Goal: Task Accomplishment & Management: Use online tool/utility

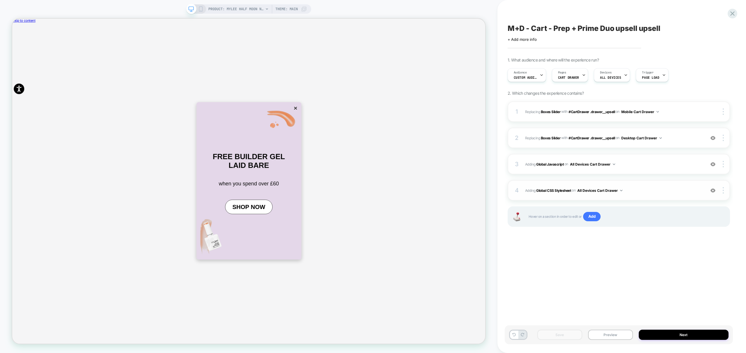
click at [656, 193] on span "Adding Global CSS Stylesheet on All Devices Cart Drawer" at bounding box center [613, 190] width 177 height 7
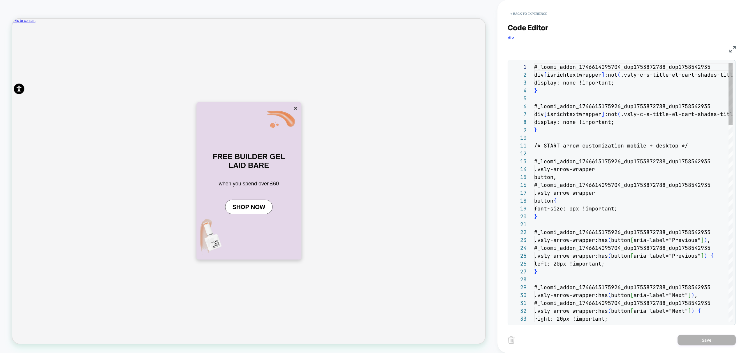
scroll to position [79, 0]
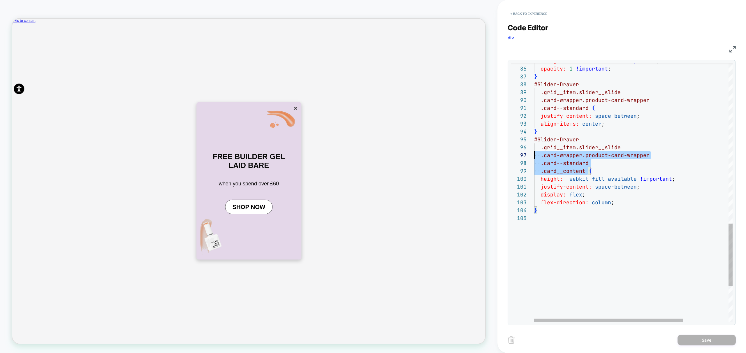
scroll to position [31, 0]
drag, startPoint x: 587, startPoint y: 171, endPoint x: 511, endPoint y: 139, distance: 82.5
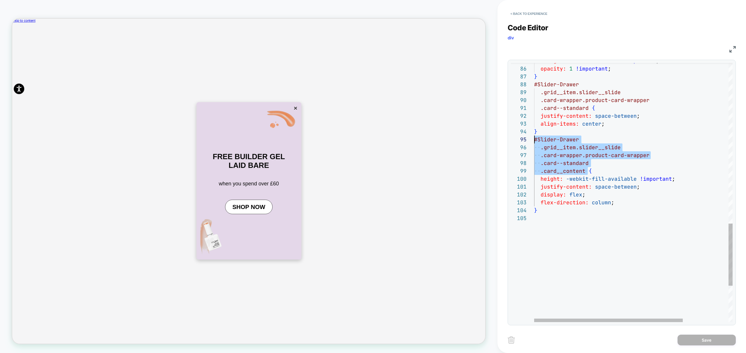
scroll to position [16, 54]
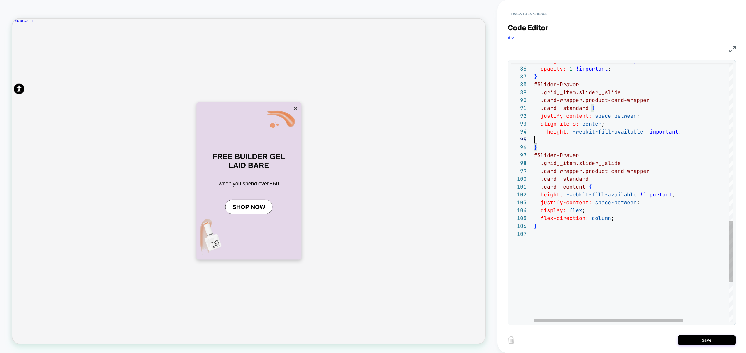
scroll to position [31, 0]
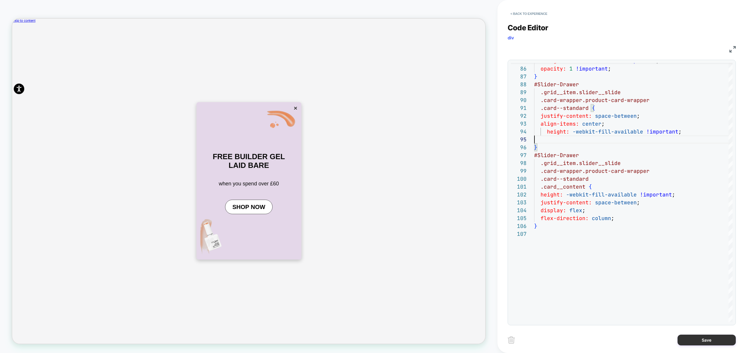
type textarea "**********"
click at [713, 337] on button "Save" at bounding box center [706, 339] width 58 height 11
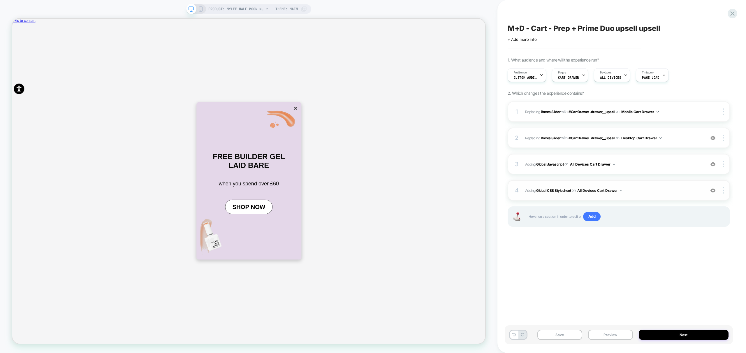
click at [672, 187] on span "Adding Global CSS Stylesheet on All Devices Cart Drawer" at bounding box center [613, 190] width 177 height 7
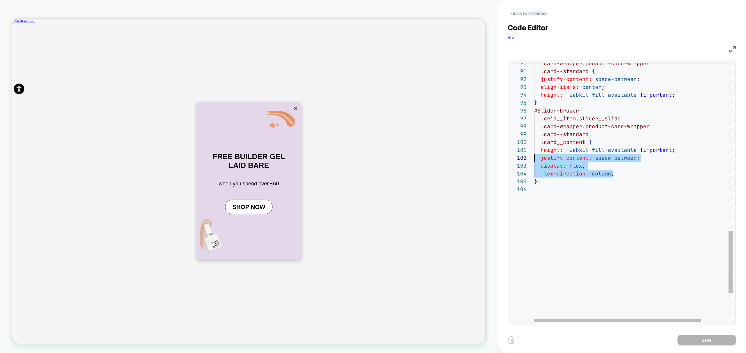
scroll to position [16, 0]
drag, startPoint x: 620, startPoint y: 174, endPoint x: 500, endPoint y: 163, distance: 120.3
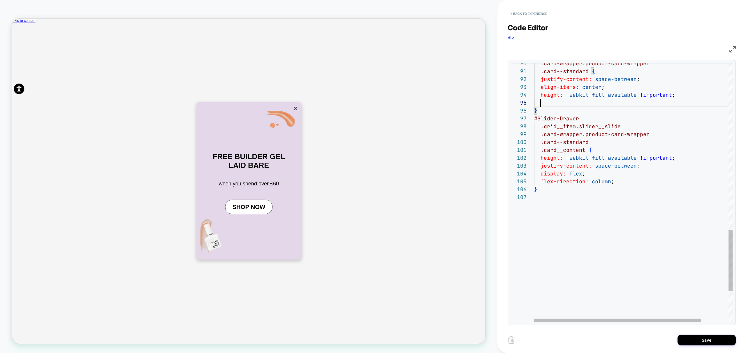
scroll to position [39, 79]
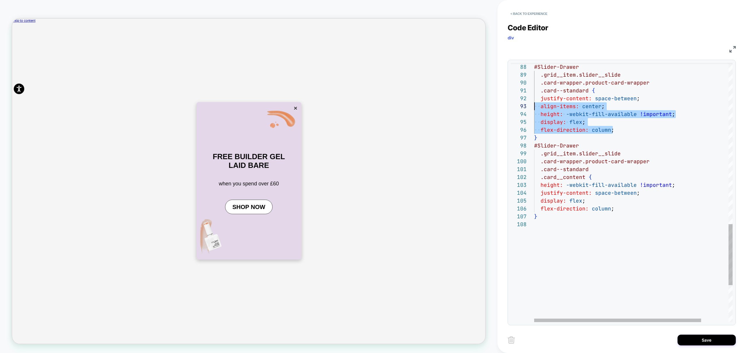
scroll to position [8, 0]
drag, startPoint x: 628, startPoint y: 130, endPoint x: 489, endPoint y: 100, distance: 142.5
type textarea "**********"
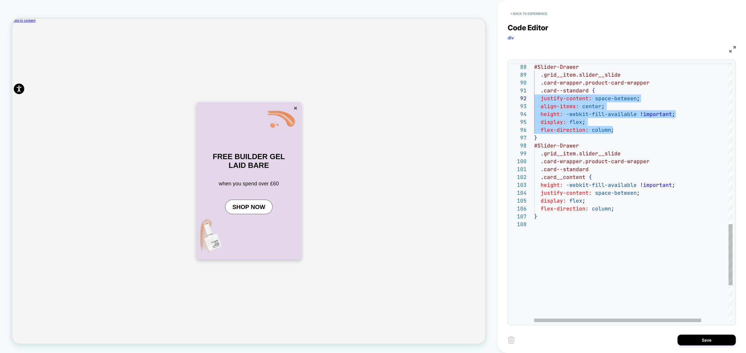
scroll to position [16, 50]
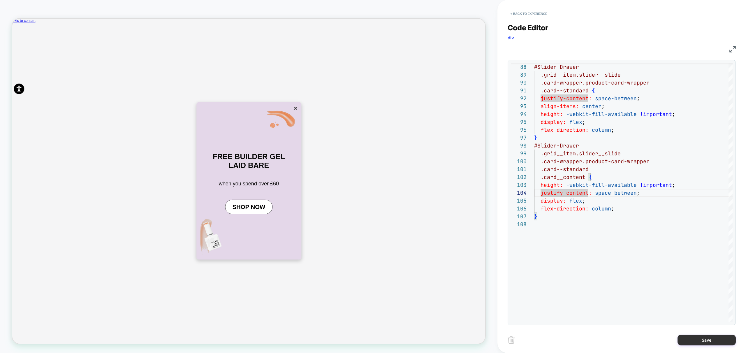
click at [709, 340] on button "Save" at bounding box center [706, 339] width 58 height 11
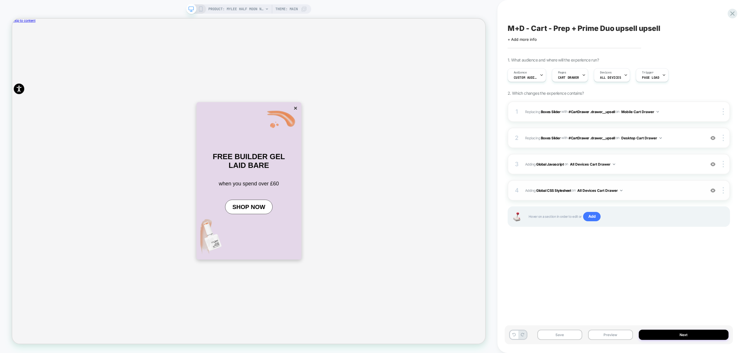
click at [636, 187] on span "Adding Global CSS Stylesheet on All Devices Cart Drawer" at bounding box center [613, 190] width 177 height 7
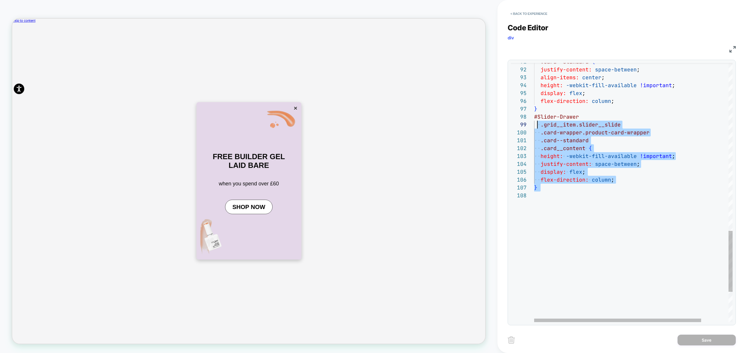
scroll to position [63, 3]
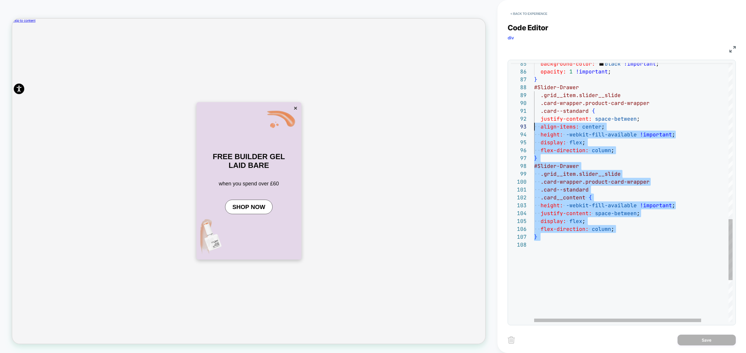
type textarea "**********"
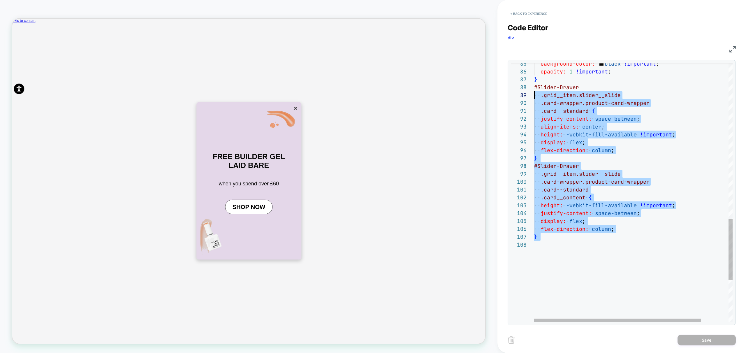
scroll to position [55, 0]
drag, startPoint x: 588, startPoint y: 232, endPoint x: 516, endPoint y: 86, distance: 162.9
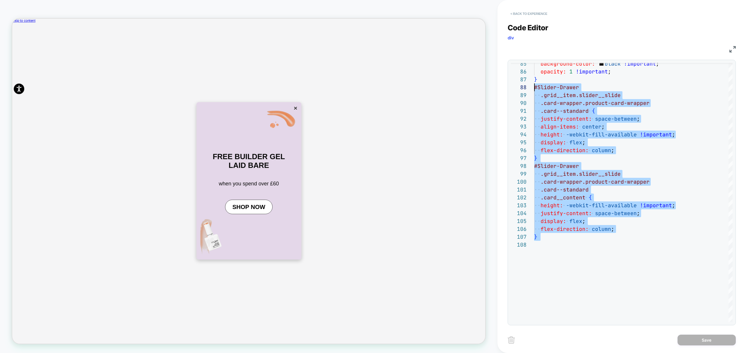
click at [526, 13] on button "< Back to experience" at bounding box center [528, 13] width 43 height 9
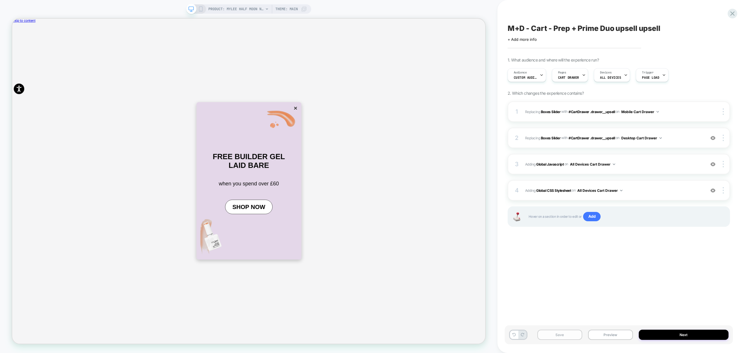
click at [564, 333] on button "Save" at bounding box center [559, 334] width 45 height 10
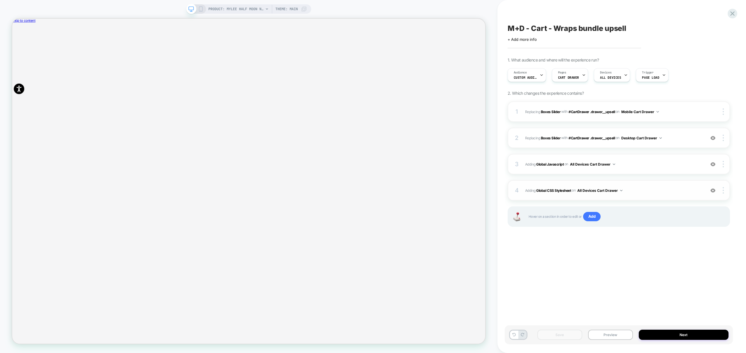
click at [654, 192] on span "Adding Global CSS Stylesheet on All Devices Cart Drawer" at bounding box center [613, 190] width 177 height 7
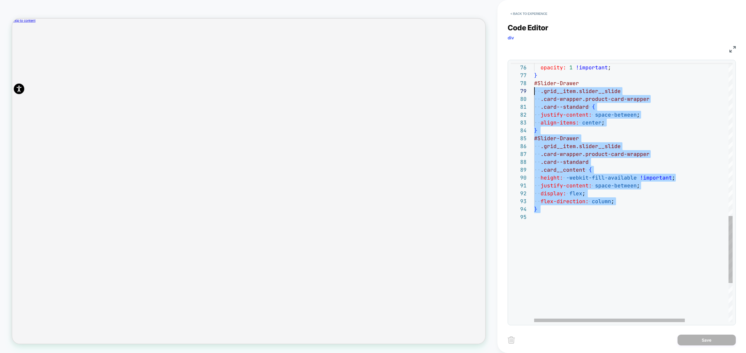
scroll to position [55, 0]
drag, startPoint x: 572, startPoint y: 233, endPoint x: 523, endPoint y: 86, distance: 154.9
type textarea "**********"
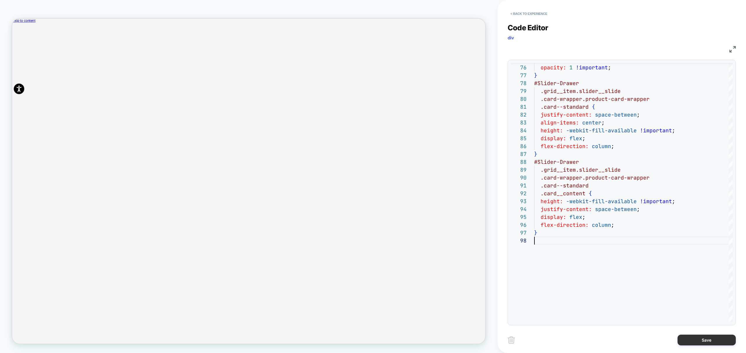
click at [713, 341] on button "Save" at bounding box center [706, 339] width 58 height 11
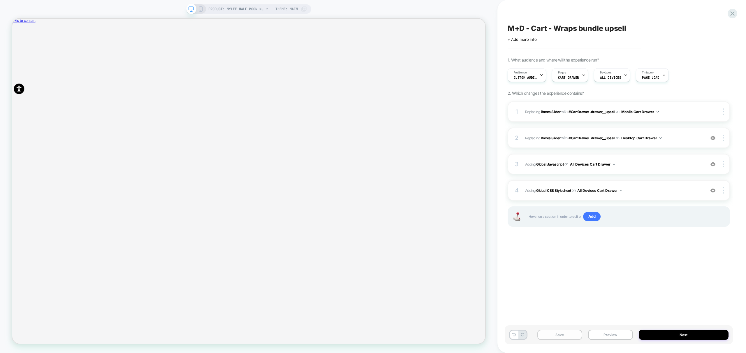
click at [564, 336] on button "Save" at bounding box center [559, 334] width 45 height 10
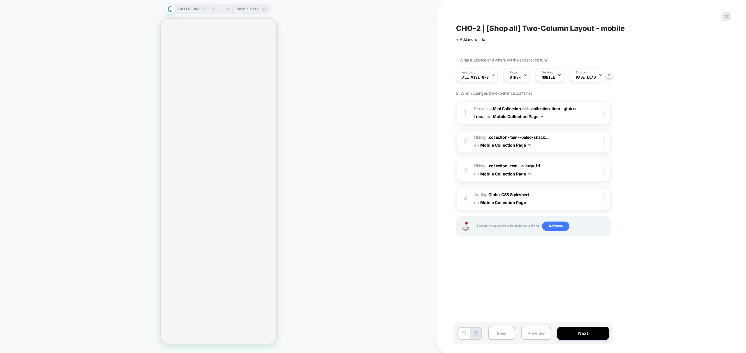
scroll to position [0, 0]
click at [539, 333] on button "Preview" at bounding box center [536, 332] width 30 height 13
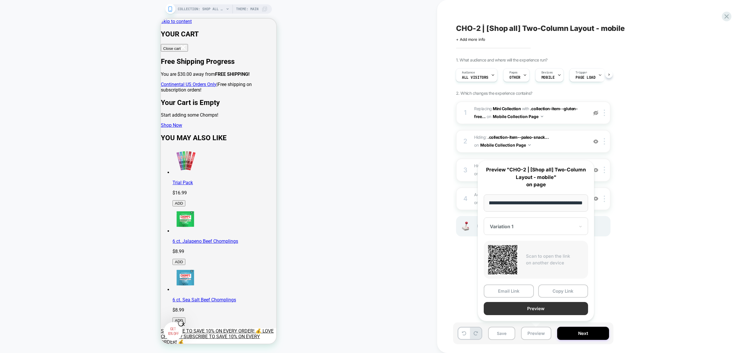
scroll to position [2945, 0]
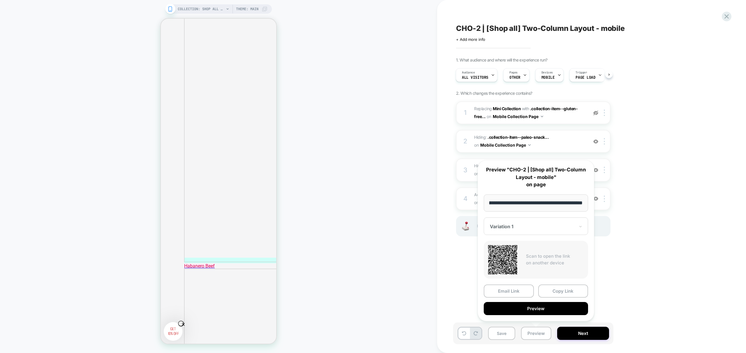
click at [531, 309] on button "Preview" at bounding box center [535, 308] width 104 height 13
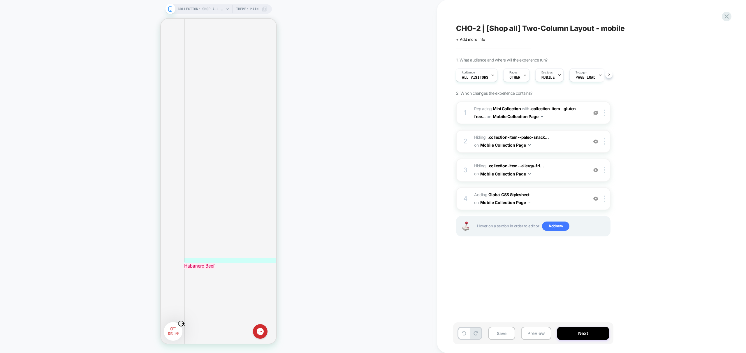
scroll to position [0, 0]
click at [563, 227] on span "Add new" at bounding box center [555, 225] width 27 height 9
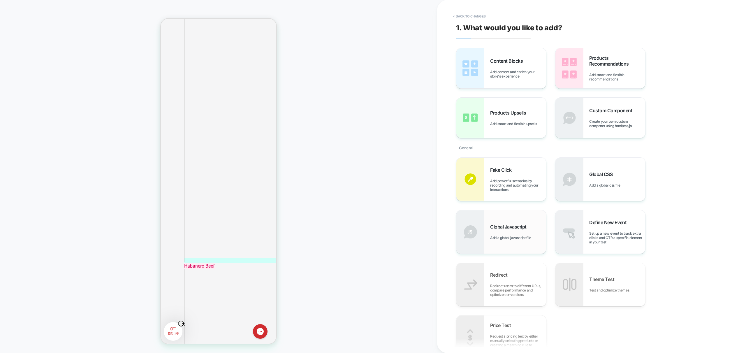
click at [524, 241] on div "Global Javascript Add a global javascript file" at bounding box center [501, 231] width 90 height 43
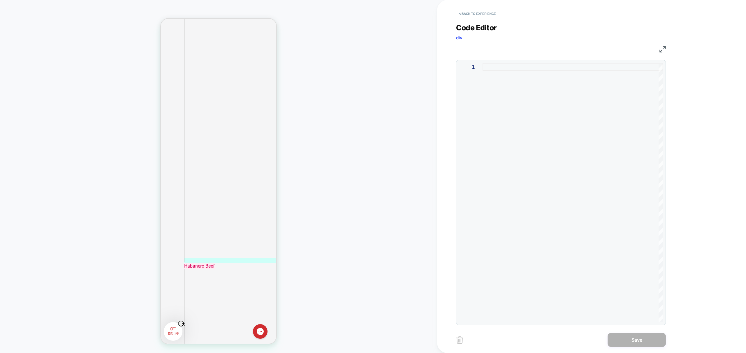
click at [554, 186] on div at bounding box center [572, 192] width 180 height 259
type textarea "**********"
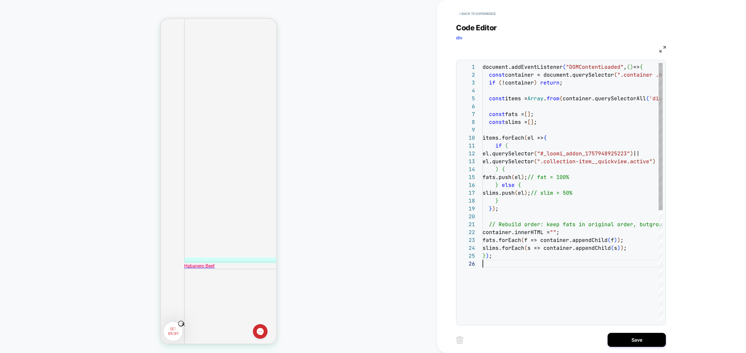
scroll to position [39, 0]
click at [633, 339] on button "Save" at bounding box center [636, 340] width 58 height 14
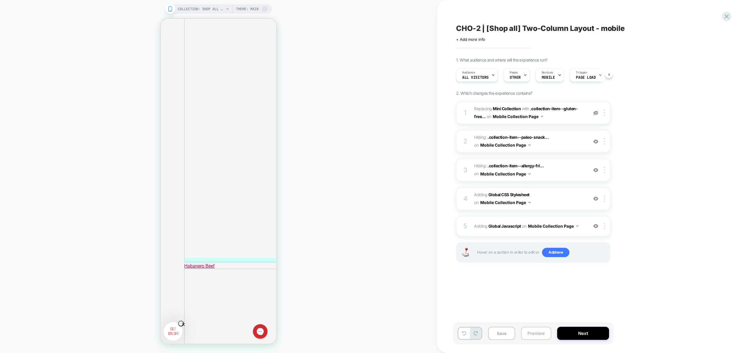
scroll to position [0, 0]
click at [538, 333] on button "Preview" at bounding box center [536, 332] width 30 height 13
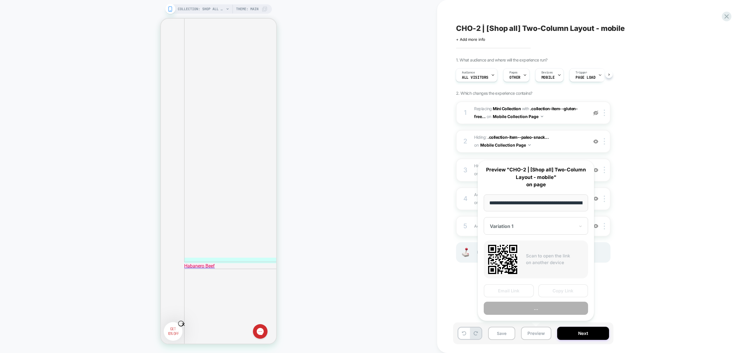
scroll to position [0, 33]
click at [552, 308] on button "Preview" at bounding box center [535, 308] width 104 height 13
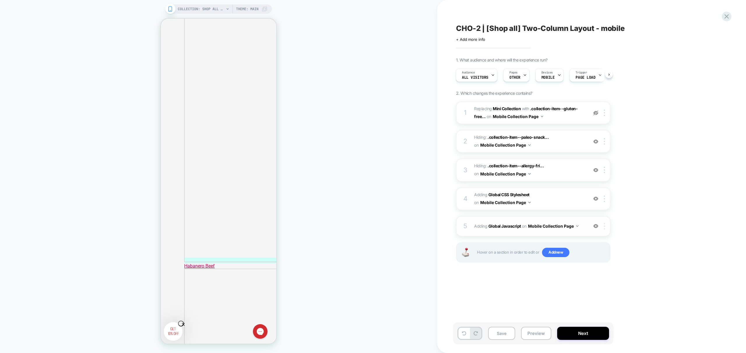
click at [605, 227] on div at bounding box center [605, 226] width 10 height 6
click at [603, 304] on div "Delete" at bounding box center [605, 305] width 52 height 16
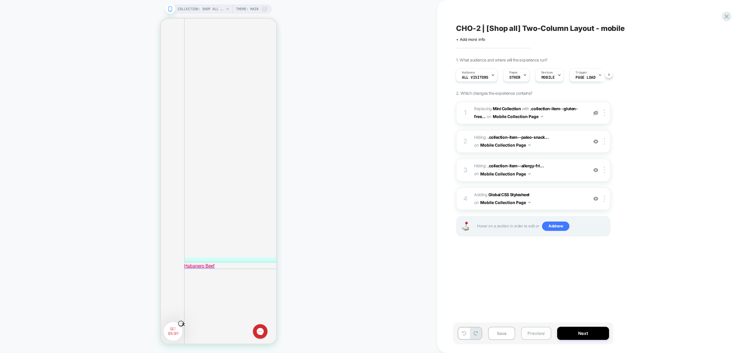
click at [543, 333] on button "Preview" at bounding box center [536, 332] width 30 height 13
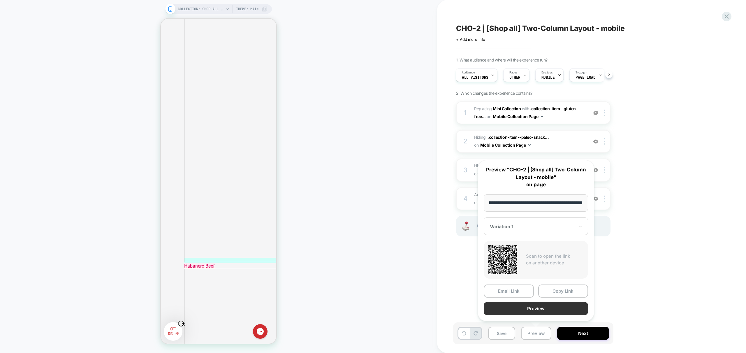
scroll to position [0, 0]
click at [545, 308] on button "Preview" at bounding box center [535, 308] width 104 height 13
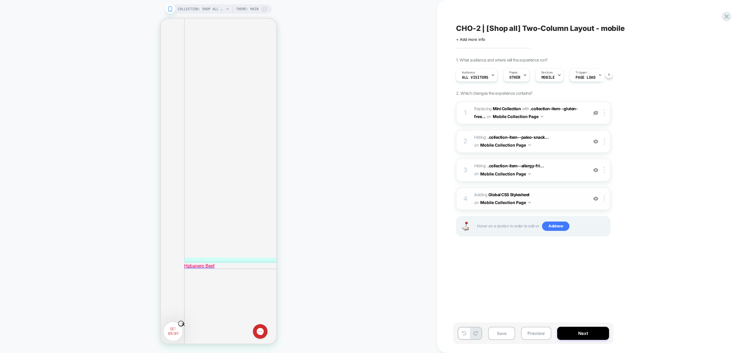
click at [557, 199] on span "Adding Global CSS Stylesheet on Mobile Collection Page" at bounding box center [529, 199] width 111 height 16
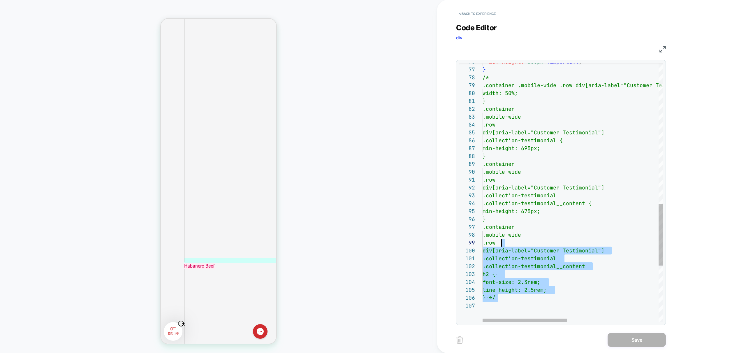
scroll to position [39, 13]
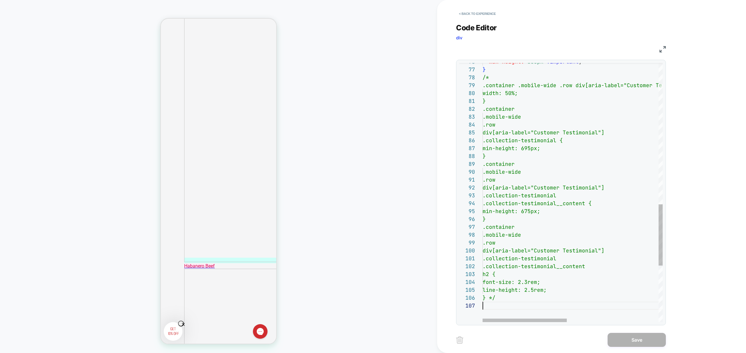
drag, startPoint x: 514, startPoint y: 301, endPoint x: 517, endPoint y: 308, distance: 7.3
click at [517, 308] on div ".container .mobile-wide .row div[aria-label="Customer Testimonial"] .collection…" at bounding box center [669, 14] width 375 height 1092
click at [517, 305] on div ".container .mobile-wide .row div[aria-label="Customer Testimonial"] .collection…" at bounding box center [669, 14] width 375 height 1092
click at [499, 77] on div ".container .mobile-wide .row div[aria-label="Customer Testimonial"] .collection…" at bounding box center [669, 14] width 375 height 1092
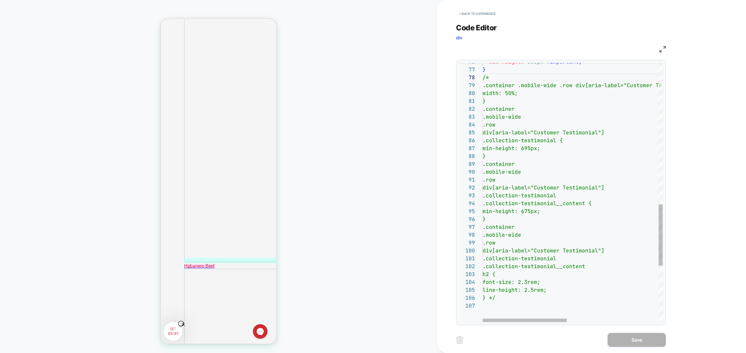
scroll to position [63, 0]
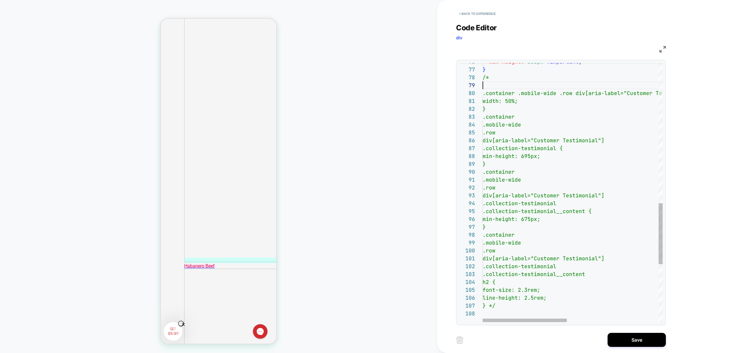
type textarea "**********"
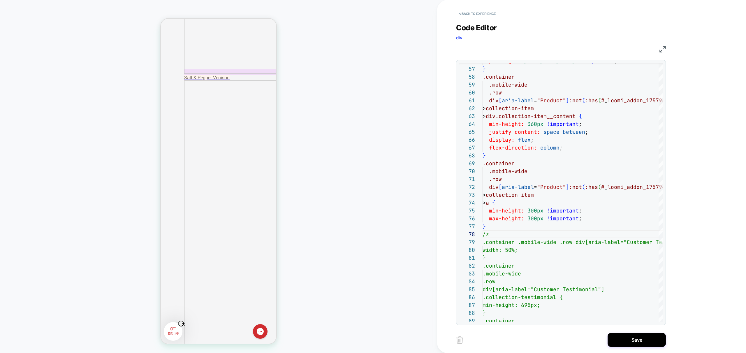
scroll to position [2096, 0]
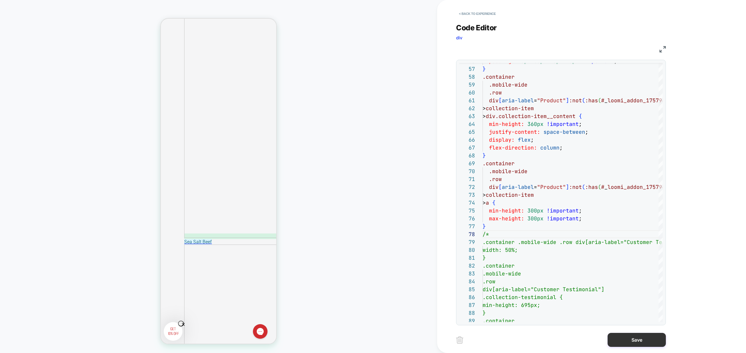
click at [638, 338] on button "Save" at bounding box center [636, 340] width 58 height 14
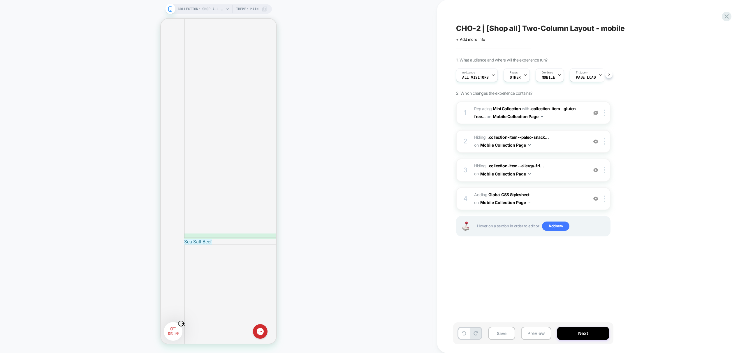
scroll to position [0, 0]
click at [568, 200] on span "Adding Global CSS Stylesheet on Mobile Collection Page" at bounding box center [529, 199] width 111 height 16
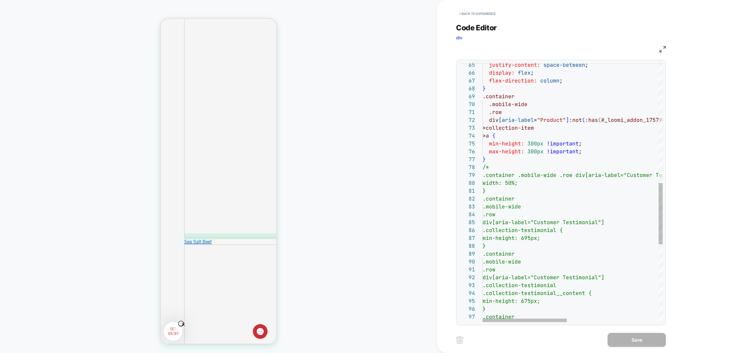
scroll to position [47, 3]
click at [501, 158] on div "justify-content: space-between ; display: flex ; flex-direction: column ; } .co…" at bounding box center [669, 104] width 375 height 1092
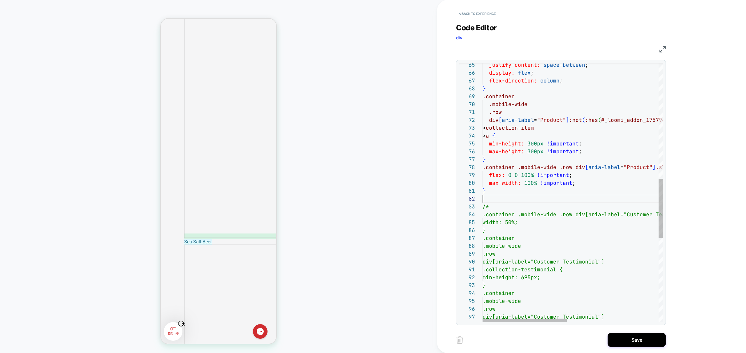
scroll to position [8, 0]
type textarea "**********"
click at [647, 340] on button "Save" at bounding box center [636, 340] width 58 height 14
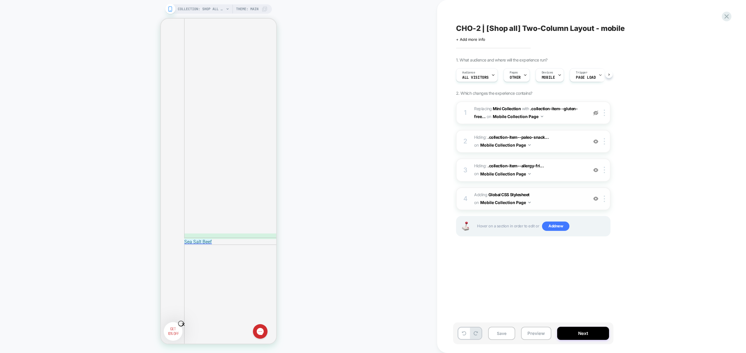
scroll to position [0, 0]
click at [551, 226] on span "Add new" at bounding box center [555, 225] width 27 height 9
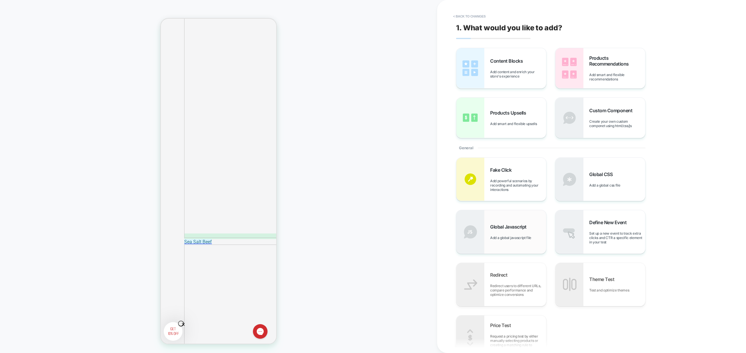
click at [516, 233] on div "Global Javascript Add a global javascript file" at bounding box center [518, 232] width 56 height 16
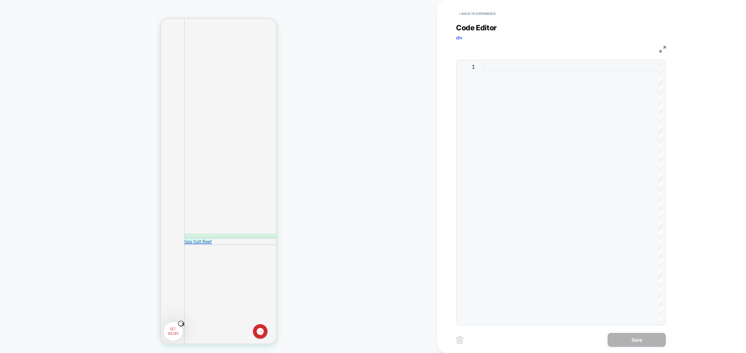
click at [529, 105] on div at bounding box center [572, 192] width 180 height 259
type textarea "**********"
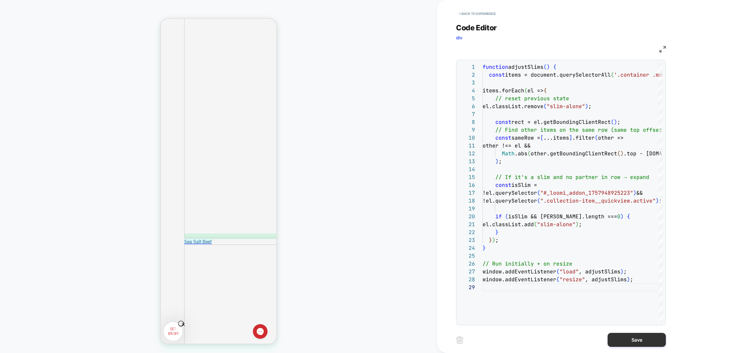
click at [639, 340] on button "Save" at bounding box center [636, 340] width 58 height 14
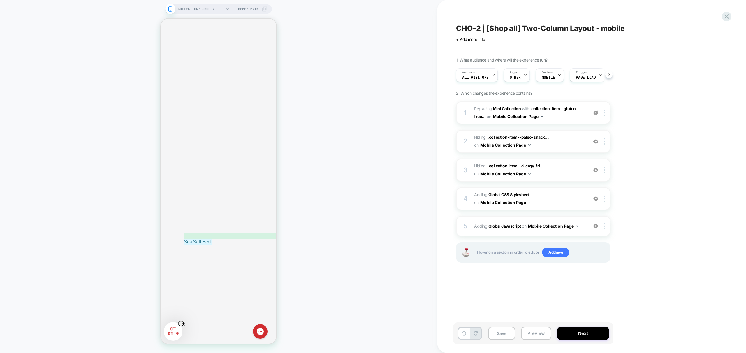
scroll to position [0, 0]
click at [533, 331] on button "Preview" at bounding box center [536, 332] width 30 height 13
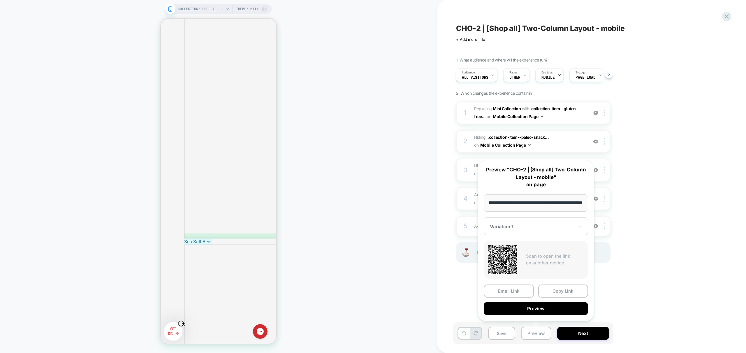
scroll to position [0, 0]
click at [548, 315] on div "**********" at bounding box center [535, 240] width 116 height 161
click at [550, 310] on button "Preview" at bounding box center [535, 308] width 104 height 13
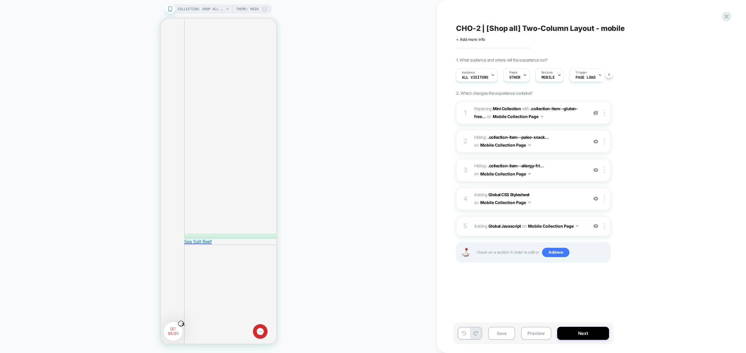
click at [573, 233] on div "5 Adding Global Javascript on Mobile Collection Page Add Before Add After Copy …" at bounding box center [533, 226] width 154 height 20
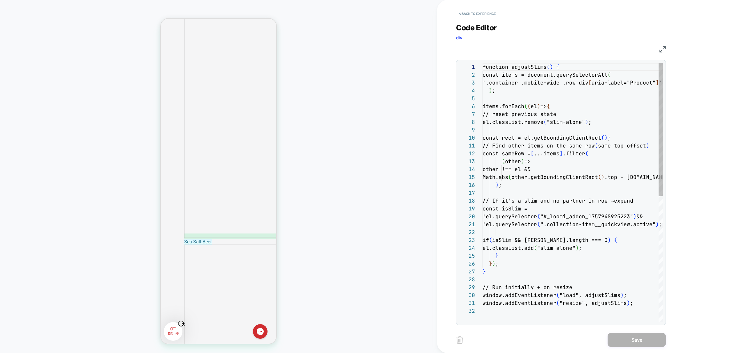
scroll to position [79, 0]
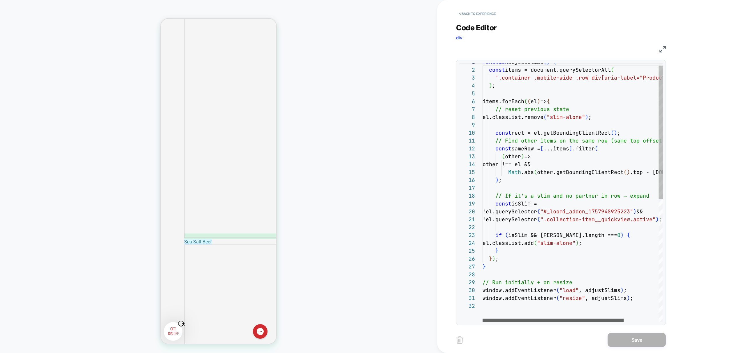
click at [521, 318] on div at bounding box center [552, 319] width 141 height 3
click at [508, 211] on div "const items = document.querySelectorAll ( '.container .mobile-wide .row div[ari…" at bounding box center [594, 309] width 224 height 503
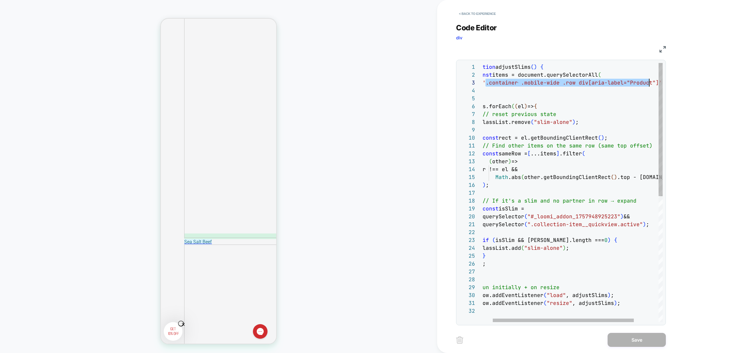
scroll to position [16, 186]
drag, startPoint x: 498, startPoint y: 83, endPoint x: 656, endPoint y: 82, distance: 157.8
click at [656, 82] on div "const items = document.querySelectorAll ( '.container .mobile-wide .row div[ari…" at bounding box center [581, 314] width 224 height 503
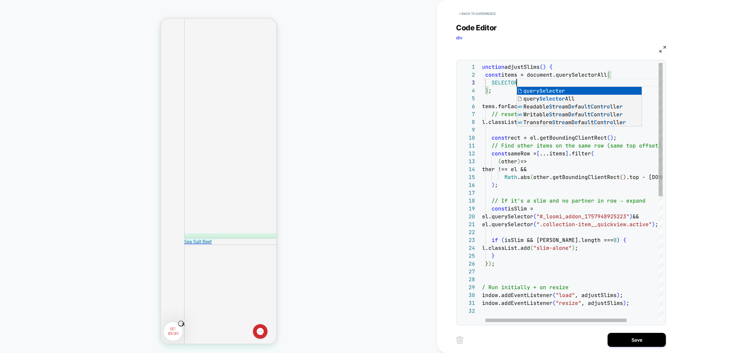
scroll to position [16, 38]
click at [494, 70] on div "const items = document.querySelectorAll ( SELECTOR ) ; items.forEach ( ( el ) =…" at bounding box center [590, 314] width 224 height 503
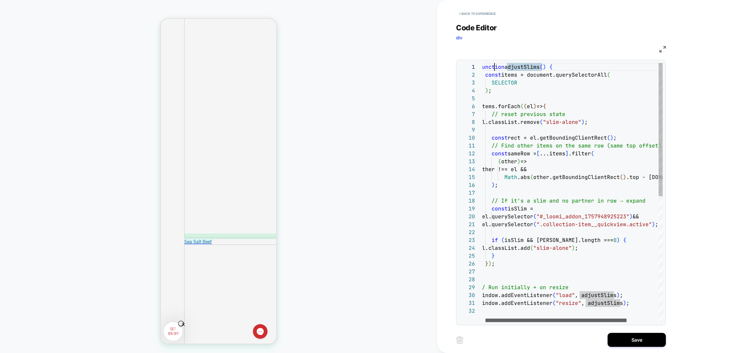
click at [485, 321] on div at bounding box center [555, 319] width 141 height 3
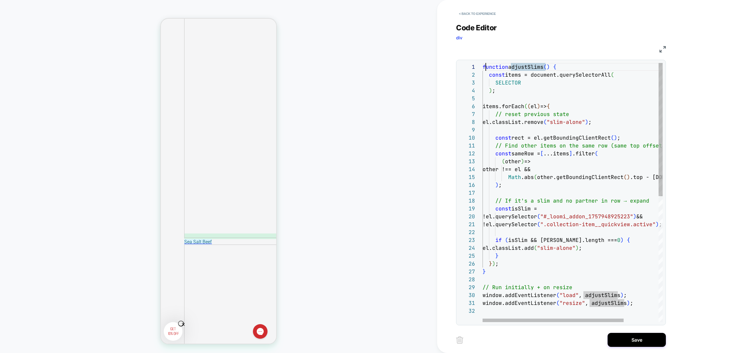
click at [484, 67] on div "const items = document.querySelectorAll ( SELECTOR ) ; items.forEach ( ( el ) =…" at bounding box center [594, 314] width 224 height 503
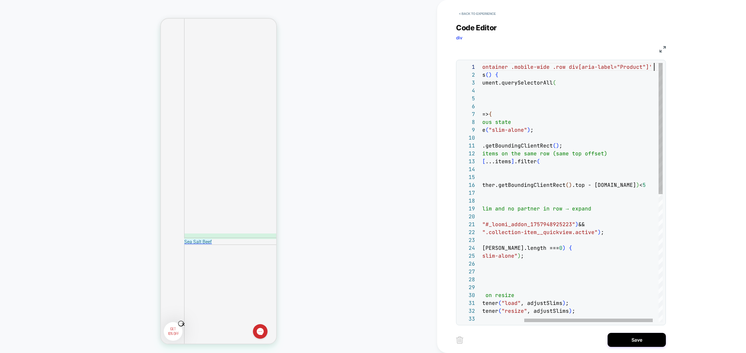
scroll to position [0, 232]
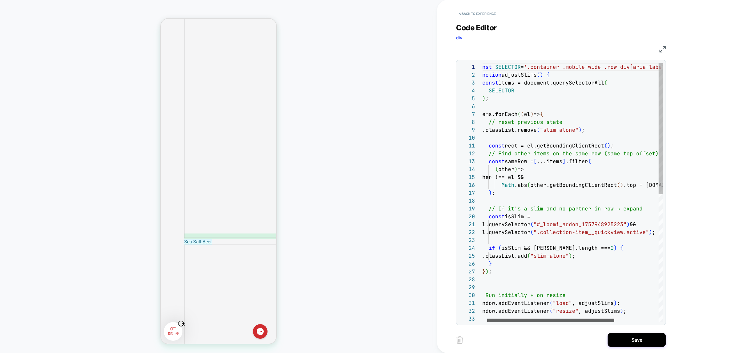
click at [521, 321] on div at bounding box center [550, 319] width 127 height 3
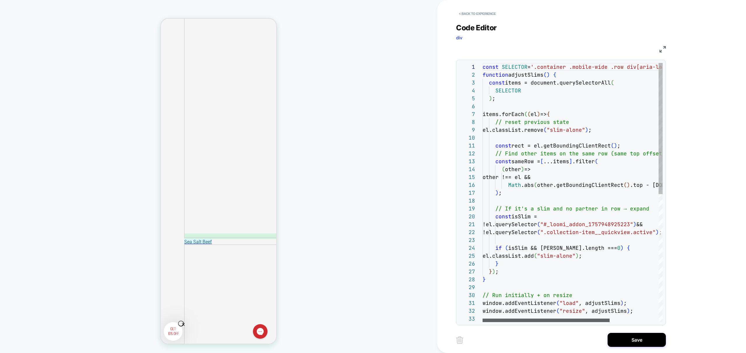
click at [609, 322] on div at bounding box center [545, 319] width 127 height 3
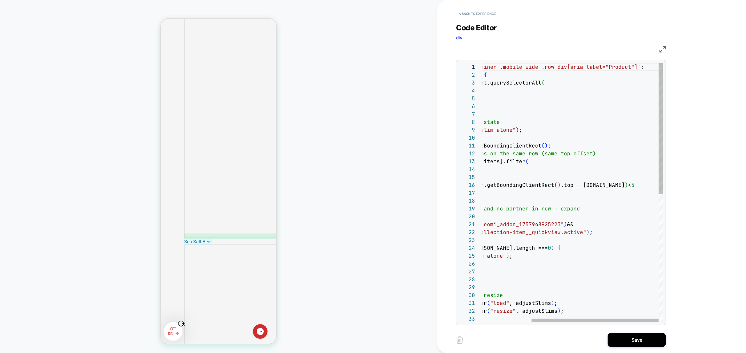
click at [653, 68] on div "const items = document.querySelectorAll ( SELECTOR ) ; items.forEach ( ( el ) =…" at bounding box center [537, 318] width 249 height 510
click at [531, 318] on div at bounding box center [594, 319] width 127 height 3
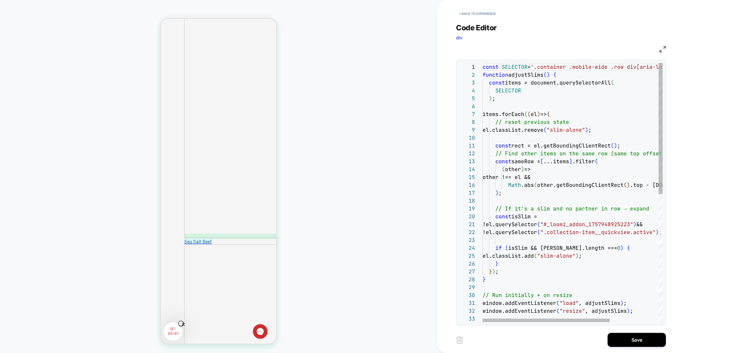
scroll to position [8, 0]
click at [483, 75] on div "const items = document.querySelectorAll ( SELECTOR ) ; items.forEach ( ( el ) =…" at bounding box center [606, 318] width 249 height 510
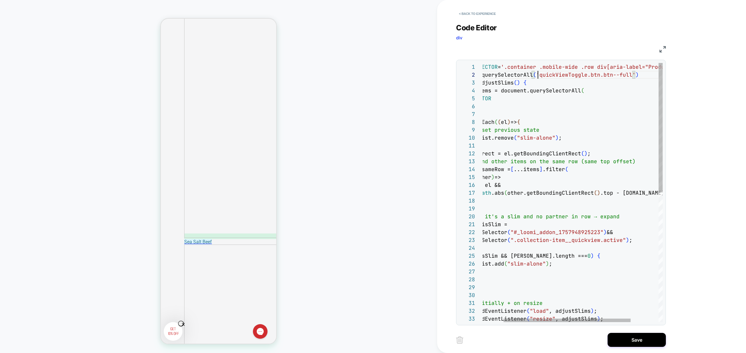
scroll to position [8, 88]
click at [646, 75] on div "const items = document.querySelectorAll ( SELECTOR ) ; items.forEach ( ( el ) =…" at bounding box center [577, 322] width 249 height 518
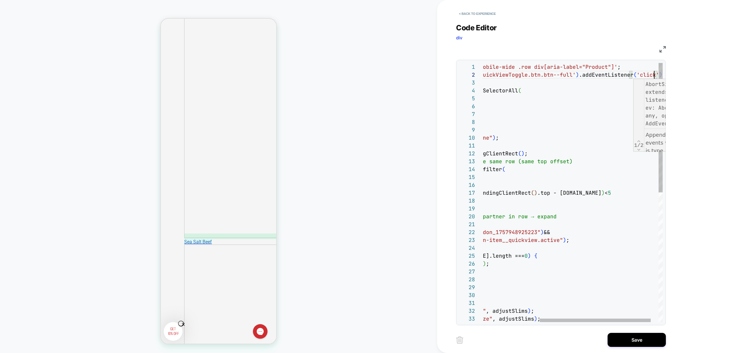
scroll to position [8, 267]
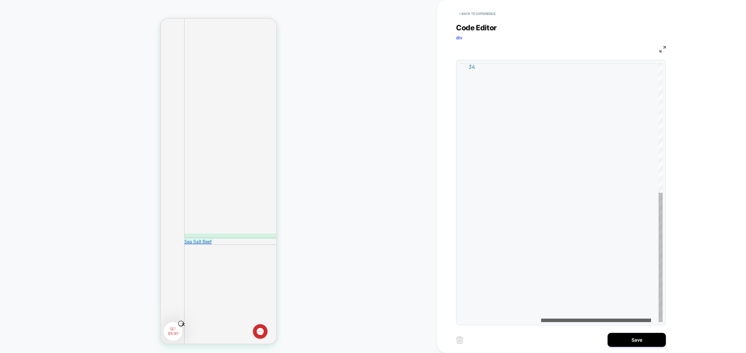
click at [541, 318] on div at bounding box center [596, 319] width 110 height 3
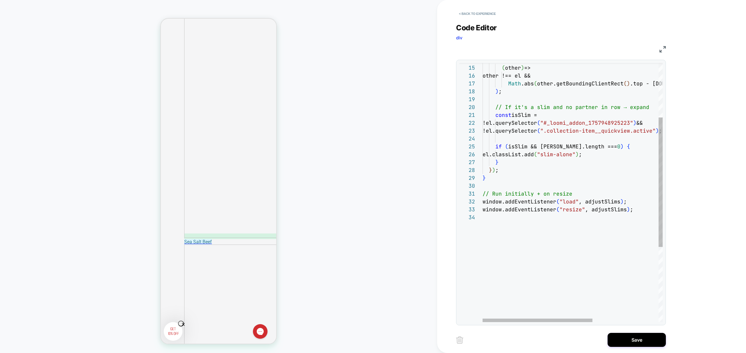
click at [606, 210] on div "window.addEventListener ( "resize" , adjustSlims ) ; } ) ; } // Run initially +…" at bounding box center [626, 213] width 288 height 518
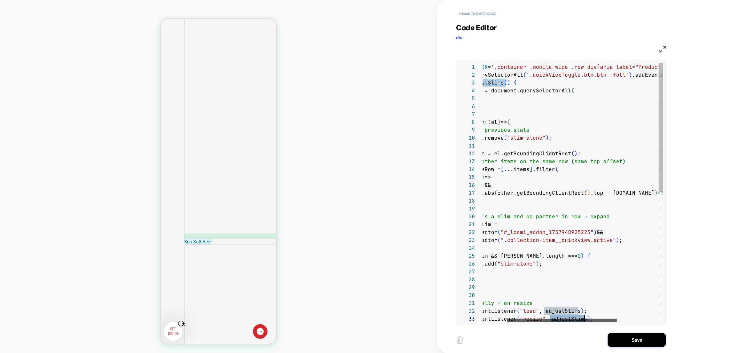
click at [607, 322] on div at bounding box center [561, 319] width 110 height 3
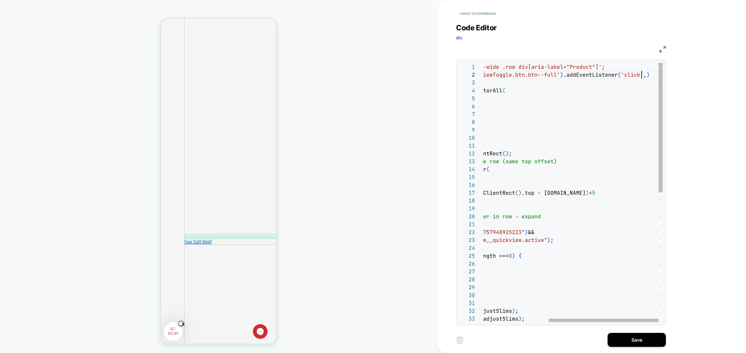
click at [642, 75] on div "window.addEventListener ( "resize" , adjustSlims ) ; } ) ; } // Run initially +…" at bounding box center [518, 322] width 288 height 518
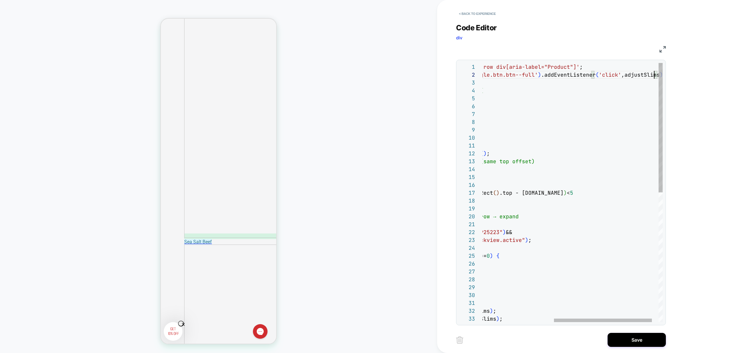
scroll to position [8, 302]
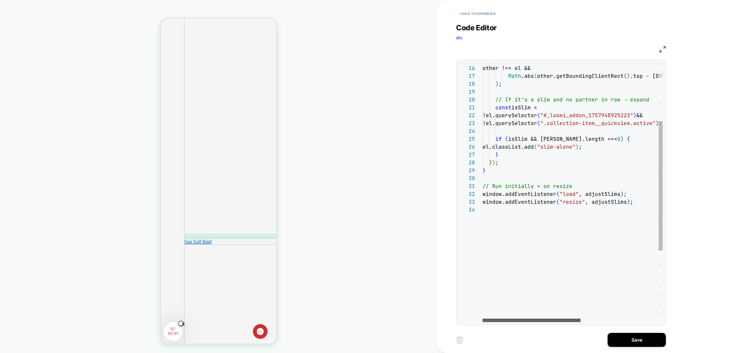
click at [482, 318] on div at bounding box center [531, 319] width 98 height 3
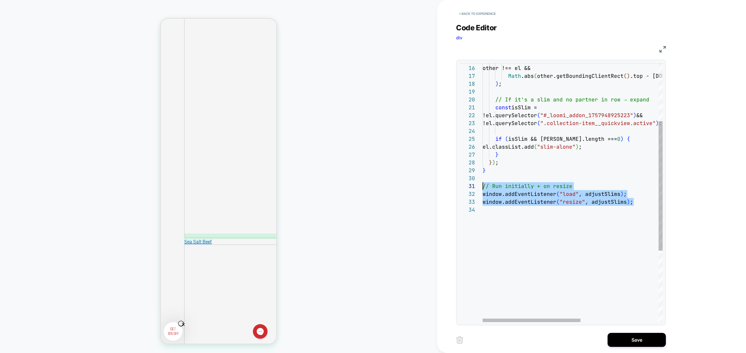
scroll to position [0, 0]
drag, startPoint x: 642, startPoint y: 211, endPoint x: 447, endPoint y: 182, distance: 197.0
click at [482, 181] on div "window.addEventListener ( "resize" , adjustSlims ) ; } ) ; } // Run initially +…" at bounding box center [643, 205] width 323 height 518
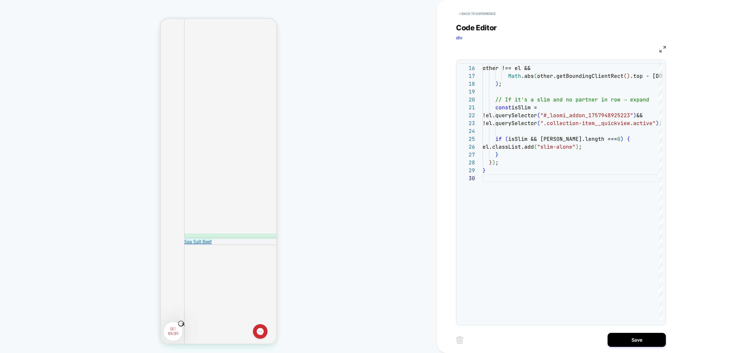
scroll to position [63, 3]
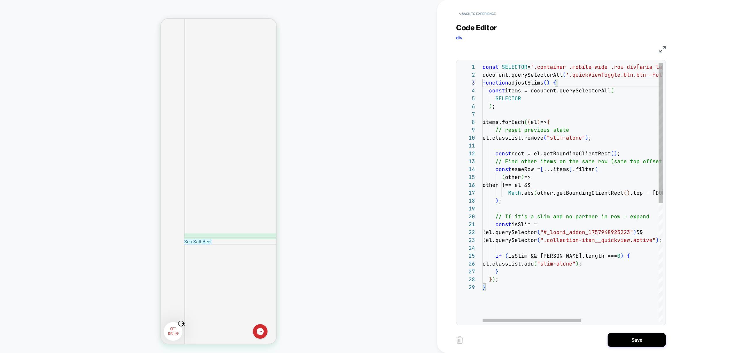
click at [483, 82] on div "} ) ; } !el.querySelector ( ".collection-item__quickview.active" ) ; if ( isSli…" at bounding box center [643, 302] width 322 height 479
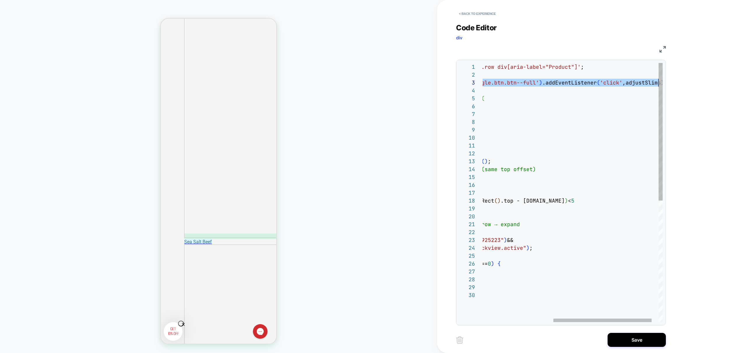
scroll to position [16, 305]
drag, startPoint x: 483, startPoint y: 82, endPoint x: 745, endPoint y: 82, distance: 262.7
click at [675, 82] on div "} ) ; !el.querySelector ( ".collection-item__quickview.active" ) ; if ( isSlim …" at bounding box center [514, 306] width 322 height 487
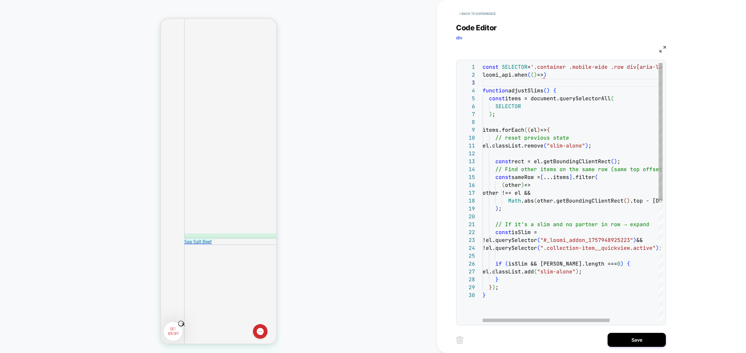
click at [542, 75] on div "} ) ; !el.querySelector ( ".collection-item__quickview.active" ) ; if ( isSlim …" at bounding box center [606, 306] width 249 height 487
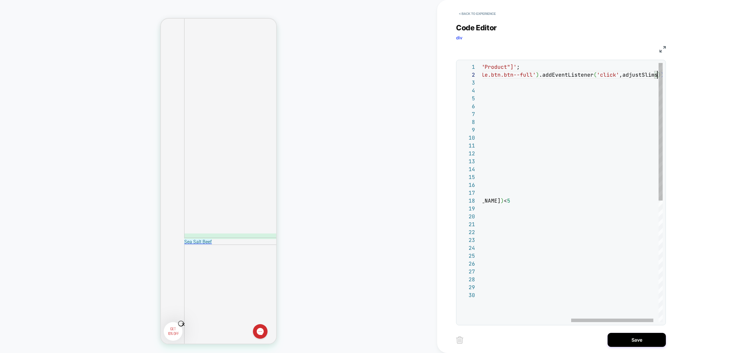
scroll to position [8, 368]
click at [658, 78] on div "} ) ; !el.querySelector ( ".collection-item__quickview.active" ) ; if ( isSlim …" at bounding box center [481, 306] width 385 height 487
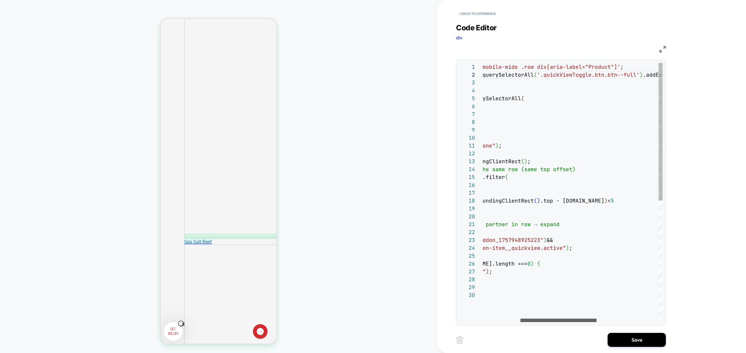
click at [520, 318] on div at bounding box center [558, 319] width 76 height 3
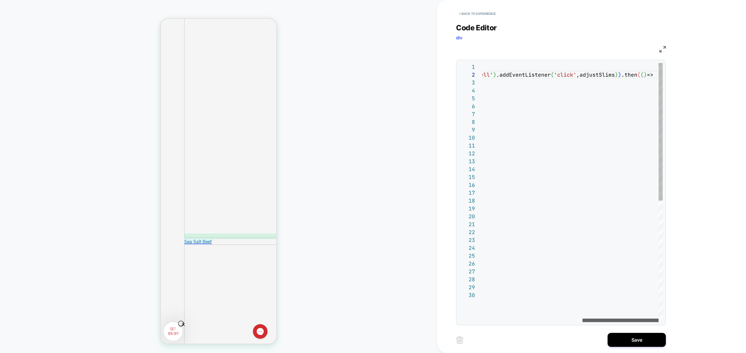
click at [628, 318] on div at bounding box center [620, 319] width 76 height 3
click at [543, 318] on div at bounding box center [578, 319] width 70 height 3
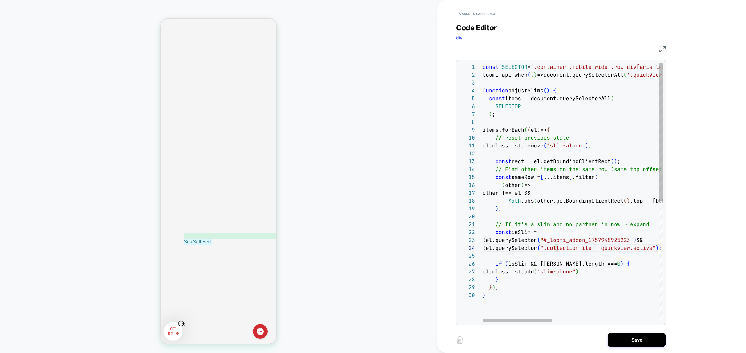
click at [578, 250] on div "} ) ; !el.querySelector ( ".collection-item__quickview.active" ) ; if ( isSlim …" at bounding box center [709, 306] width 454 height 487
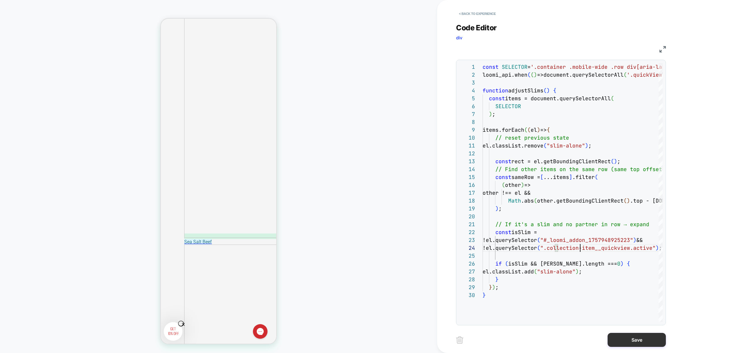
type textarea "**********"
click at [622, 338] on button "Save" at bounding box center [636, 340] width 58 height 14
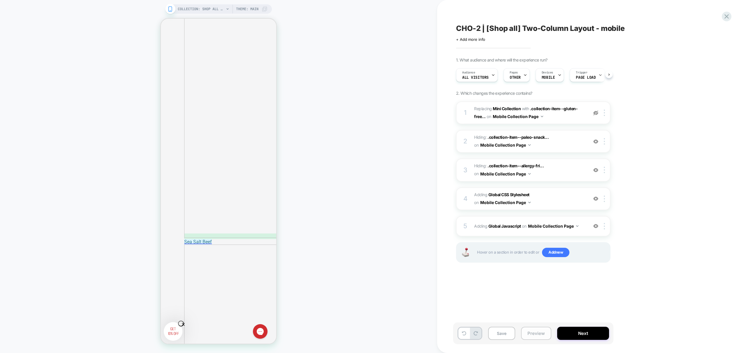
scroll to position [0, 0]
click at [534, 333] on button "Preview" at bounding box center [536, 332] width 30 height 13
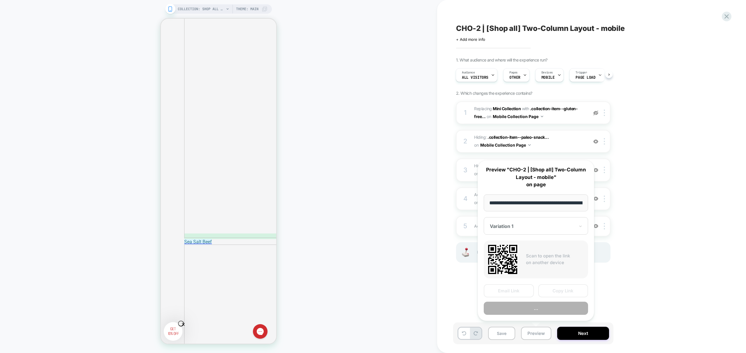
scroll to position [0, 33]
click at [543, 308] on button "Preview" at bounding box center [535, 308] width 104 height 13
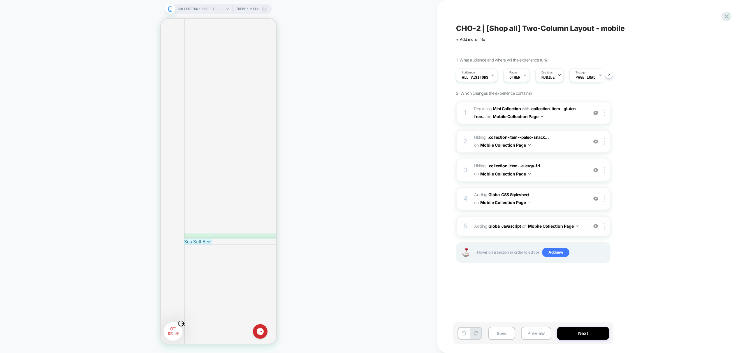
click at [583, 231] on div "5 Adding Global Javascript on Mobile Collection Page Add Before Add After Copy …" at bounding box center [533, 226] width 154 height 20
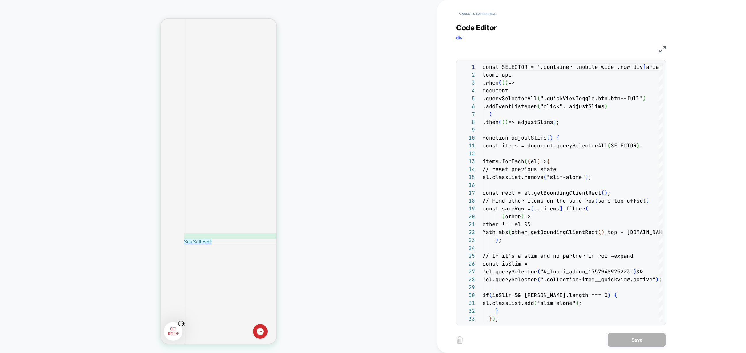
scroll to position [79, 0]
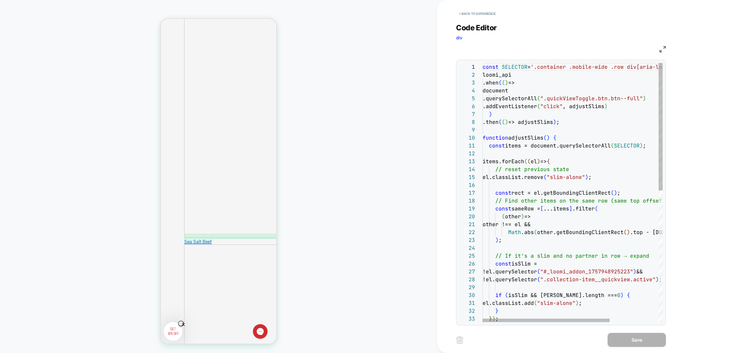
click at [567, 135] on div "const SELECTOR = '.container .mobile-wide .row div[aria-label="Prod uct"]' ; lo…" at bounding box center [606, 326] width 249 height 526
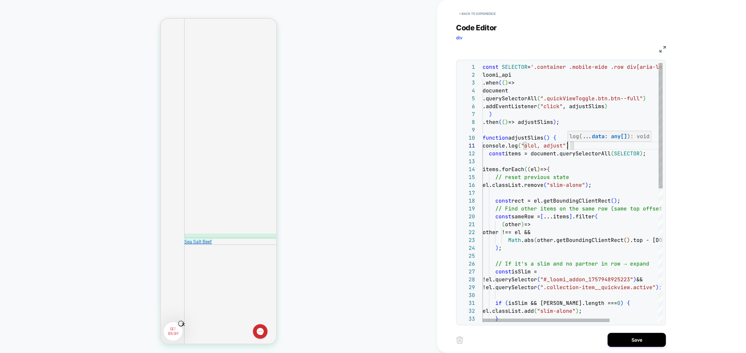
scroll to position [0, 85]
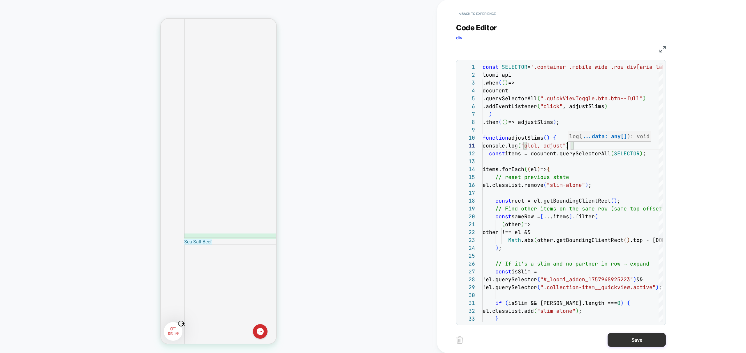
type textarea "**********"
click at [639, 345] on button "Save" at bounding box center [636, 340] width 58 height 14
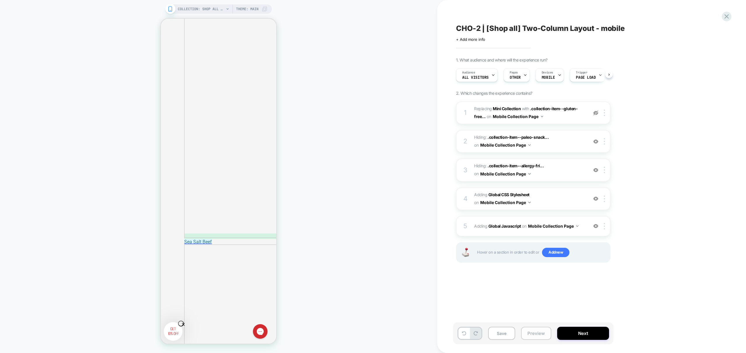
click at [534, 333] on button "Preview" at bounding box center [536, 332] width 30 height 13
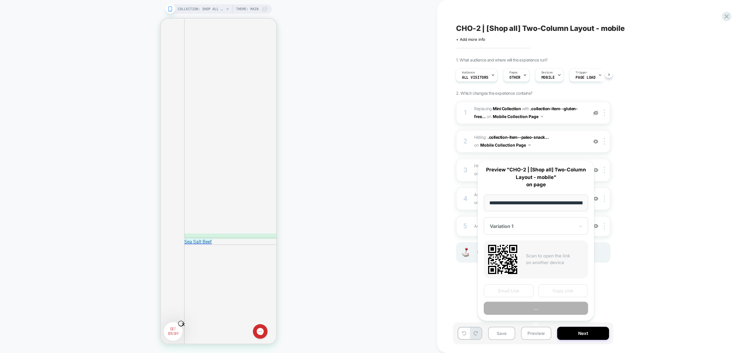
scroll to position [0, 33]
click at [539, 309] on button "Preview" at bounding box center [535, 308] width 104 height 13
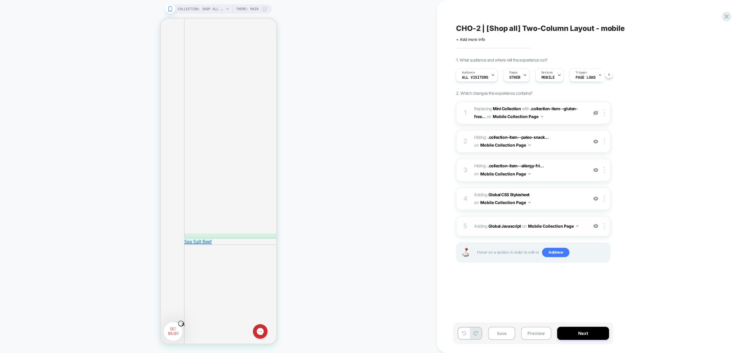
click at [584, 232] on div "5 Adding Global Javascript on Mobile Collection Page Add Before Add After Copy …" at bounding box center [533, 226] width 154 height 20
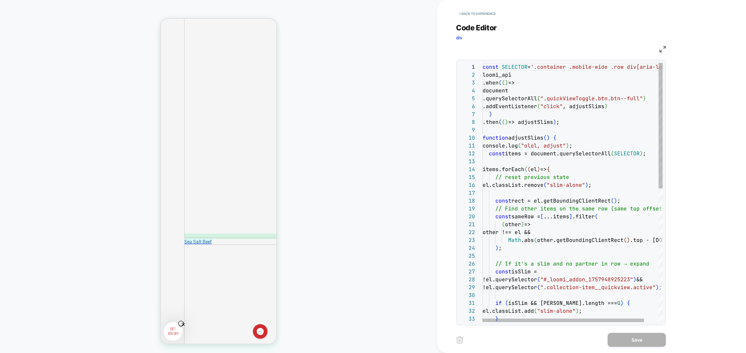
click at [544, 191] on div "const SELECTOR = '.container .mobile-wide .row div[aria-label="Prod uct"]' ; lo…" at bounding box center [580, 330] width 196 height 534
click at [482, 66] on span "const" at bounding box center [490, 66] width 16 height 7
click at [529, 85] on div "const SELECTOR = '.container .mobile-wide .row div[aria-label="Prod uct"]' ; lo…" at bounding box center [606, 330] width 249 height 534
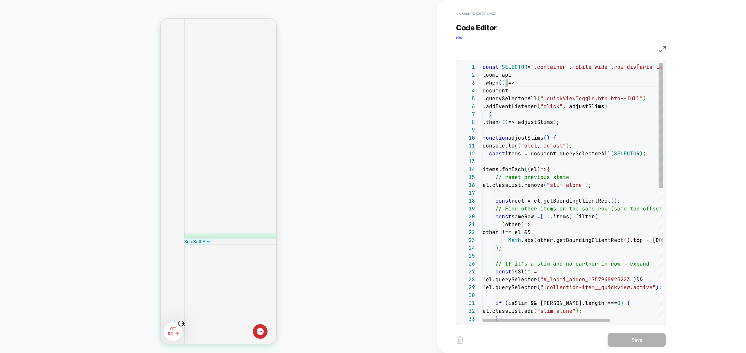
click at [499, 74] on div "const SELECTOR = '.container .mobile-wide .row div[aria-label="Prod uct"]' ; lo…" at bounding box center [606, 330] width 249 height 534
click at [526, 88] on div "const SELECTOR = '.container .mobile-wide .row div[aria-label="Prod uct"]' ; lo…" at bounding box center [606, 330] width 249 height 534
drag, startPoint x: 504, startPoint y: 83, endPoint x: 470, endPoint y: 71, distance: 36.4
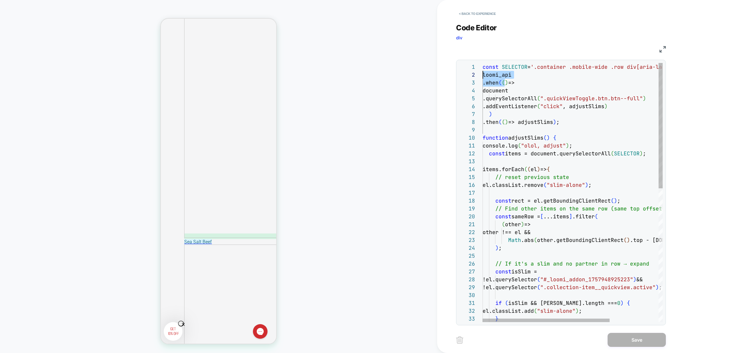
click at [482, 71] on div "const SELECTOR = '.container .mobile-wide .row div[aria-label="Prod uct"]' ; lo…" at bounding box center [606, 330] width 249 height 534
click at [510, 318] on div at bounding box center [545, 319] width 127 height 3
click at [527, 121] on div "const SELECTOR = '.container .mobile-wide .row div[aria-label="Prod uct"]' ; lo…" at bounding box center [606, 330] width 249 height 534
click at [564, 121] on div "const SELECTOR = '.container .mobile-wide .row div[aria-label="Prod uct"]' ; lo…" at bounding box center [606, 330] width 249 height 534
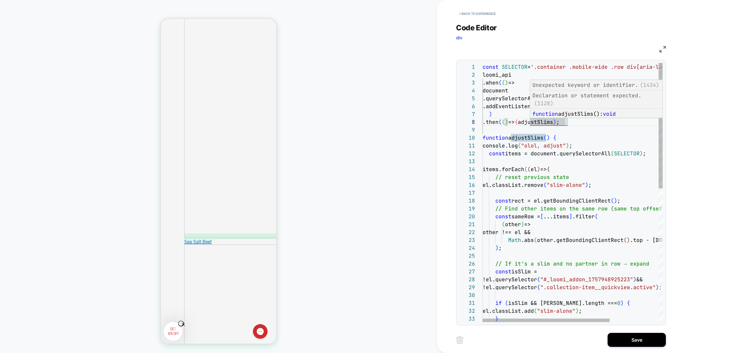
scroll to position [55, 85]
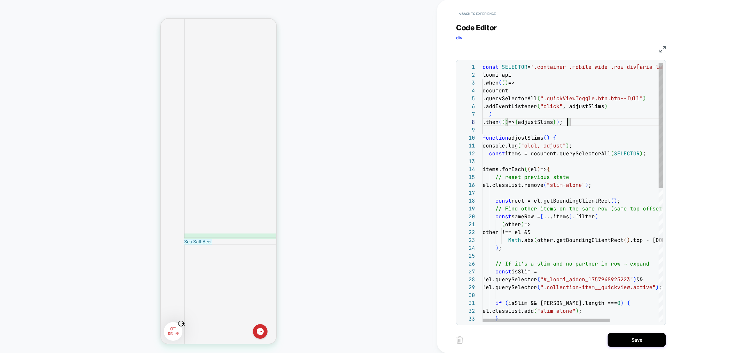
click at [521, 114] on div "const SELECTOR = '.container .mobile-wide .row div[aria-label="Prod uct"]' ; lo…" at bounding box center [606, 330] width 249 height 534
click at [565, 123] on div "const SELECTOR = '.container .mobile-wide .row div[aria-label="Prod uct"]' ; lo…" at bounding box center [606, 330] width 249 height 534
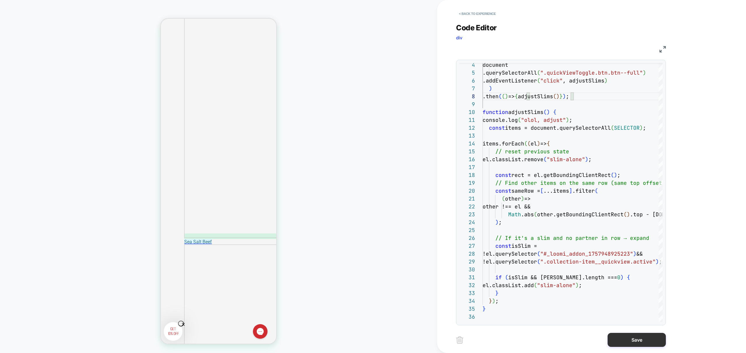
type textarea "**********"
click at [629, 339] on button "Save" at bounding box center [636, 340] width 58 height 14
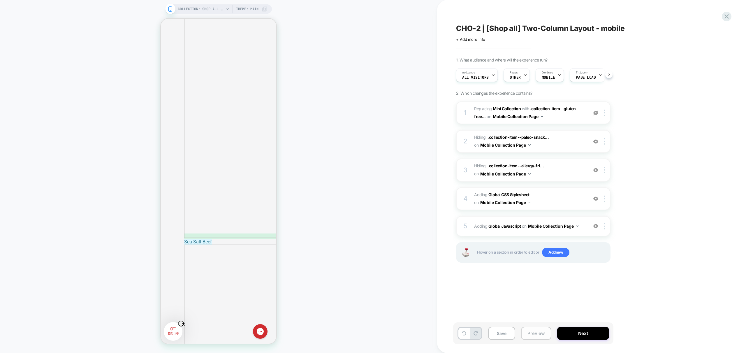
click at [533, 333] on button "Preview" at bounding box center [536, 332] width 30 height 13
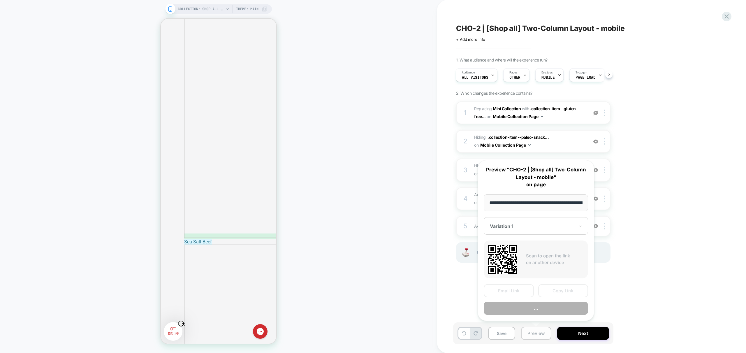
scroll to position [0, 33]
click at [547, 307] on button "Preview" at bounding box center [535, 308] width 104 height 13
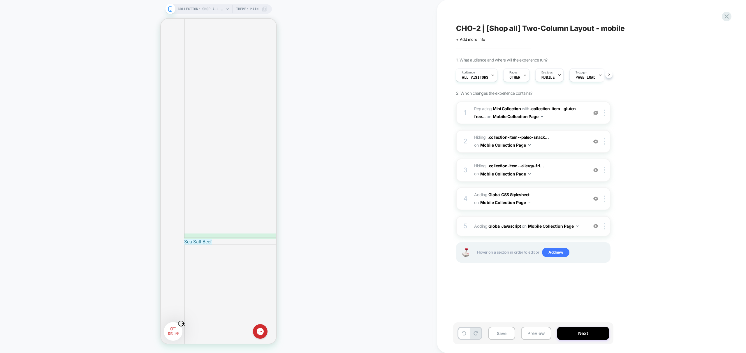
click at [580, 231] on div "5 Adding Global Javascript on Mobile Collection Page Add Before Add After Copy …" at bounding box center [533, 226] width 154 height 20
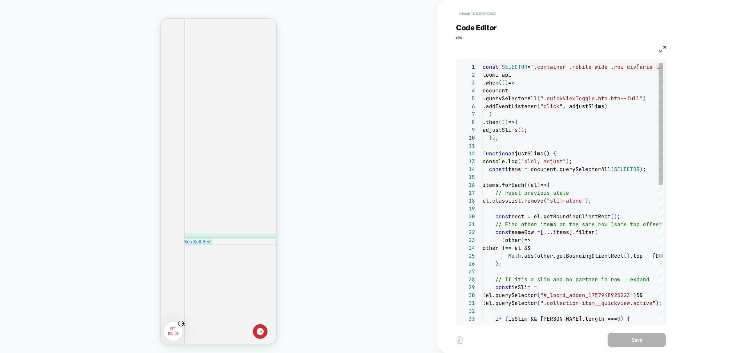
click at [556, 179] on div "const SELECTOR = '.container .mobile-wide .row div[aria-label="Prod uct"]' ; lo…" at bounding box center [572, 338] width 180 height 550
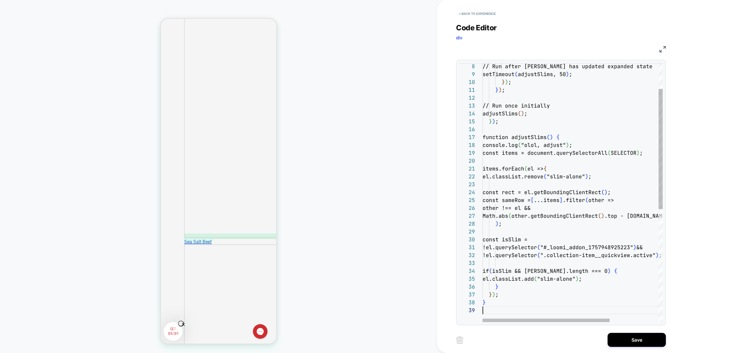
scroll to position [63, 0]
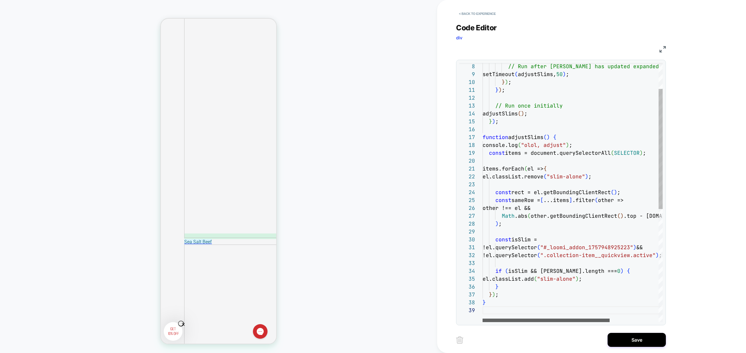
click at [537, 319] on div at bounding box center [545, 319] width 127 height 3
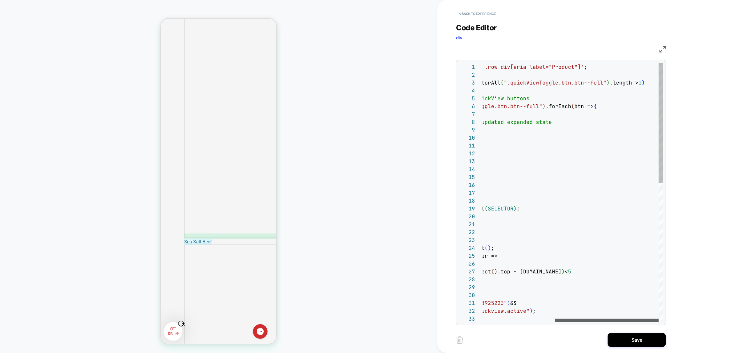
click at [612, 318] on div at bounding box center [606, 319] width 103 height 3
drag, startPoint x: 641, startPoint y: 83, endPoint x: 608, endPoint y: 83, distance: 32.9
click at [608, 83] on div "// Run after DOM has updated expanded state setTimeout ( adjustSlims, 50 ) ; } …" at bounding box center [509, 342] width 306 height 558
type textarea "**********"
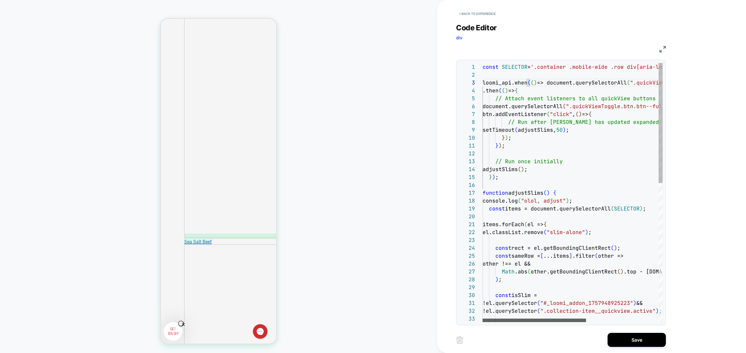
click at [522, 318] on div at bounding box center [533, 319] width 103 height 3
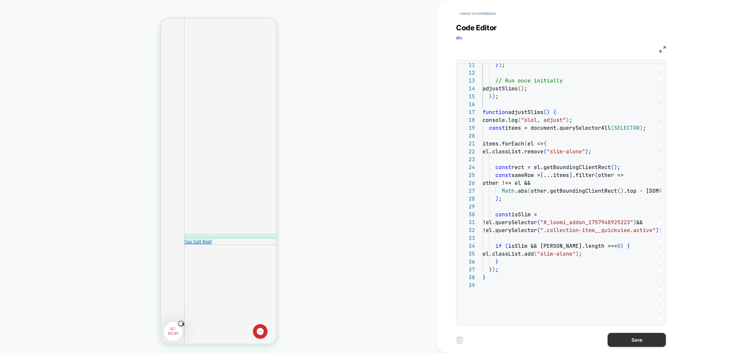
click at [635, 342] on button "Save" at bounding box center [636, 340] width 58 height 14
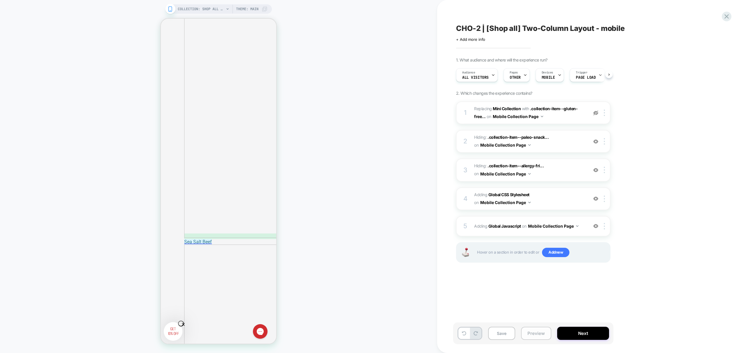
click at [536, 335] on button "Preview" at bounding box center [536, 332] width 30 height 13
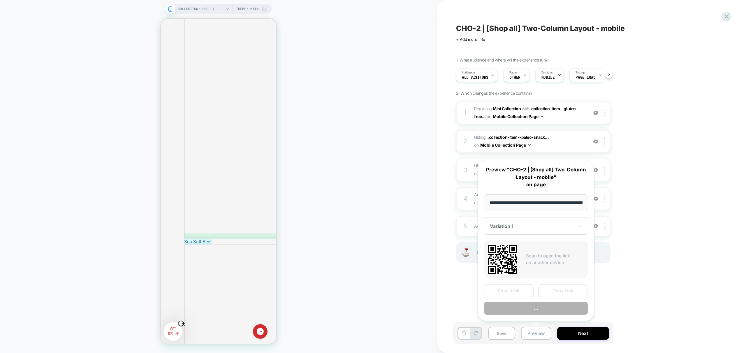
scroll to position [0, 33]
click at [547, 312] on button "Preview" at bounding box center [535, 308] width 104 height 13
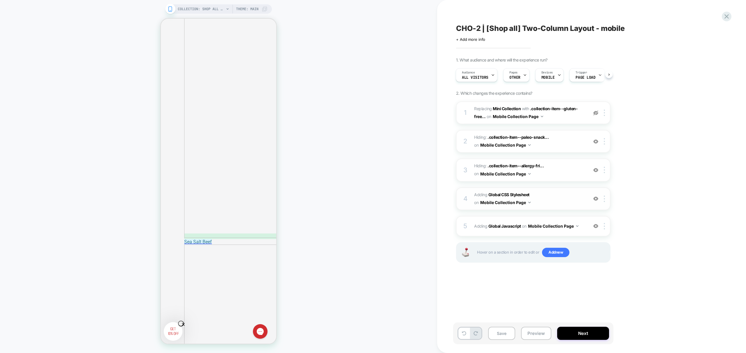
click at [527, 203] on button "Mobile Collection Page" at bounding box center [505, 202] width 50 height 8
click at [568, 197] on span "Adding Global CSS Stylesheet on Mobile Collection Page" at bounding box center [529, 199] width 111 height 16
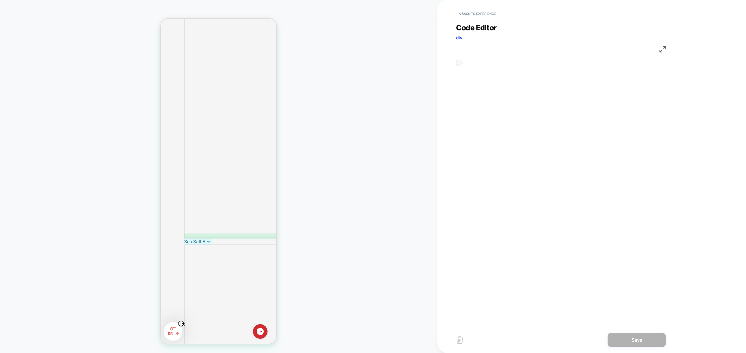
scroll to position [79, 0]
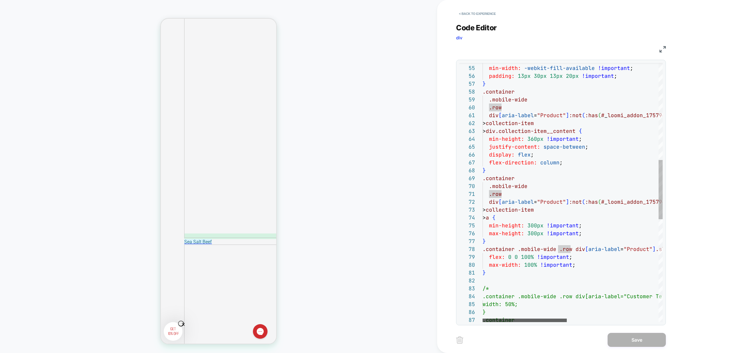
click at [512, 319] on div at bounding box center [524, 319] width 84 height 3
click at [495, 318] on div at bounding box center [524, 319] width 84 height 3
click at [503, 318] on div at bounding box center [524, 319] width 84 height 3
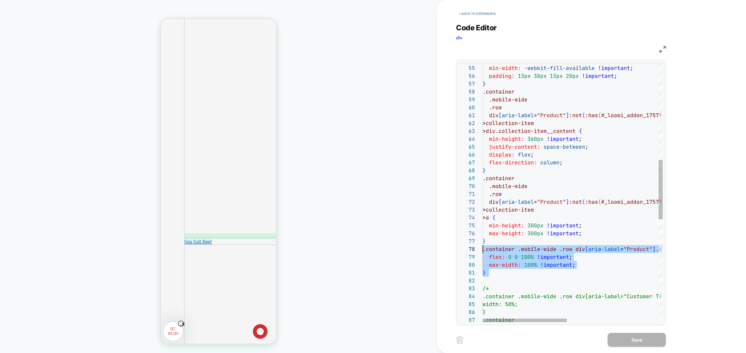
scroll to position [55, 0]
drag, startPoint x: 525, startPoint y: 278, endPoint x: 465, endPoint y: 248, distance: 67.2
click at [482, 248] on div "> button { min-width: -webkit-fill-available !important ; padding: 13px 30px 13…" at bounding box center [669, 205] width 375 height 1132
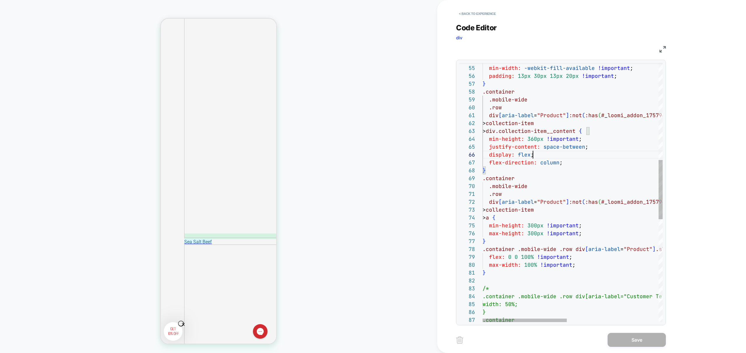
scroll to position [39, 50]
click at [584, 153] on div "> button { min-width: -webkit-fill-available !important ; padding: 13px 30px 13…" at bounding box center [669, 205] width 375 height 1132
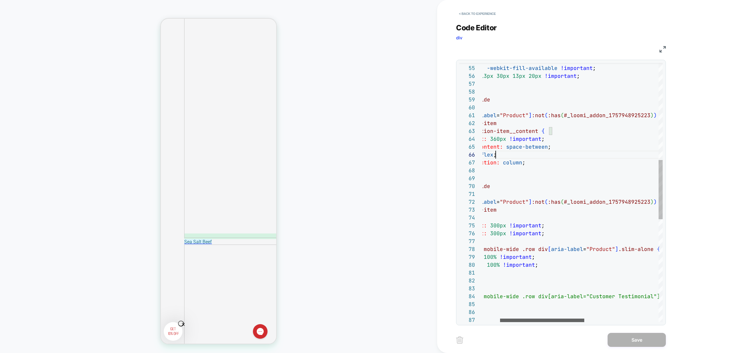
click at [543, 321] on div at bounding box center [542, 319] width 84 height 3
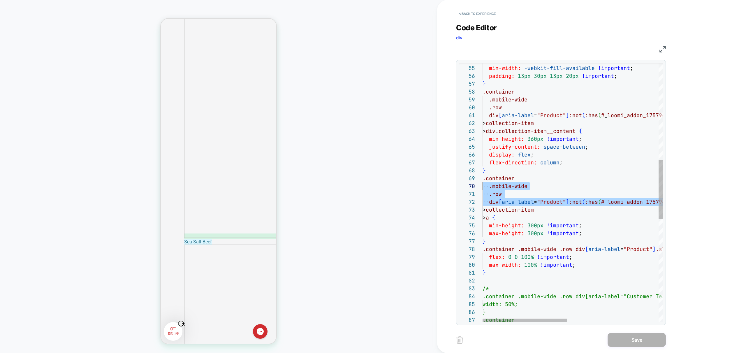
scroll to position [63, 0]
drag, startPoint x: 653, startPoint y: 202, endPoint x: 458, endPoint y: 179, distance: 196.7
click at [482, 179] on div "> button { min-width: -webkit-fill-available !important ; padding: 13px 30px 13…" at bounding box center [669, 205] width 375 height 1132
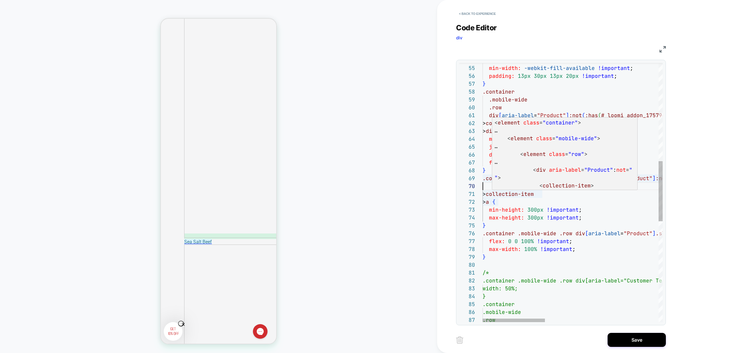
type textarea "**********"
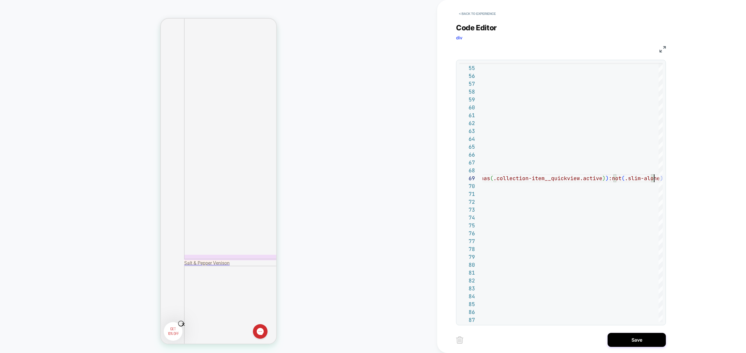
scroll to position [1918, 0]
click at [633, 337] on button "Save" at bounding box center [636, 340] width 58 height 14
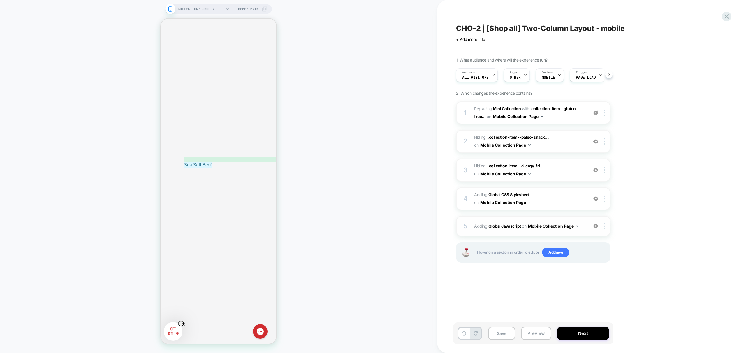
scroll to position [0, 0]
click at [539, 333] on button "Preview" at bounding box center [536, 332] width 30 height 13
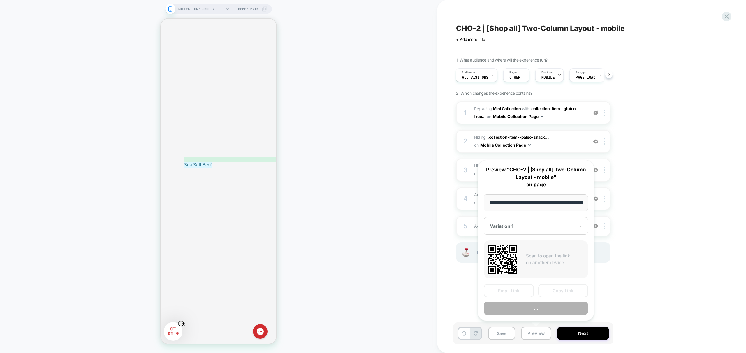
scroll to position [0, 33]
click at [550, 311] on button "Preview" at bounding box center [535, 308] width 104 height 13
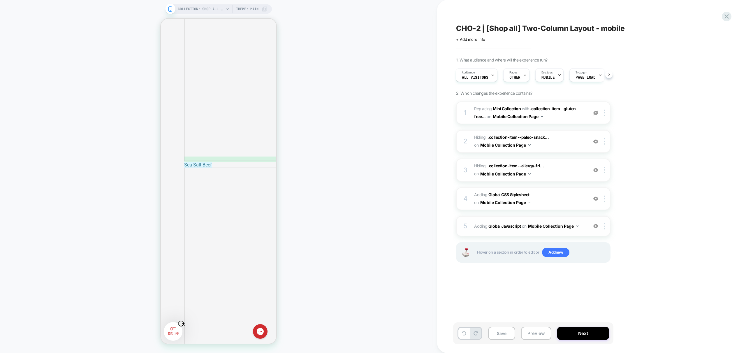
click at [582, 231] on div "5 Adding Global Javascript on Mobile Collection Page Add Before Add After Copy …" at bounding box center [533, 226] width 154 height 20
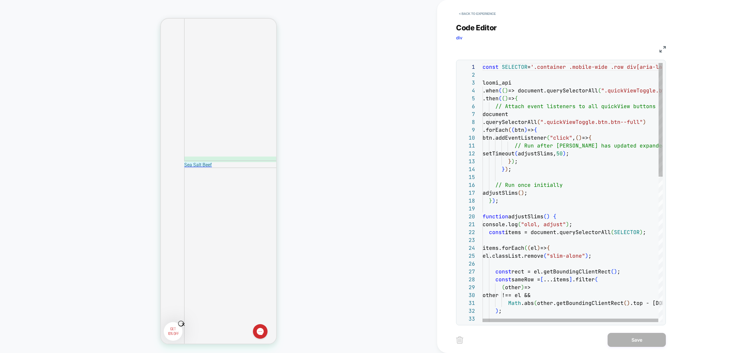
scroll to position [79, 0]
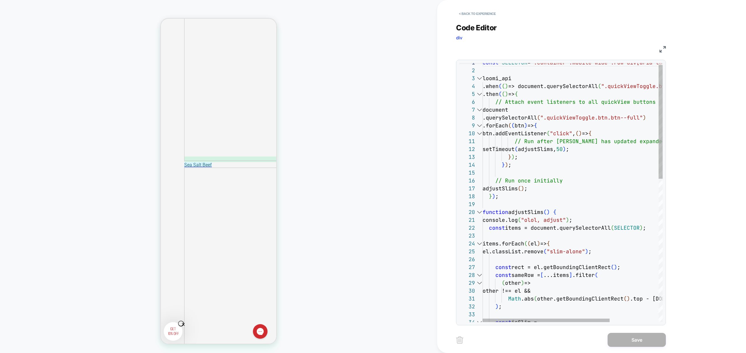
click at [479, 213] on div at bounding box center [479, 212] width 8 height 8
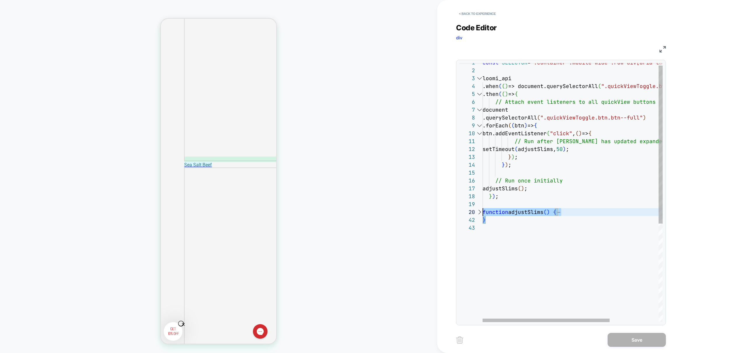
scroll to position [71, 0]
drag, startPoint x: 503, startPoint y: 222, endPoint x: 473, endPoint y: 213, distance: 31.3
click at [482, 213] on div "const SELECTOR = '.container .mobile-wide .row div[aria-label="Prod uct"]' ; lo…" at bounding box center [606, 271] width 249 height 424
type textarea "**********"
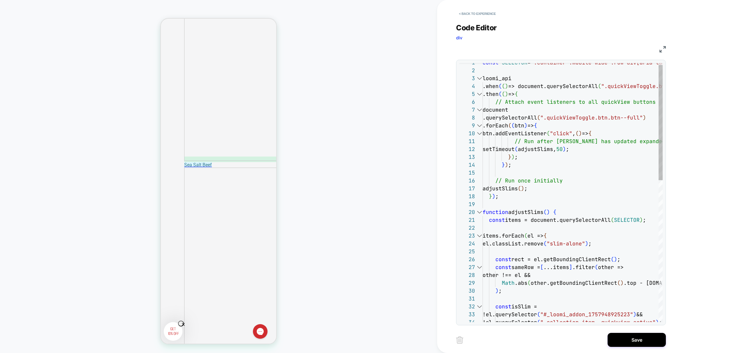
scroll to position [8, 0]
click at [640, 341] on button "Save" at bounding box center [636, 340] width 58 height 14
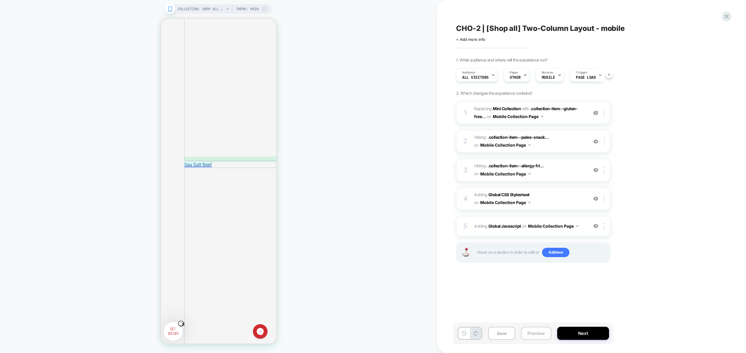
click at [534, 331] on button "Preview" at bounding box center [536, 332] width 30 height 13
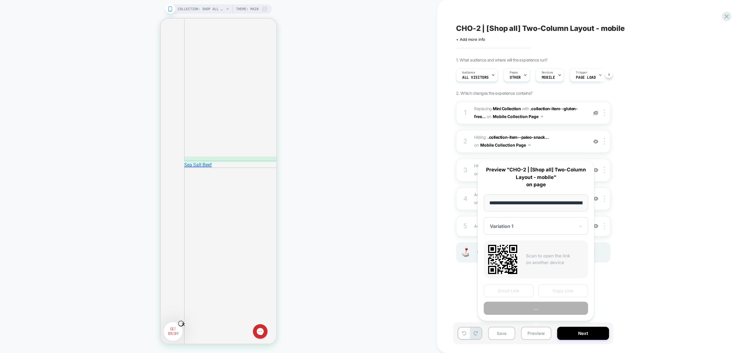
scroll to position [0, 33]
click at [542, 305] on button "Preview" at bounding box center [535, 308] width 104 height 13
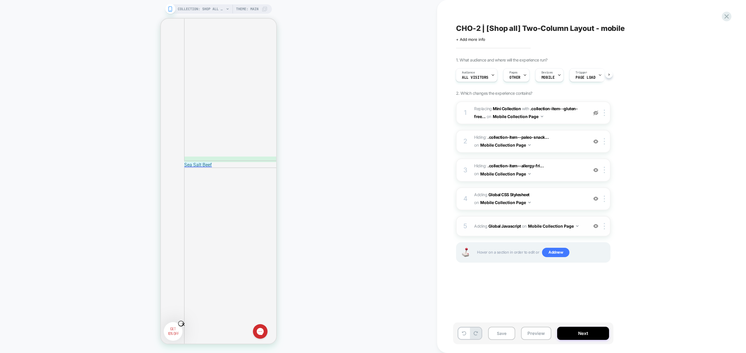
click at [586, 231] on div "5 Adding Global Javascript on Mobile Collection Page Add Before Add After Copy …" at bounding box center [533, 226] width 154 height 20
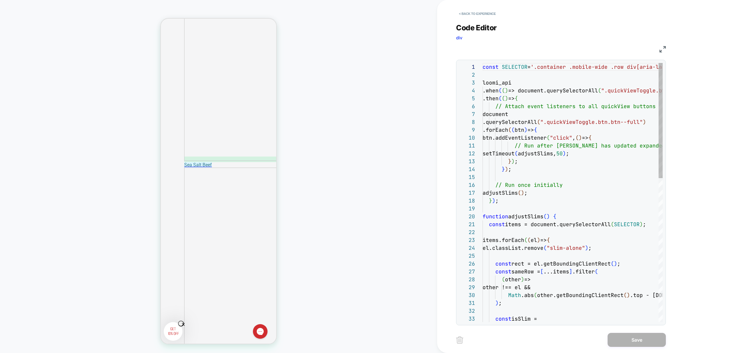
scroll to position [79, 0]
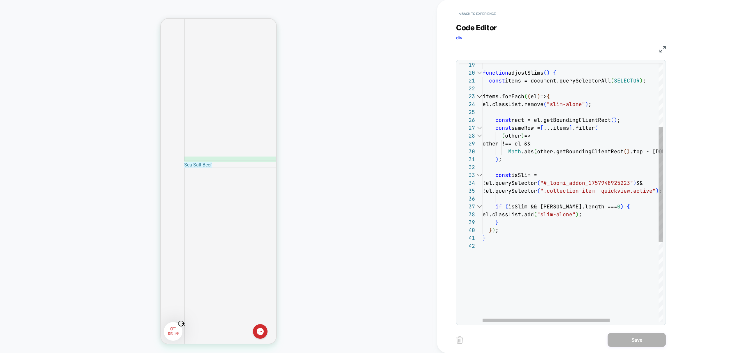
click at [480, 73] on div at bounding box center [479, 73] width 8 height 8
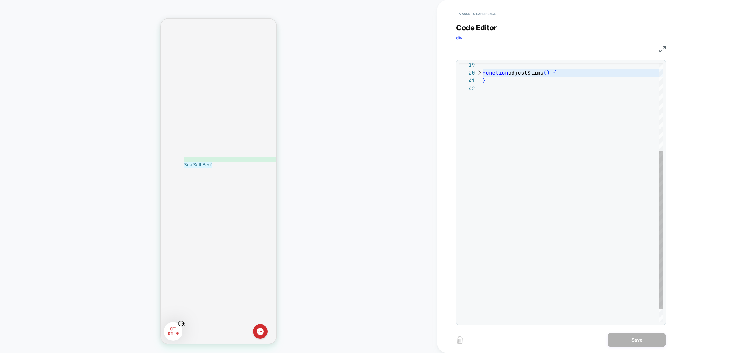
scroll to position [0, 3]
drag, startPoint x: 505, startPoint y: 89, endPoint x: 474, endPoint y: 75, distance: 34.3
click at [482, 74] on div "function adjustSlims ( ) { }" at bounding box center [572, 131] width 180 height 424
type textarea "* ***** *"
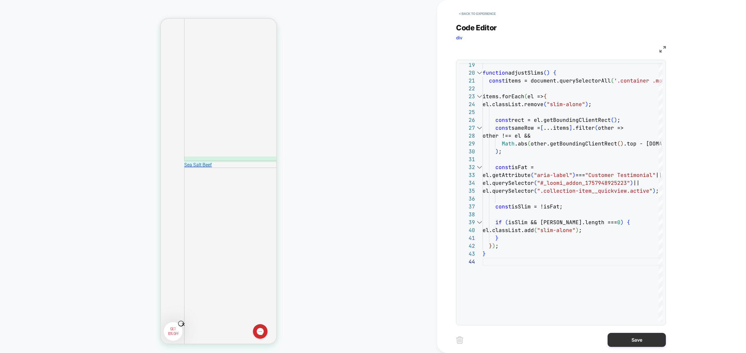
click at [640, 345] on button "Save" at bounding box center [636, 340] width 58 height 14
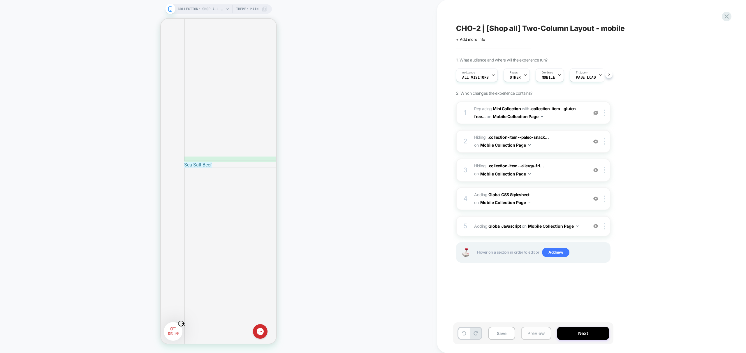
scroll to position [0, 0]
click at [542, 333] on button "Preview" at bounding box center [536, 332] width 30 height 13
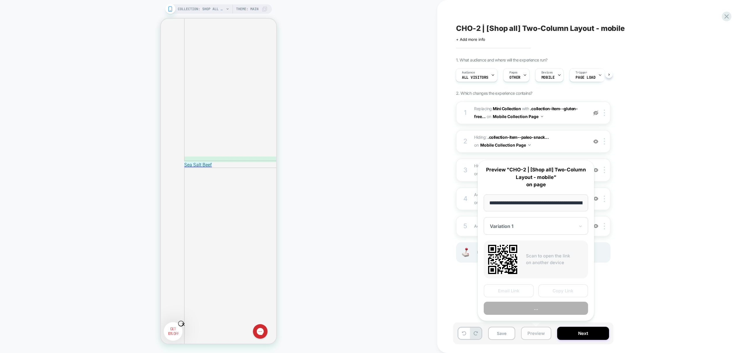
scroll to position [0, 33]
click at [552, 308] on button "Preview" at bounding box center [535, 308] width 104 height 13
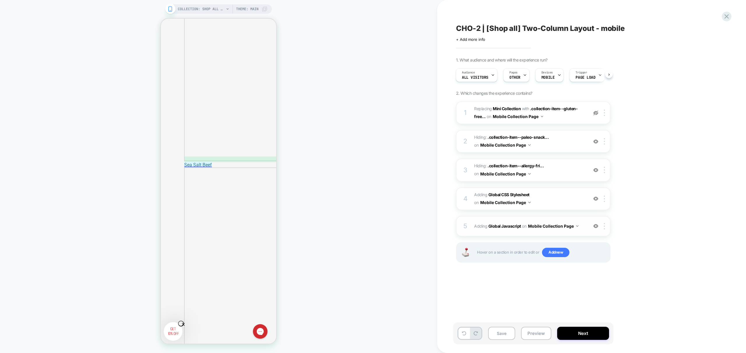
click at [584, 226] on span "Adding Global Javascript on Mobile Collection Page" at bounding box center [529, 226] width 111 height 8
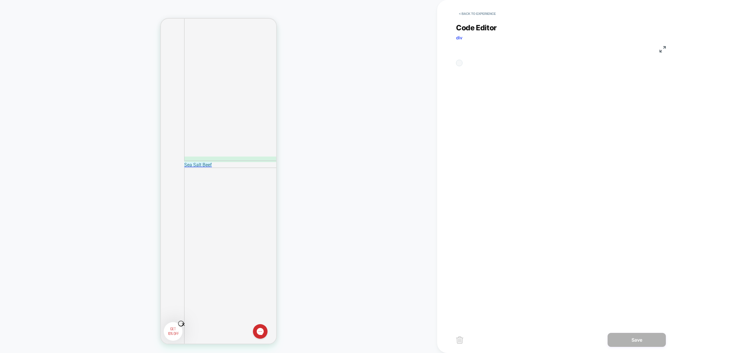
scroll to position [79, 0]
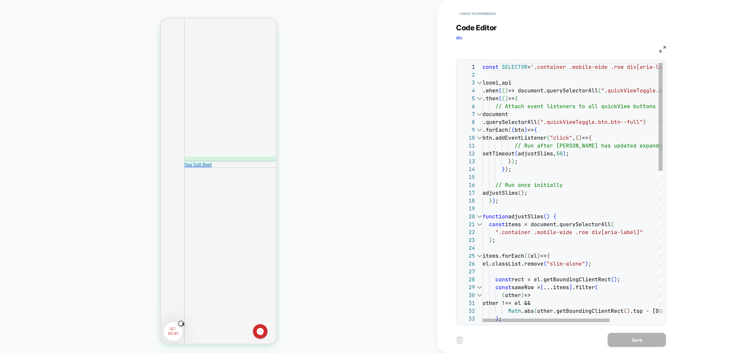
click at [479, 217] on div at bounding box center [479, 216] width 8 height 8
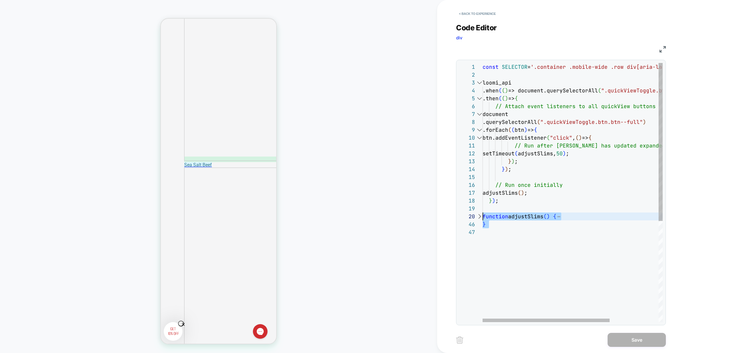
scroll to position [71, 0]
drag, startPoint x: 523, startPoint y: 228, endPoint x: 472, endPoint y: 215, distance: 53.1
click at [482, 215] on div "const SELECTOR = '.container .mobile-wide .row div[aria-label="Prod uct"]' ; lo…" at bounding box center [606, 275] width 249 height 424
type textarea "**********"
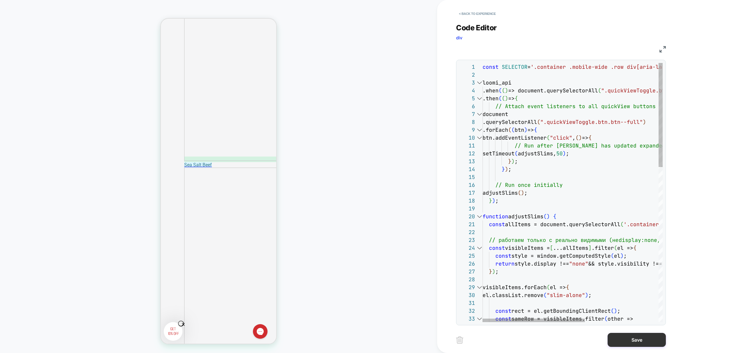
click at [642, 336] on button "Save" at bounding box center [636, 340] width 58 height 14
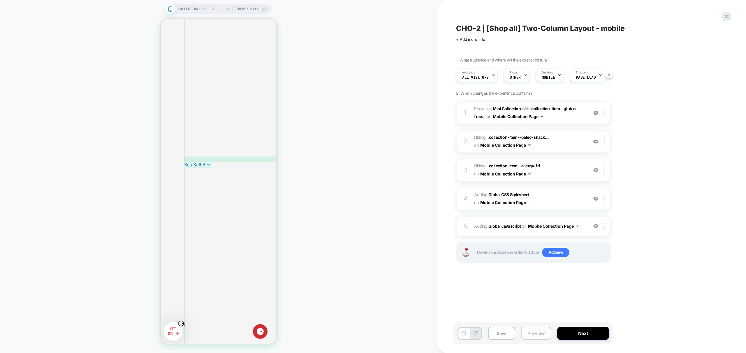
click at [538, 335] on button "Preview" at bounding box center [536, 332] width 30 height 13
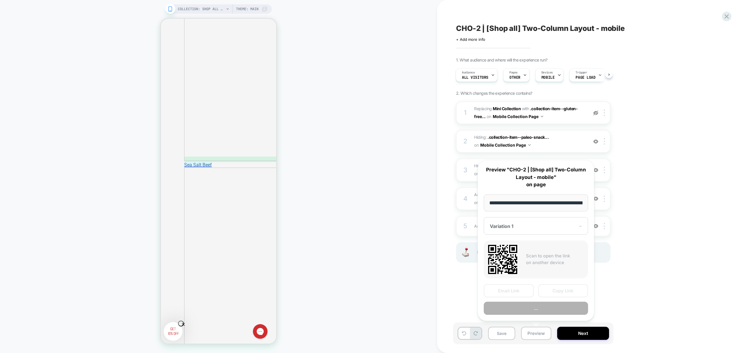
scroll to position [0, 33]
click at [559, 311] on button "Preview" at bounding box center [535, 308] width 104 height 13
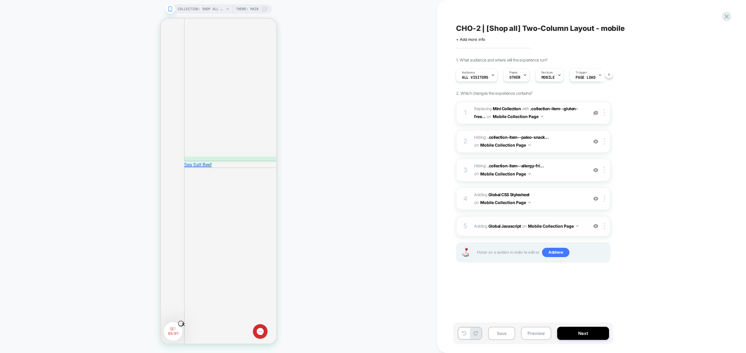
click at [579, 229] on span "Adding Global Javascript on Mobile Collection Page" at bounding box center [529, 226] width 111 height 8
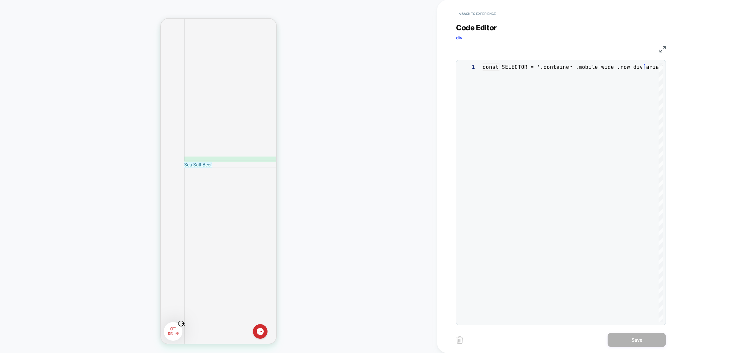
scroll to position [79, 0]
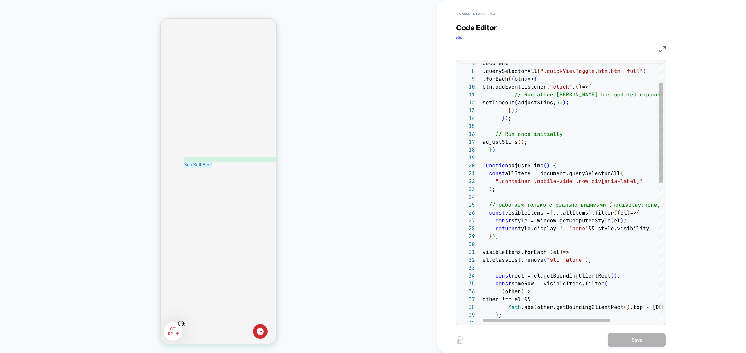
click at [526, 175] on div "document .querySelectorAll ( ".quickViewToggle.btn.btn--full" ) .forEach ( ( bt…" at bounding box center [606, 346] width 249 height 668
click at [568, 177] on div "document .querySelectorAll ( ".quickViewToggle.btn.btn--full" ) .forEach ( ( bt…" at bounding box center [606, 346] width 249 height 668
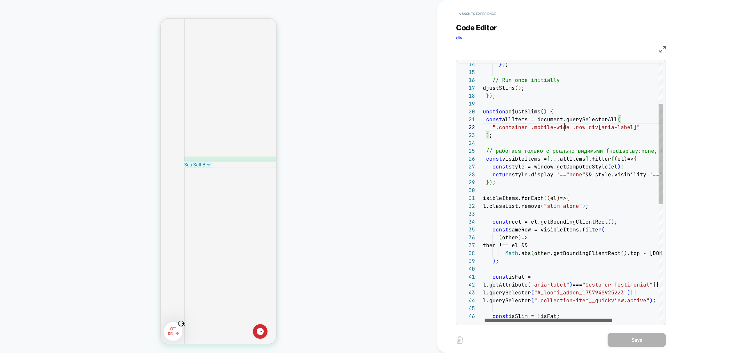
click at [535, 318] on div at bounding box center [547, 319] width 127 height 3
click at [523, 157] on div "} ) ; // Run once initially adjustSlims ( ) ; } ) ; function adjustSlims ( ) { …" at bounding box center [603, 292] width 249 height 668
click at [514, 218] on div "} ) ; // Run once initially adjustSlims ( ) ; } ) ; function adjustSlims ( ) { …" at bounding box center [603, 292] width 249 height 668
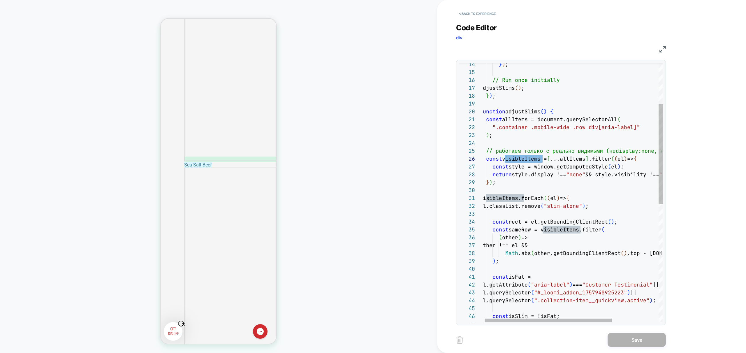
scroll to position [24, 35]
click at [508, 200] on div "} ) ; // Run once initially adjustSlims ( ) ; } ) ; function adjustSlims ( ) { …" at bounding box center [603, 292] width 249 height 668
click at [531, 206] on div "} ) ; // Run once initially adjustSlims ( ) ; } ) ; function adjustSlims ( ) { …" at bounding box center [603, 292] width 249 height 668
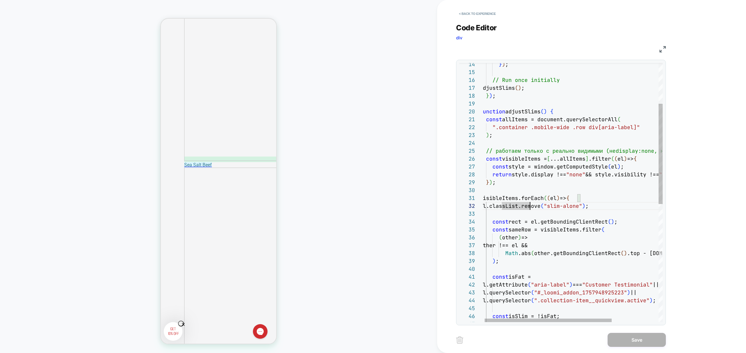
click at [538, 198] on div "} ) ; // Run once initially adjustSlims ( ) ; } ) ; function adjustSlims ( ) { …" at bounding box center [603, 292] width 249 height 668
click at [562, 200] on div "} ) ; // Run once initially adjustSlims ( ) ; } ) ; function adjustSlims ( ) { …" at bounding box center [603, 292] width 249 height 668
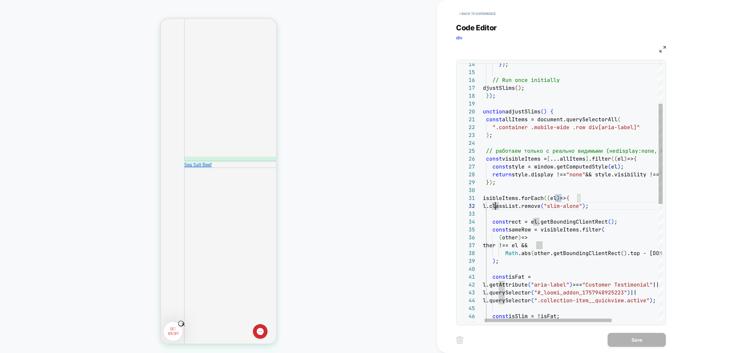
click at [496, 209] on div "} ) ; // Run once initially adjustSlims ( ) ; } ) ; function adjustSlims ( ) { …" at bounding box center [603, 292] width 249 height 668
click at [578, 218] on div "} ) ; // Run once initially adjustSlims ( ) ; } ) ; function adjustSlims ( ) { …" at bounding box center [603, 292] width 249 height 668
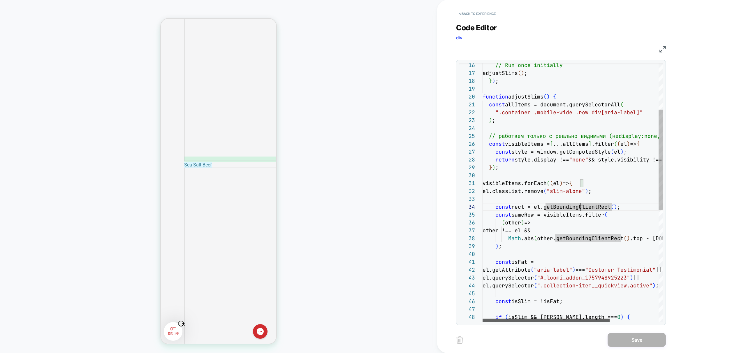
click at [535, 320] on div at bounding box center [545, 319] width 127 height 3
click at [511, 182] on div "// Run once initially adjustSlims ( ) ; } ) ; function adjustSlims ( ) { const …" at bounding box center [606, 277] width 249 height 668
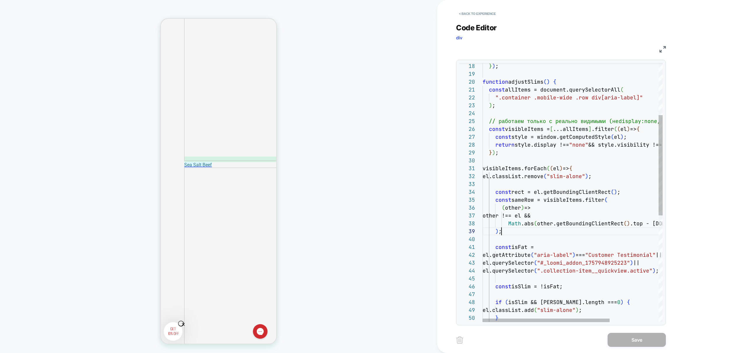
scroll to position [63, 19]
click at [576, 229] on div "} ) ; function adjustSlims ( ) { const allItems = document.querySelectorAll ( "…" at bounding box center [606, 262] width 249 height 668
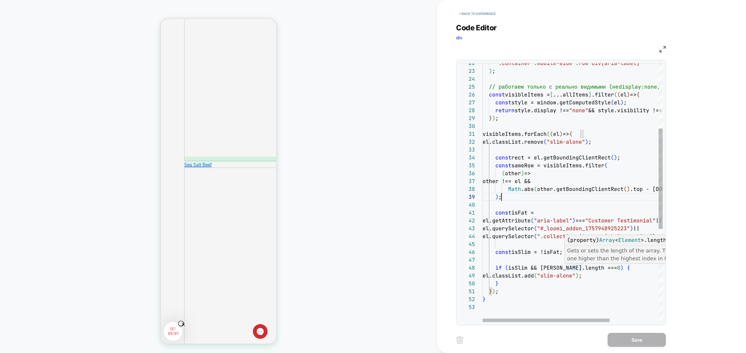
click at [548, 268] on div "".container .mobile-wide .row div[aria-label]" ) ; // работаем только с реально…" at bounding box center [606, 228] width 249 height 668
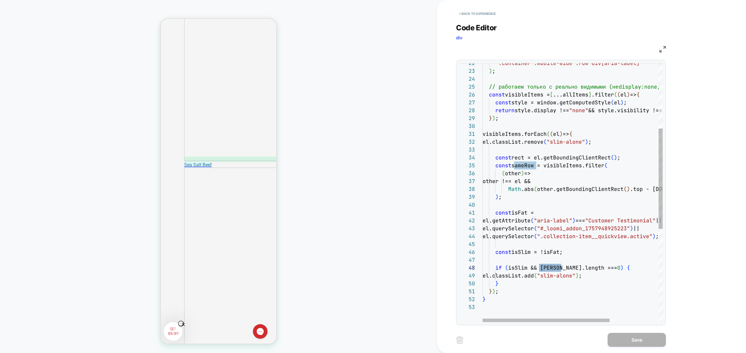
click at [563, 167] on div "".container .mobile-wide .row div[aria-label]" ) ; // работаем только с реально…" at bounding box center [606, 228] width 249 height 668
click at [594, 167] on div "".container .mobile-wide .row div[aria-label]" ) ; // работаем только с реально…" at bounding box center [606, 228] width 249 height 668
click at [514, 171] on div "".container .mobile-wide .row div[aria-label]" ) ; // работаем только с реально…" at bounding box center [606, 228] width 249 height 668
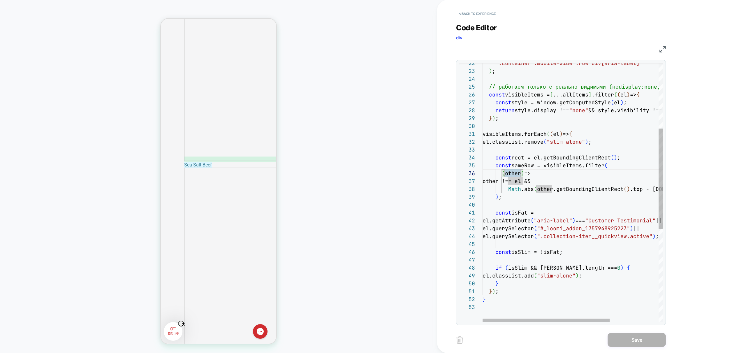
click at [514, 171] on div "".container .mobile-wide .row div[aria-label]" ) ; // работаем только с реально…" at bounding box center [606, 228] width 249 height 668
click at [515, 182] on div "".container .mobile-wide .row div[aria-label]" ) ; // работаем только с реально…" at bounding box center [606, 228] width 249 height 668
click at [524, 189] on div "".container .mobile-wide .row div[aria-label]" ) ; // работаем только с реально…" at bounding box center [606, 228] width 249 height 668
click at [554, 191] on div "".container .mobile-wide .row div[aria-label]" ) ; // работаем только с реально…" at bounding box center [606, 228] width 249 height 668
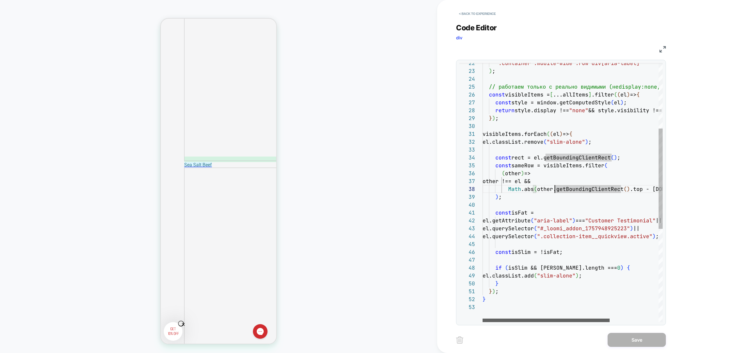
click at [517, 318] on div at bounding box center [545, 319] width 127 height 3
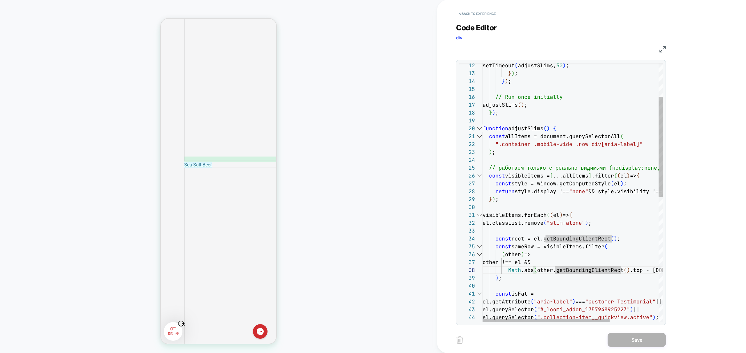
click at [480, 129] on div at bounding box center [479, 128] width 8 height 8
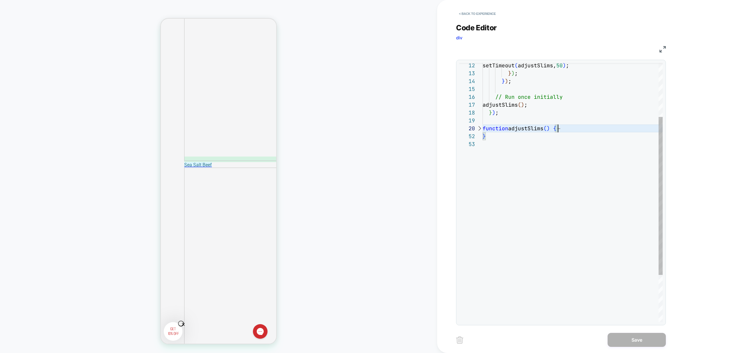
scroll to position [71, 0]
drag, startPoint x: 500, startPoint y: 142, endPoint x: 477, endPoint y: 128, distance: 26.9
click at [482, 128] on div "setTimeout ( adjustSlims, 50 ) ; } ) ; } ) ; // Run once initially adjustSlims …" at bounding box center [572, 187] width 180 height 424
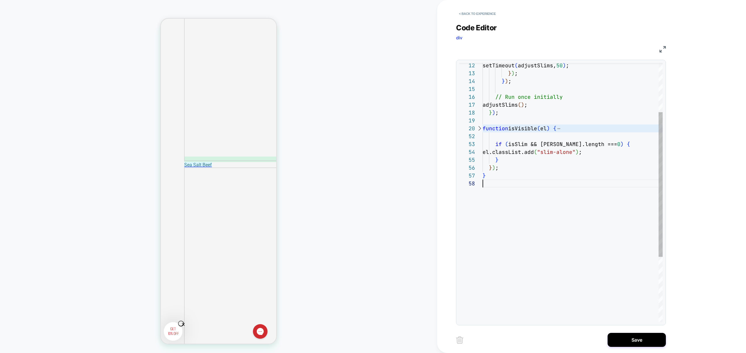
type textarea "**********"
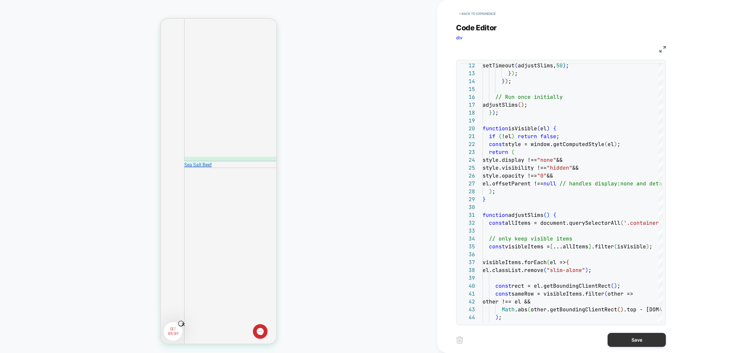
click at [637, 340] on button "Save" at bounding box center [636, 340] width 58 height 14
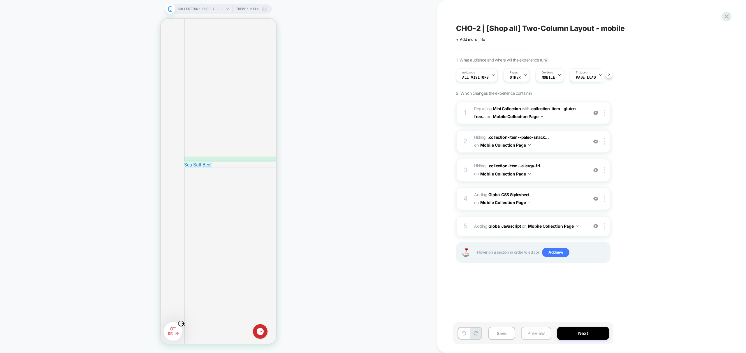
scroll to position [0, 0]
click at [546, 335] on button "Preview" at bounding box center [536, 332] width 30 height 13
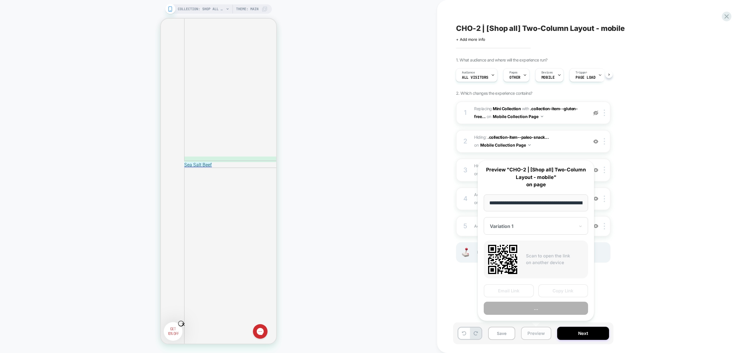
scroll to position [0, 33]
click at [550, 306] on button "Preview" at bounding box center [535, 308] width 104 height 13
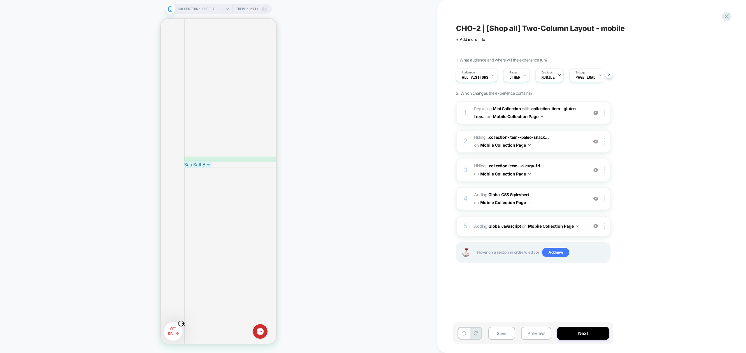
click at [578, 231] on div "5 Adding Global Javascript on Mobile Collection Page Add Before Add After Copy …" at bounding box center [533, 226] width 154 height 20
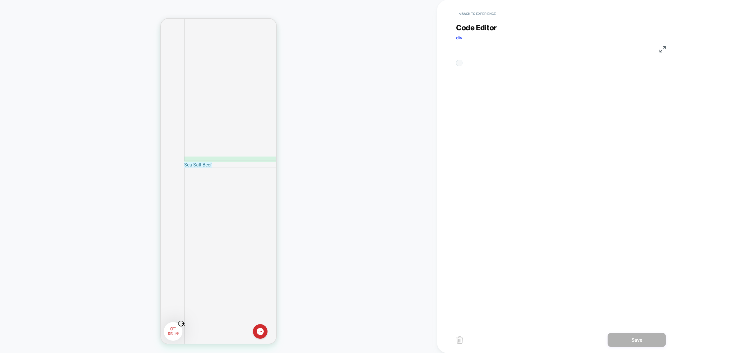
scroll to position [79, 0]
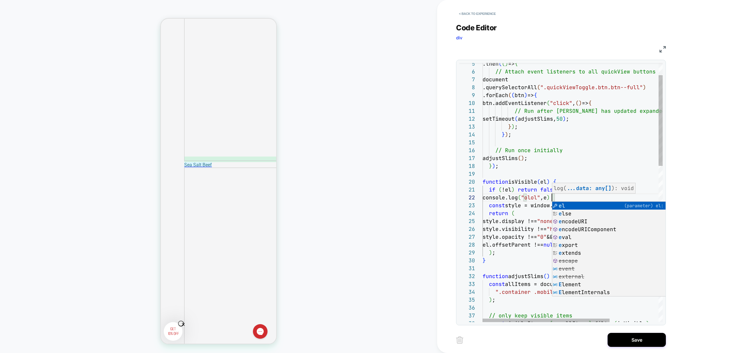
scroll to position [8, 72]
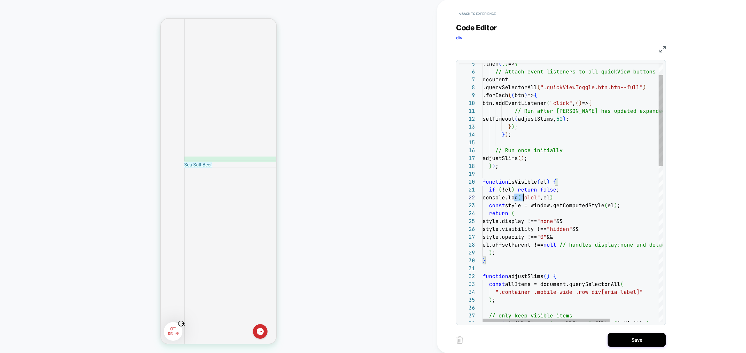
scroll to position [8, 41]
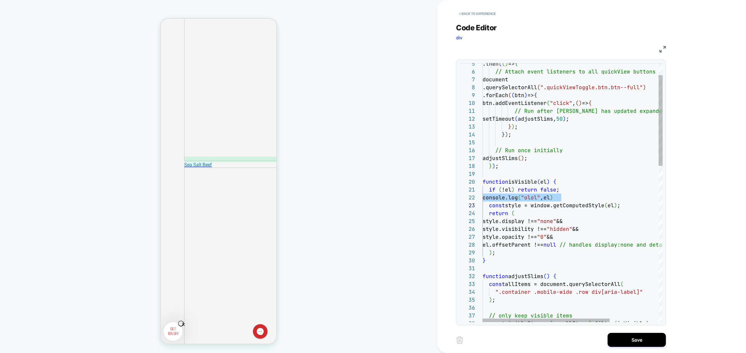
scroll to position [31, 94]
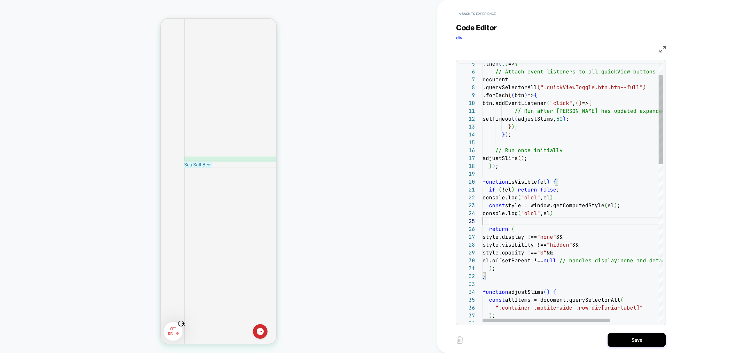
scroll to position [31, 0]
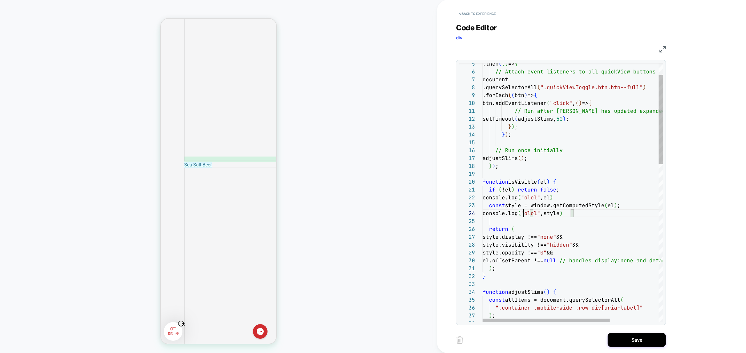
scroll to position [24, 41]
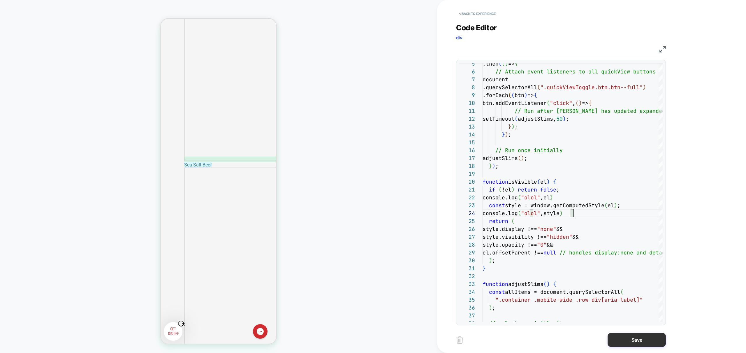
type textarea "**********"
click at [636, 339] on button "Save" at bounding box center [636, 340] width 58 height 14
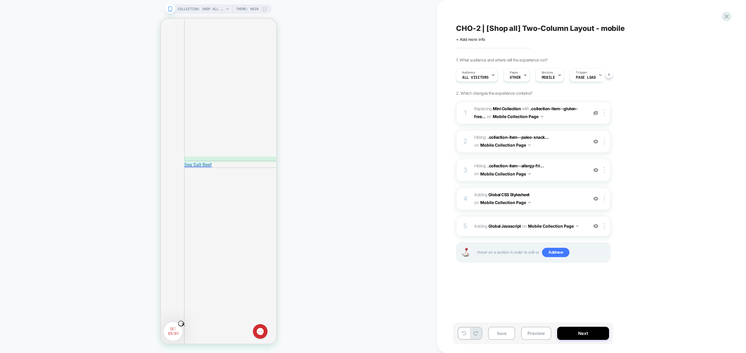
drag, startPoint x: 536, startPoint y: 331, endPoint x: 544, endPoint y: 348, distance: 19.0
click at [536, 333] on button "Preview" at bounding box center [536, 332] width 30 height 13
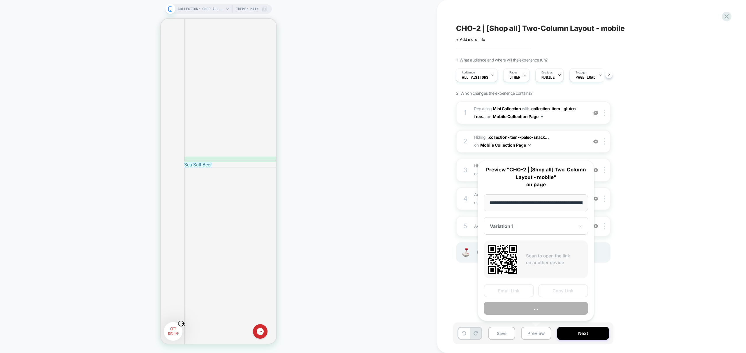
scroll to position [0, 33]
click at [533, 312] on button "Preview" at bounding box center [535, 308] width 104 height 13
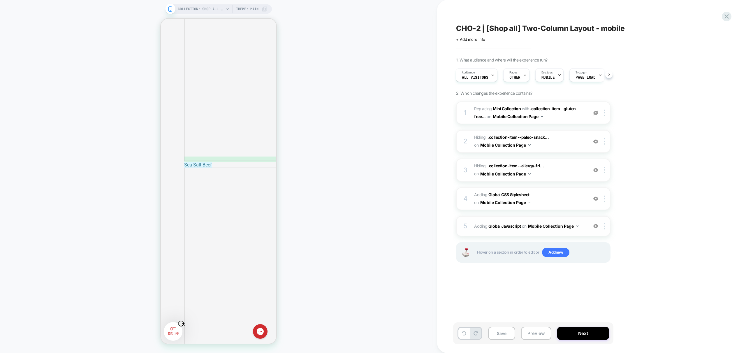
click at [576, 230] on div "on Mobile Collection Page" at bounding box center [550, 226] width 56 height 8
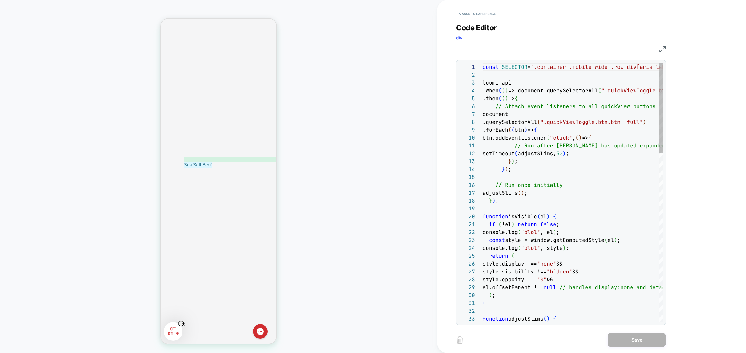
scroll to position [79, 0]
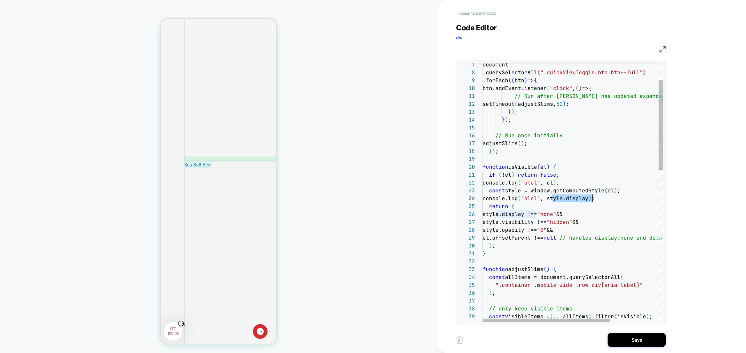
scroll to position [24, 110]
drag, startPoint x: 552, startPoint y: 197, endPoint x: 593, endPoint y: 197, distance: 41.4
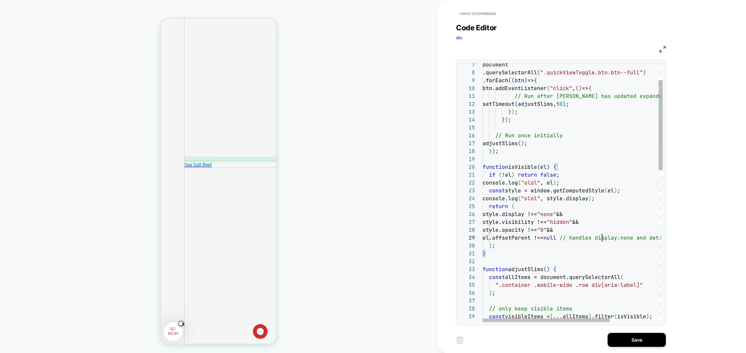
scroll to position [63, 119]
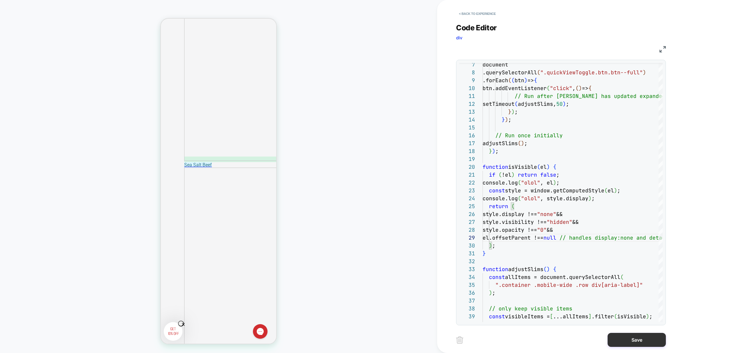
type textarea "**********"
click at [638, 339] on button "Save" at bounding box center [636, 340] width 58 height 14
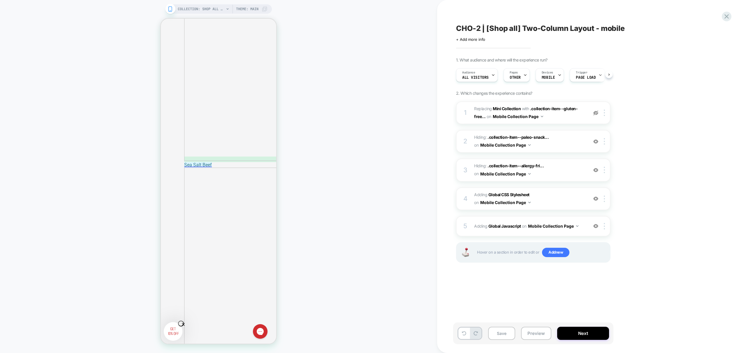
scroll to position [0, 0]
drag, startPoint x: 531, startPoint y: 332, endPoint x: 538, endPoint y: 351, distance: 20.7
click at [532, 332] on button "Preview" at bounding box center [536, 332] width 30 height 13
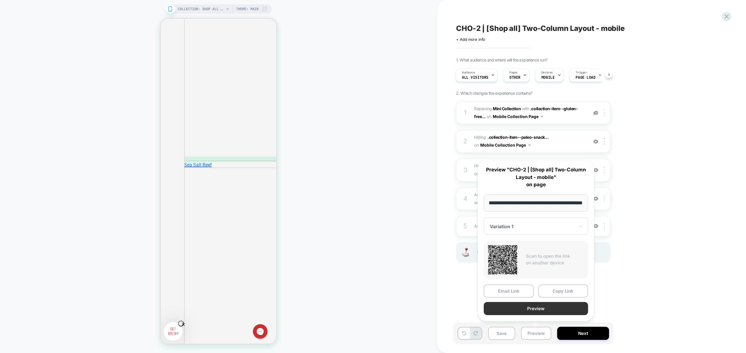
scroll to position [0, 0]
click at [531, 310] on button "Preview" at bounding box center [535, 308] width 104 height 13
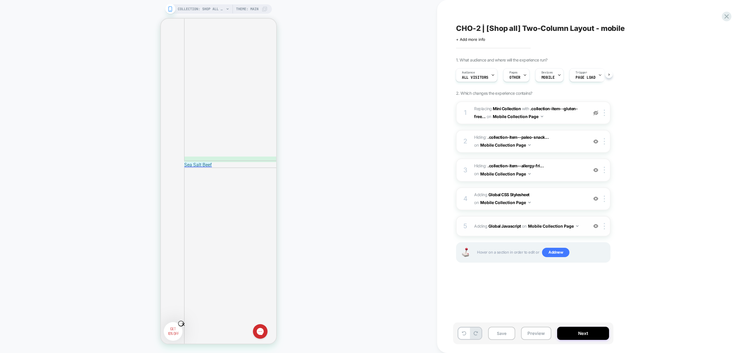
click at [586, 229] on div "5 Adding Global Javascript on Mobile Collection Page Add Before Add After Copy …" at bounding box center [533, 226] width 154 height 20
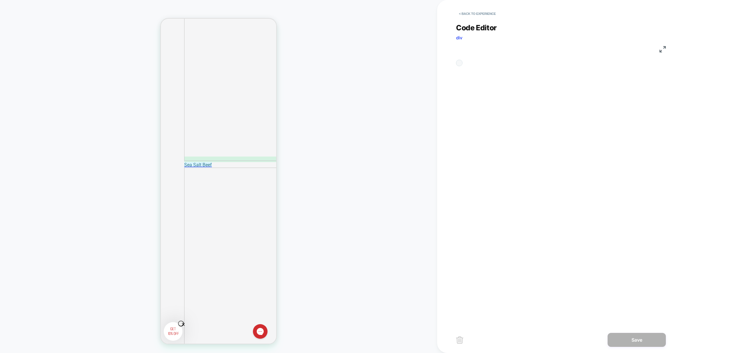
scroll to position [79, 0]
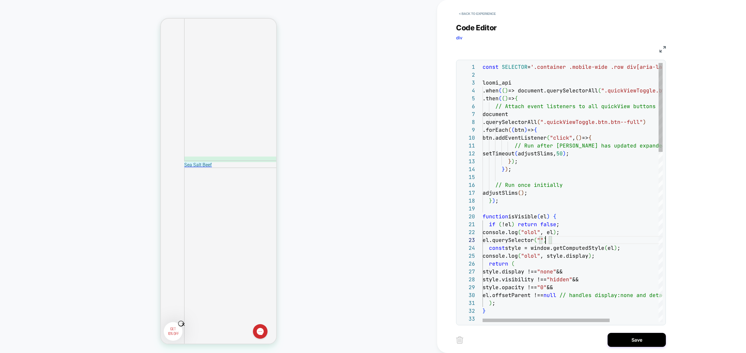
scroll to position [16, 110]
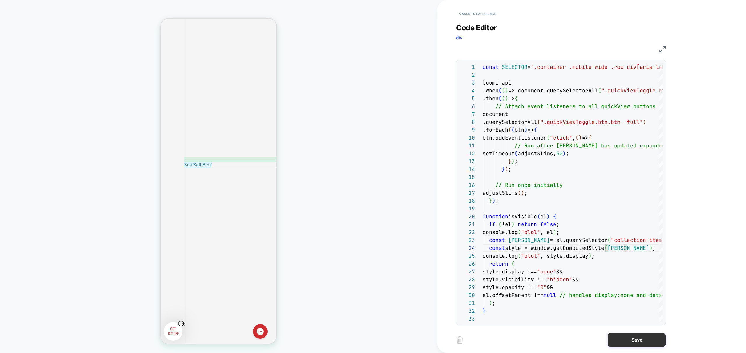
type textarea "**********"
click at [637, 342] on button "Save" at bounding box center [636, 340] width 58 height 14
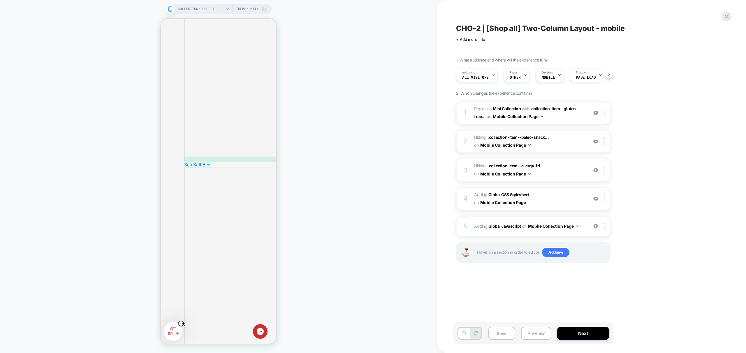
scroll to position [0, 0]
click at [540, 331] on button "Preview" at bounding box center [536, 332] width 30 height 13
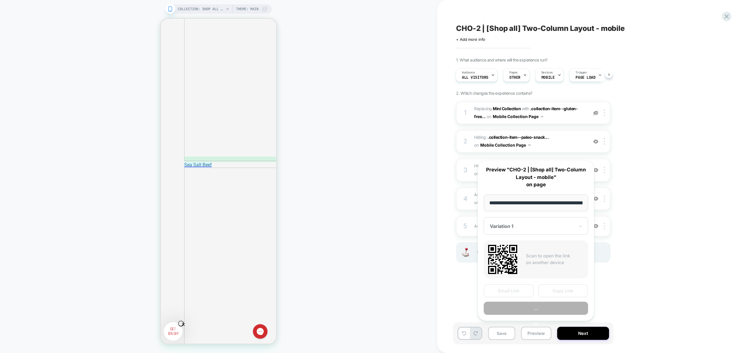
scroll to position [0, 33]
click at [549, 310] on button "Preview" at bounding box center [535, 308] width 104 height 13
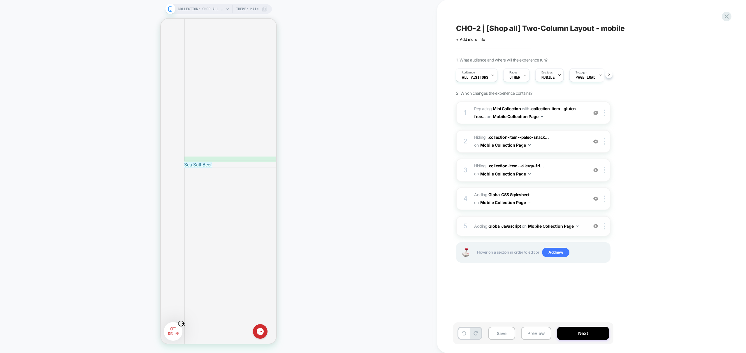
click at [584, 231] on div "5 Adding Global Javascript on Mobile Collection Page Add Before Add After Copy …" at bounding box center [533, 226] width 154 height 20
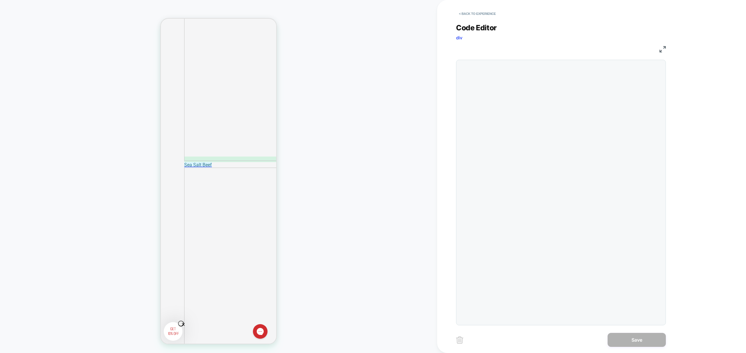
scroll to position [79, 0]
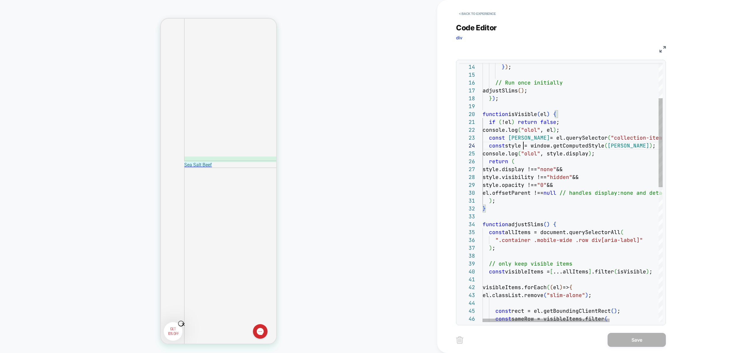
click at [522, 149] on div "console.log ( "olol" , style.display ) ; return ( style.display !== "none" && s…" at bounding box center [606, 338] width 249 height 754
click at [545, 114] on div "console.log ( "olol" , style.display ) ; return ( style.display !== "none" && s…" at bounding box center [606, 338] width 249 height 754
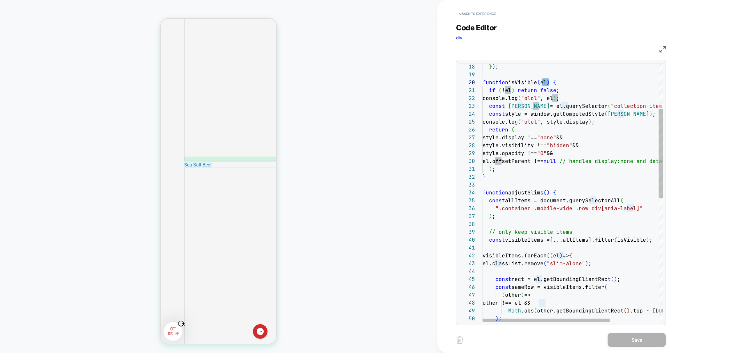
click at [527, 162] on div "console.log ( "olol" , style.display ) ; return ( style.display !== "none" && s…" at bounding box center [606, 306] width 249 height 754
click at [570, 164] on div "console.log ( "olol" , style.display ) ; return ( style.display !== "none" && s…" at bounding box center [606, 306] width 249 height 754
click at [509, 151] on div "console.log ( "olol" , style.display ) ; return ( style.display !== "none" && s…" at bounding box center [606, 306] width 249 height 754
click at [522, 153] on div "console.log ( "olol" , style.display ) ; return ( style.display !== "none" && s…" at bounding box center [606, 306] width 249 height 754
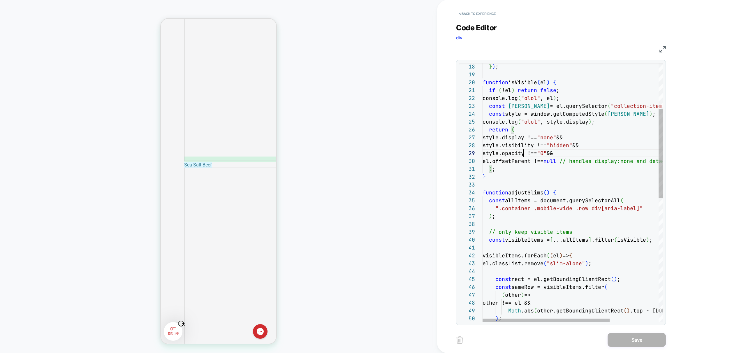
scroll to position [63, 54]
click at [522, 153] on div "console.log ( "olol" , style.display ) ; return ( style.display !== "none" && s…" at bounding box center [606, 306] width 249 height 754
click at [577, 156] on div "console.log ( "olol" , style.display ) ; return ( style.display !== "none" && s…" at bounding box center [606, 306] width 249 height 754
click at [573, 154] on div "console.log ( "olol" , style.display ) ; return ( style.display !== "none" && s…" at bounding box center [606, 306] width 249 height 754
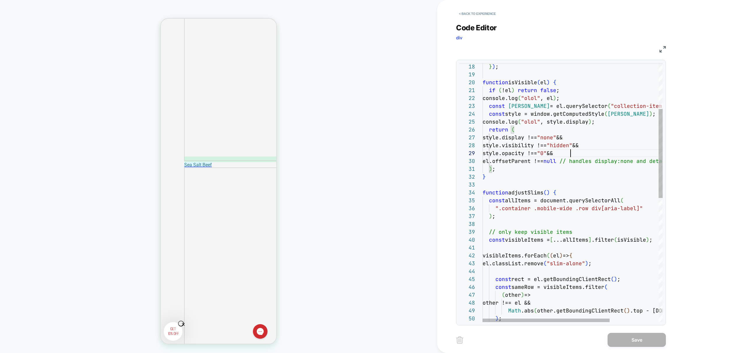
click at [573, 154] on div "console.log ( "olol" , style.display ) ; return ( style.display !== "none" && s…" at bounding box center [606, 306] width 249 height 754
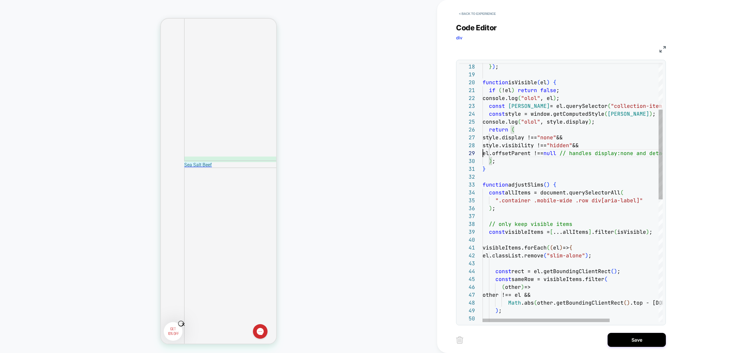
click at [584, 144] on div "console.log ( "olol" , style.display ) ; return ( style.display !== "none" && s…" at bounding box center [606, 302] width 249 height 746
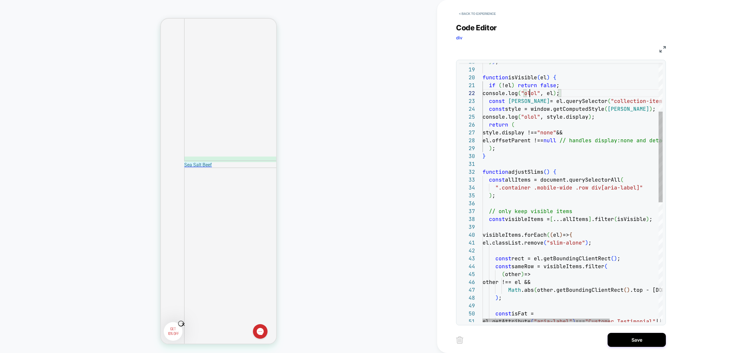
click at [531, 97] on div "console.log ( "olol" , style.display ) ; return ( style.display !== "none" && e…" at bounding box center [606, 293] width 249 height 739
click at [517, 100] on div "console.log ( "olol" , style.display ) ; return ( style.display !== "none" && e…" at bounding box center [606, 293] width 249 height 739
click at [572, 106] on div "console.log ( "olol" , style.display ) ; return ( style.display !== "none" && e…" at bounding box center [606, 293] width 249 height 739
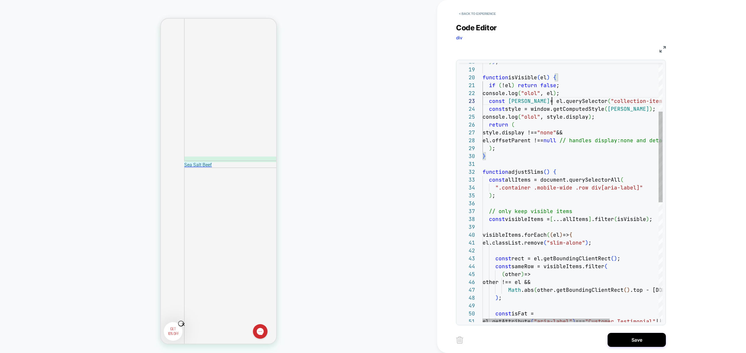
click at [551, 103] on div "console.log ( "olol" , style.display ) ; return ( style.display !== "none" && e…" at bounding box center [606, 293] width 249 height 739
click at [564, 100] on div "console.log ( "olol" , style.display ) ; return ( style.display !== "none" && e…" at bounding box center [606, 293] width 249 height 739
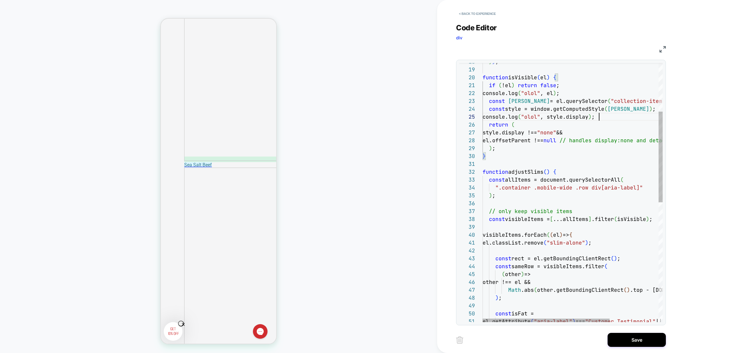
scroll to position [31, 116]
click at [608, 114] on div "console.log ( "olol" , style.display ) ; return ( style.display !== "none" && e…" at bounding box center [606, 293] width 249 height 739
click at [560, 117] on div "console.log ( "olol" , style.display ) ; return ( style.display !== "none" && e…" at bounding box center [606, 293] width 249 height 739
click at [536, 101] on div "console.log ( "olol" , style.display ) ; return ( style.display !== "none" && e…" at bounding box center [606, 293] width 249 height 739
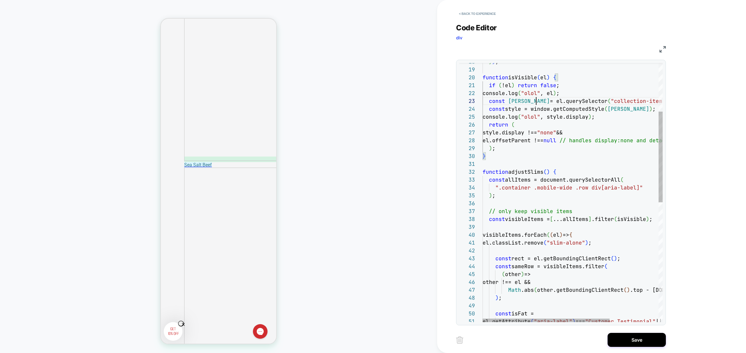
click at [536, 100] on div "console.log ( "olol" , style.display ) ; return ( style.display !== "none" && e…" at bounding box center [606, 293] width 249 height 739
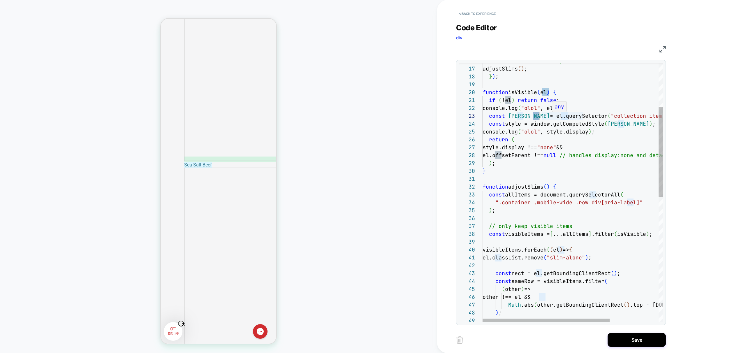
scroll to position [24, 98]
click at [581, 127] on div "console.log ( "olol" , style.display ) ; return ( style.display !== "none" && e…" at bounding box center [606, 308] width 249 height 739
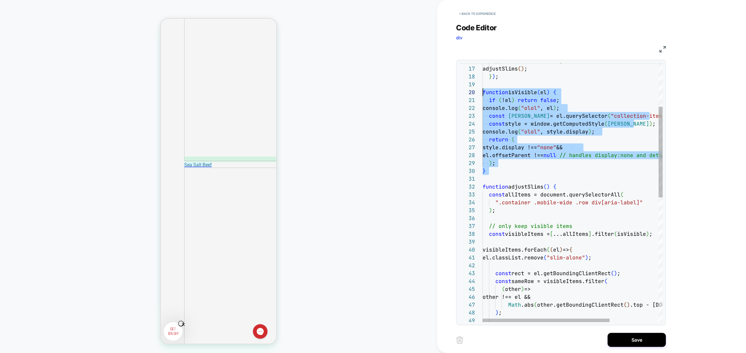
scroll to position [71, 0]
drag, startPoint x: 509, startPoint y: 176, endPoint x: 472, endPoint y: 91, distance: 93.0
click at [482, 91] on div "console.log ( "olol" , style.display ) ; return ( style.display !== "none" && e…" at bounding box center [606, 308] width 249 height 739
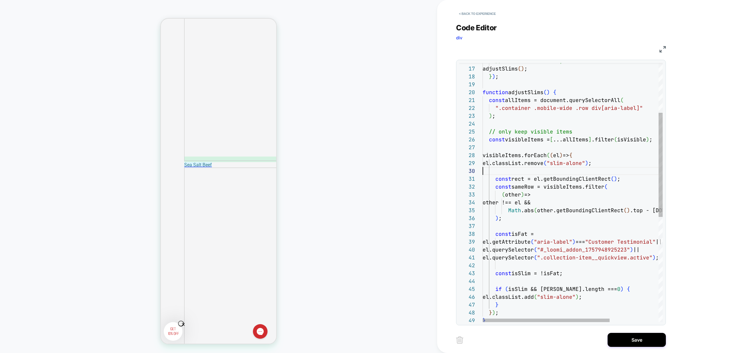
click at [549, 167] on div "function adjustSlims ( ) { const allItems = document.querySelectorAll ( ".conta…" at bounding box center [606, 261] width 249 height 644
click at [513, 140] on div "function adjustSlims ( ) { const allItems = document.querySelectorAll ( ".conta…" at bounding box center [606, 261] width 249 height 644
click at [554, 167] on div "function adjustSlims ( ) { const allItems = document.querySelectorAll ( ".conta…" at bounding box center [606, 261] width 249 height 644
click at [562, 139] on div "function adjustSlims ( ) { const allItems = document.querySelectorAll ( ".conta…" at bounding box center [606, 261] width 249 height 644
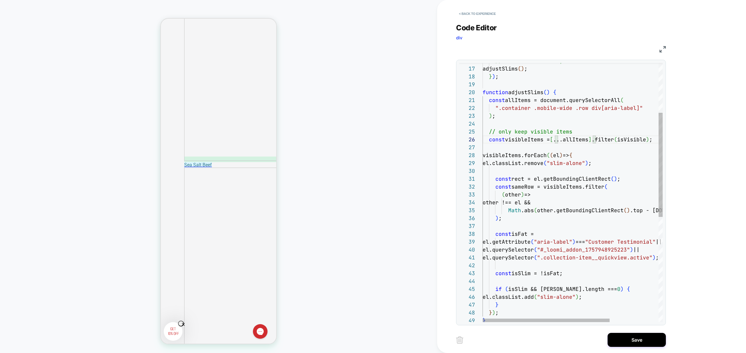
click at [507, 162] on div "function adjustSlims ( ) { const allItems = document.querySelectorAll ( ".conta…" at bounding box center [606, 261] width 249 height 644
click at [531, 162] on div "function adjustSlims ( ) { const allItems = document.querySelectorAll ( ".conta…" at bounding box center [606, 261] width 249 height 644
click at [556, 165] on div "function adjustSlims ( ) { const allItems = document.querySelectorAll ( ".conta…" at bounding box center [606, 261] width 249 height 644
click at [604, 163] on div "function adjustSlims ( ) { const allItems = document.querySelectorAll ( ".conta…" at bounding box center [606, 261] width 249 height 644
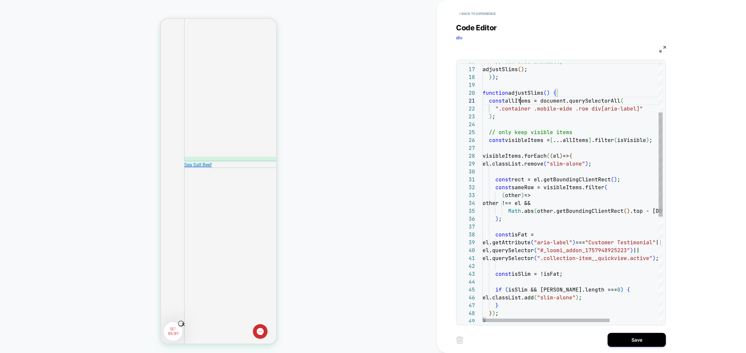
click at [519, 101] on div "function adjustSlims ( ) { const allItems = document.querySelectorAll ( ".conta…" at bounding box center [606, 261] width 249 height 644
click at [504, 156] on div "function adjustSlims ( ) { const allItems = document.querySelectorAll ( ".conta…" at bounding box center [606, 261] width 249 height 644
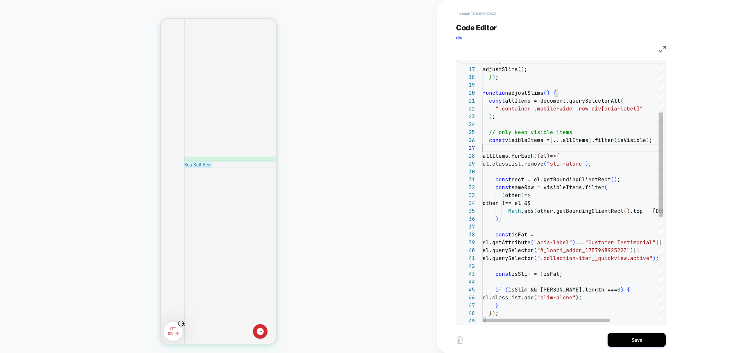
scroll to position [39, 6]
drag, startPoint x: 529, startPoint y: 146, endPoint x: 468, endPoint y: 128, distance: 62.9
click at [482, 128] on div "function adjustSlims ( ) { const allItems = document.querySelectorAll ( ".conta…" at bounding box center [606, 261] width 249 height 644
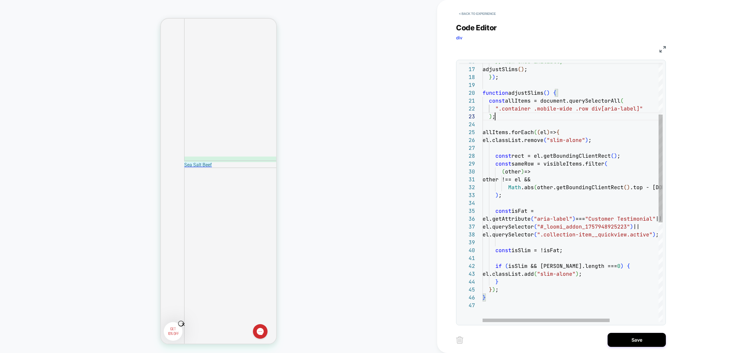
click at [516, 112] on div "function adjustSlims ( ) { const allItems = document.querySelectorAll ( ".conta…" at bounding box center [606, 249] width 249 height 621
drag, startPoint x: 499, startPoint y: 109, endPoint x: 637, endPoint y: 107, distance: 137.5
click at [637, 107] on div "function adjustSlims ( ) { const allItems = document.querySelectorAll ( ".conta…" at bounding box center [606, 249] width 249 height 621
click at [614, 126] on div "function adjustSlims ( ) { const allItems = document.querySelectorAll ( ".conta…" at bounding box center [606, 249] width 249 height 621
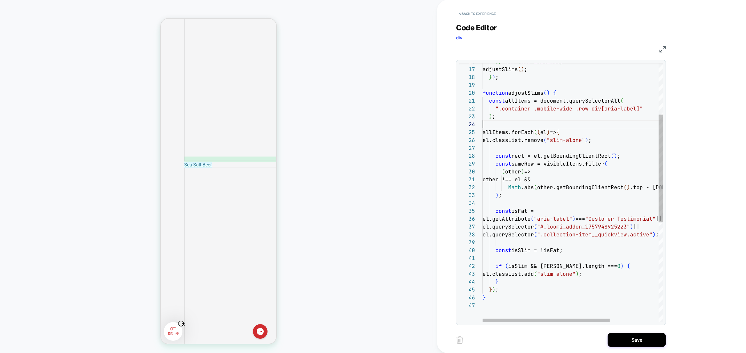
scroll to position [24, 0]
click at [637, 109] on div "function adjustSlims ( ) { const allItems = document.querySelectorAll ( ".conta…" at bounding box center [606, 249] width 249 height 621
drag, startPoint x: 636, startPoint y: 108, endPoint x: 498, endPoint y: 105, distance: 138.1
click at [498, 105] on div "function adjustSlims ( ) { const allItems = document.querySelectorAll ( ".conta…" at bounding box center [606, 249] width 249 height 621
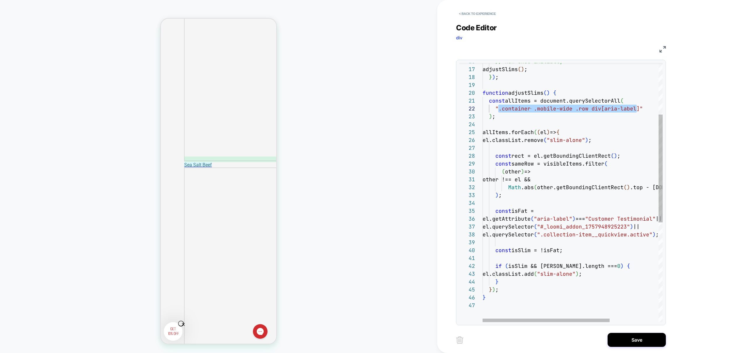
type textarea "**********"
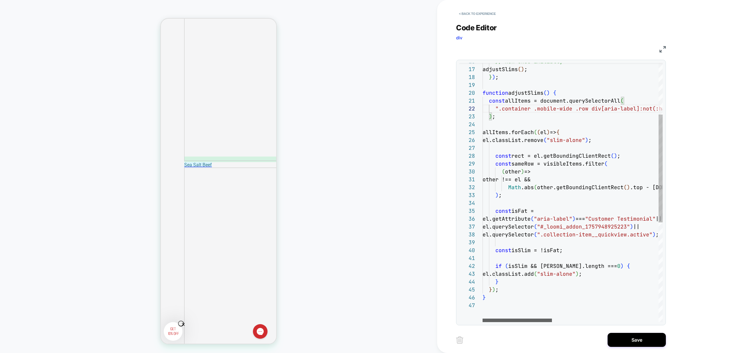
click at [482, 321] on div at bounding box center [516, 319] width 69 height 3
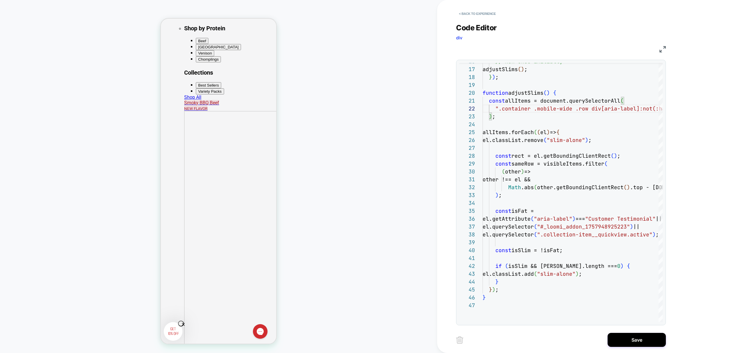
scroll to position [285, 0]
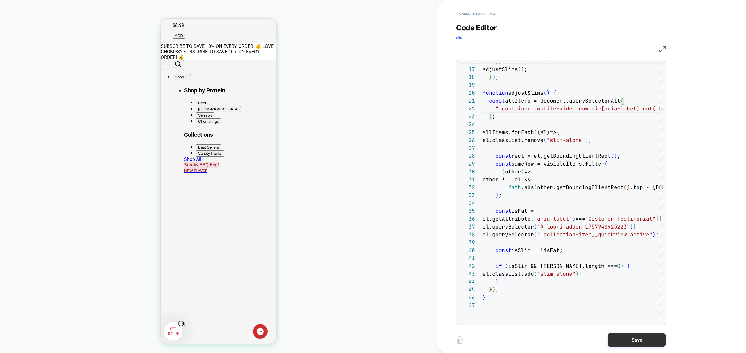
click at [628, 340] on button "Save" at bounding box center [636, 340] width 58 height 14
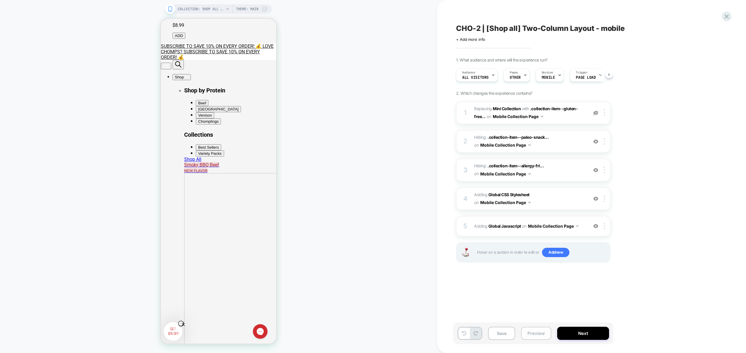
scroll to position [0, 0]
click at [535, 334] on button "Preview" at bounding box center [536, 332] width 30 height 13
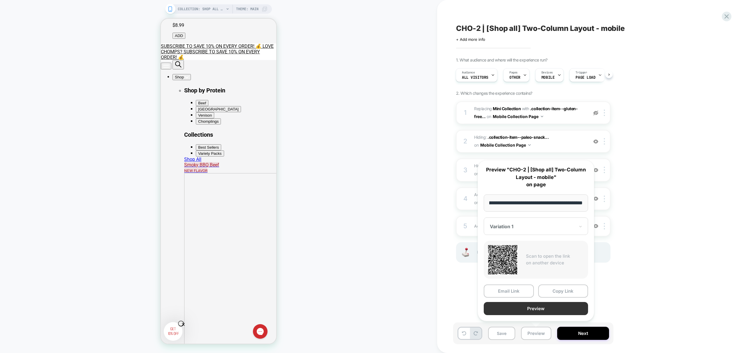
scroll to position [0, 0]
click at [548, 307] on button "Preview" at bounding box center [535, 308] width 104 height 13
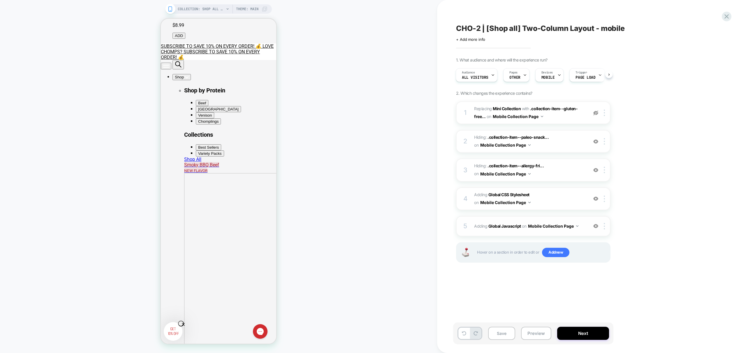
click at [583, 229] on span "Adding Global Javascript on Mobile Collection Page" at bounding box center [529, 226] width 111 height 8
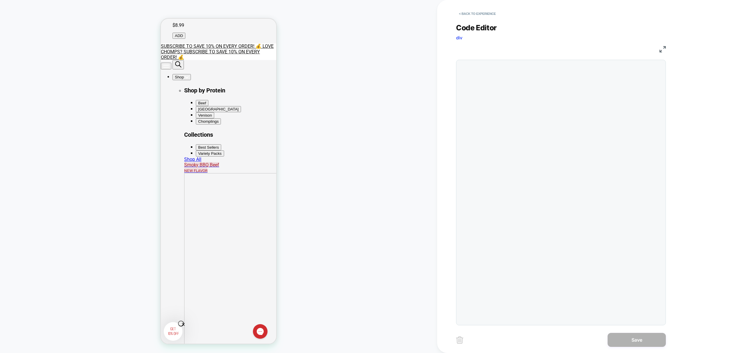
scroll to position [79, 0]
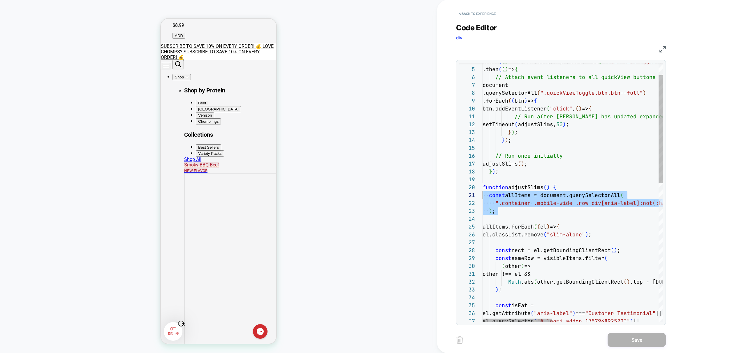
scroll to position [71, 0]
drag, startPoint x: 512, startPoint y: 218, endPoint x: 460, endPoint y: 186, distance: 61.4
click at [482, 186] on div ".when ( ( ) => document.querySelectorAll ( ".quickViewToggle.btn.btn--full" ) )…" at bounding box center [709, 344] width 454 height 621
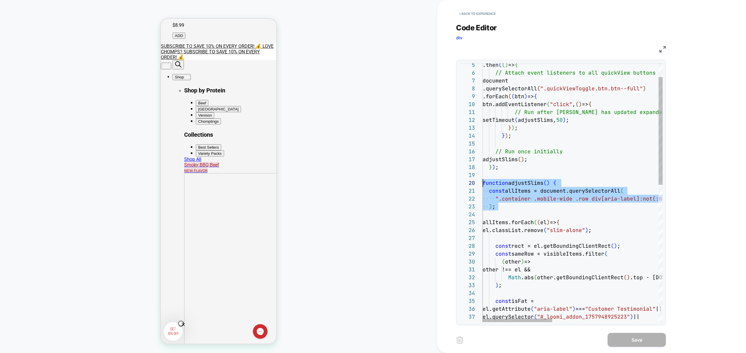
click at [543, 202] on div ".then ( ( ) => { // Attach event listeners to all quickView buttons document .q…" at bounding box center [709, 339] width 454 height 621
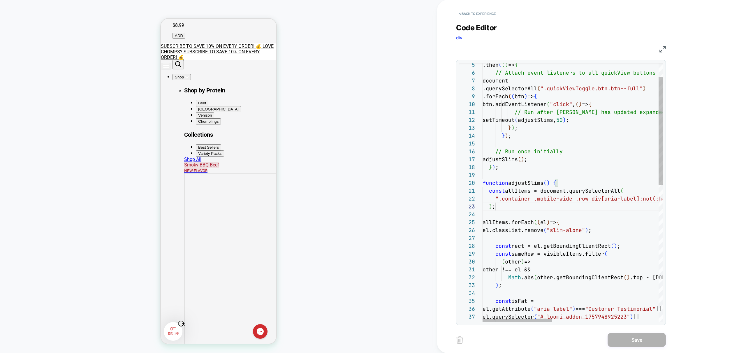
click at [508, 214] on div ".then ( ( ) => { // Attach event listeners to all quickView buttons document .q…" at bounding box center [709, 339] width 454 height 621
click at [503, 176] on div ".then ( ( ) => { // Attach event listeners to all quickView buttons document .q…" at bounding box center [709, 339] width 454 height 621
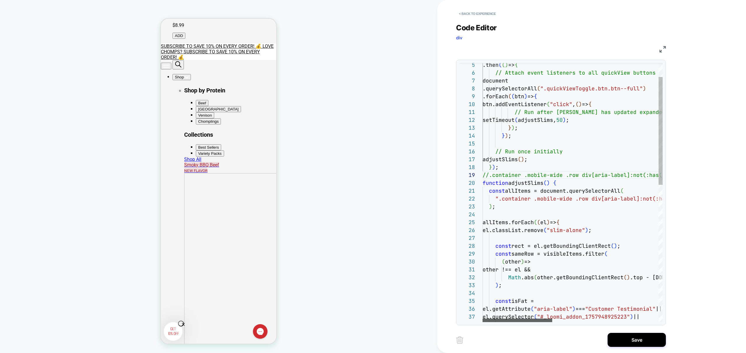
click at [482, 318] on div at bounding box center [517, 319] width 70 height 3
click at [534, 183] on div ".then ( ( ) => { // Attach event listeners to all quickView buttons document .q…" at bounding box center [709, 339] width 454 height 621
click at [479, 184] on div at bounding box center [479, 183] width 8 height 8
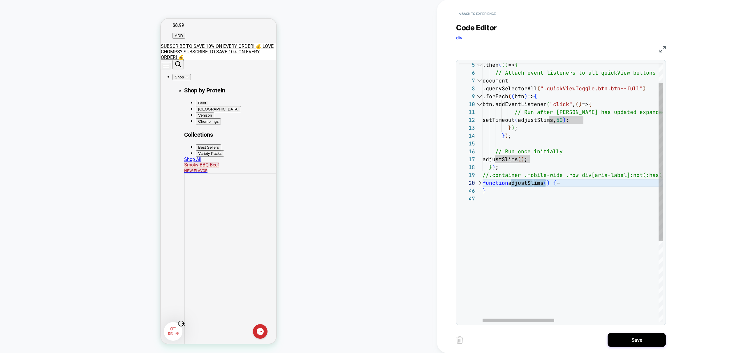
scroll to position [0, 0]
drag, startPoint x: 518, startPoint y: 199, endPoint x: 473, endPoint y: 186, distance: 46.6
click at [482, 186] on div ".then ( ( ) => { // Attach event listeners to all quickView buttons document .q…" at bounding box center [702, 241] width 441 height 424
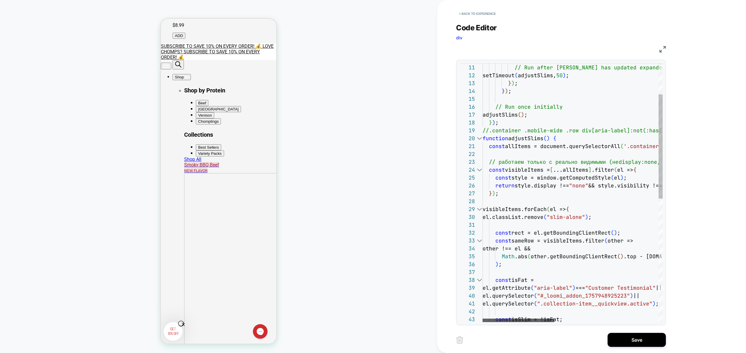
click at [491, 318] on div at bounding box center [518, 319] width 72 height 3
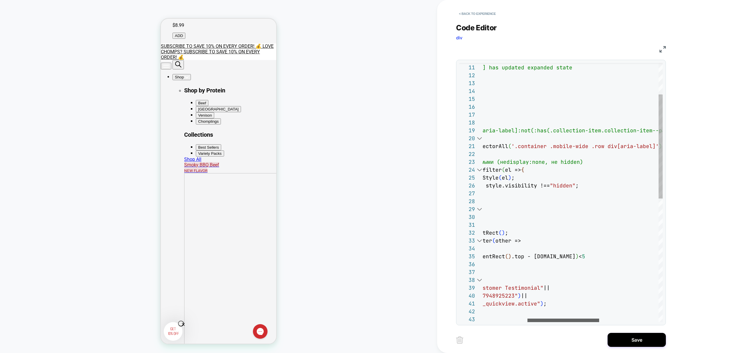
click at [565, 320] on div at bounding box center [563, 319] width 72 height 3
drag, startPoint x: 516, startPoint y: 146, endPoint x: 652, endPoint y: 145, distance: 135.7
click at [652, 145] on div "btn.addEventListener ( "click" , ( ) => { // Run after DOM has updated expanded…" at bounding box center [590, 307] width 441 height 644
click at [577, 136] on div "btn.addEventListener ( "click" , ( ) => { // Run after DOM has updated expanded…" at bounding box center [590, 307] width 441 height 644
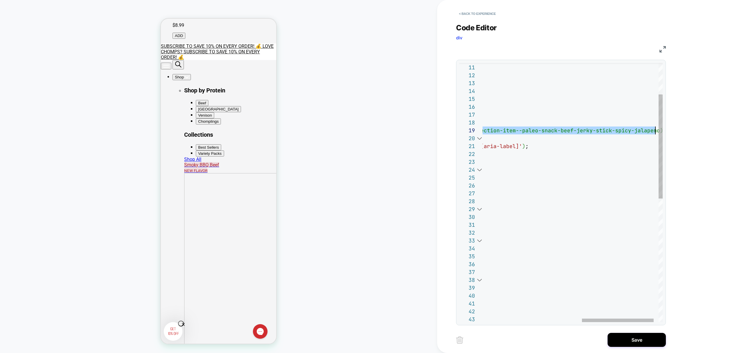
scroll to position [63, 424]
drag, startPoint x: 552, startPoint y: 131, endPoint x: 658, endPoint y: 137, distance: 105.3
click at [657, 131] on div "btn.addEventListener ( "click" , ( ) => { // Run after DOM has updated expanded…" at bounding box center [454, 307] width 441 height 644
click at [584, 150] on div "btn.addEventListener ( "click" , ( ) => { // Run after DOM has updated expanded…" at bounding box center [454, 307] width 441 height 644
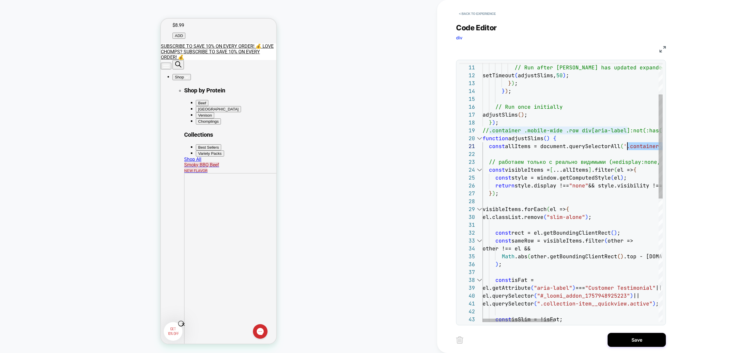
scroll to position [0, 145]
drag, startPoint x: 517, startPoint y: 147, endPoint x: 627, endPoint y: 147, distance: 110.1
click at [627, 147] on div "btn.addEventListener ( "click" , ( ) => { // Run after DOM has updated expanded…" at bounding box center [702, 307] width 441 height 644
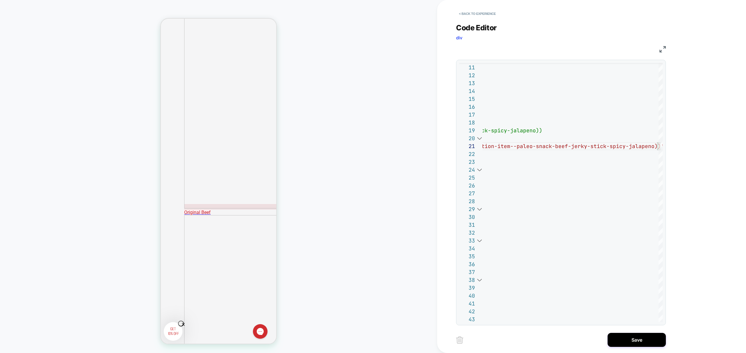
scroll to position [591, 0]
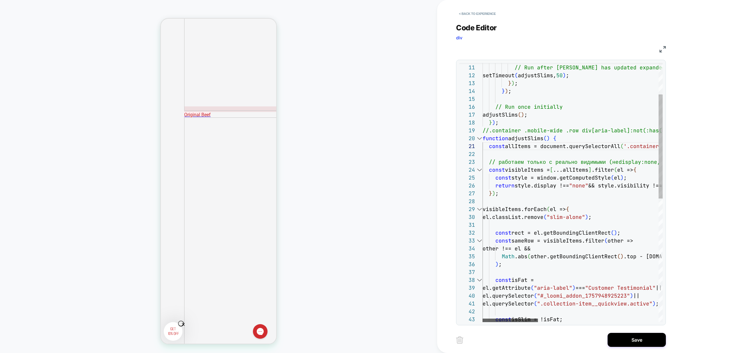
click at [492, 318] on div at bounding box center [509, 319] width 55 height 3
click at [490, 318] on div at bounding box center [509, 319] width 55 height 3
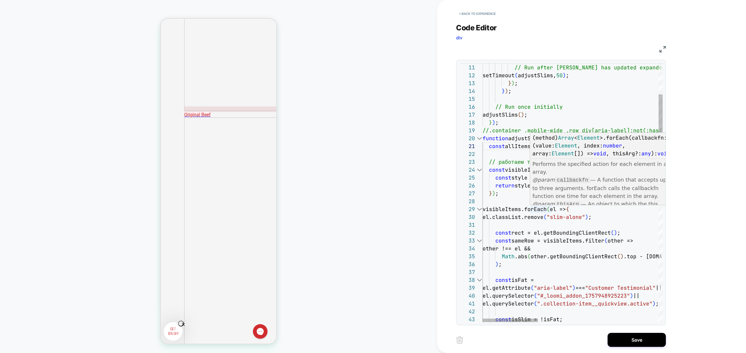
click at [531, 202] on div "Performs the specified action for each element in an array. @param callbackfn —…" at bounding box center [603, 196] width 146 height 74
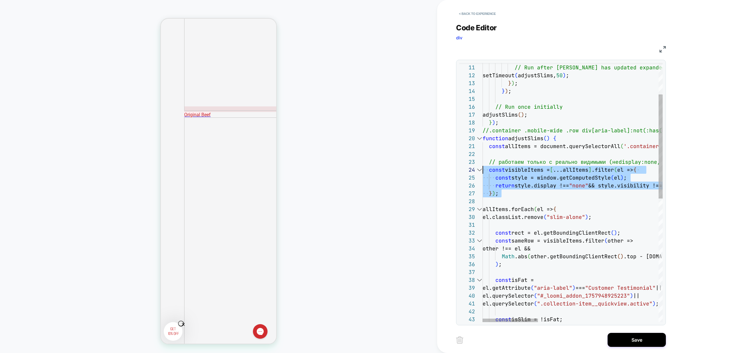
scroll to position [16, 0]
drag, startPoint x: 494, startPoint y: 195, endPoint x: 472, endPoint y: 164, distance: 38.0
type textarea "**********"
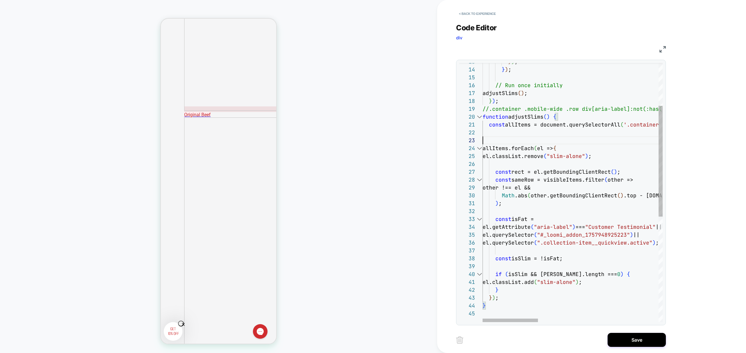
scroll to position [656, 0]
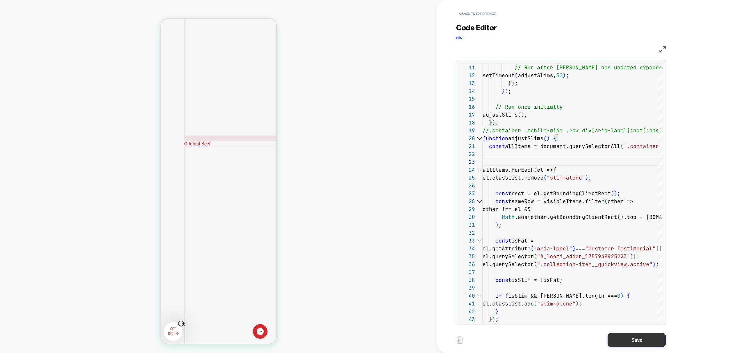
click at [628, 338] on button "Save" at bounding box center [636, 340] width 58 height 14
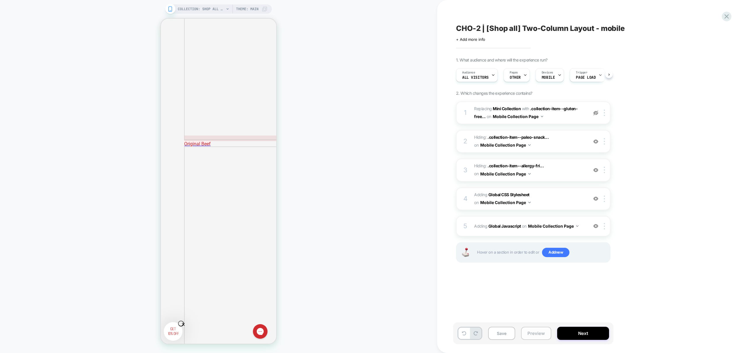
click at [536, 332] on button "Preview" at bounding box center [536, 332] width 30 height 13
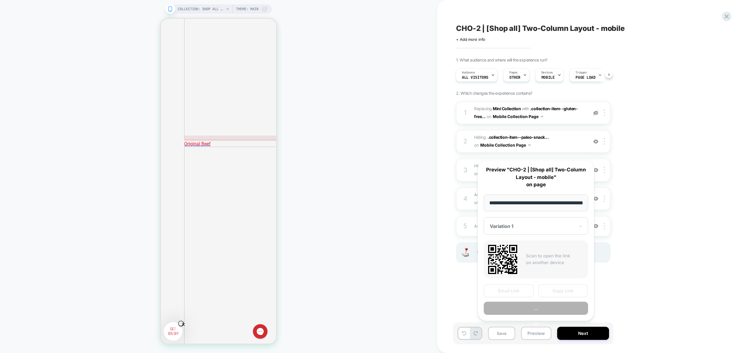
scroll to position [0, 33]
click at [547, 308] on button "Preview" at bounding box center [535, 308] width 104 height 13
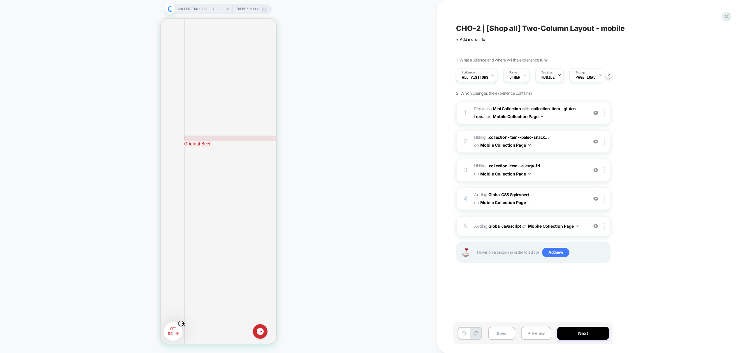
click at [580, 230] on span "Adding Global Javascript on Mobile Collection Page" at bounding box center [529, 226] width 111 height 8
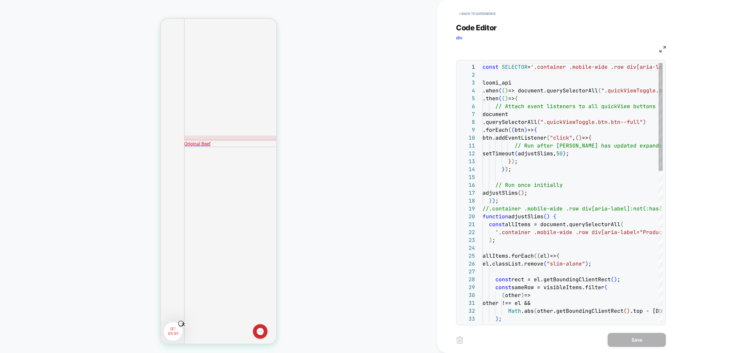
scroll to position [79, 0]
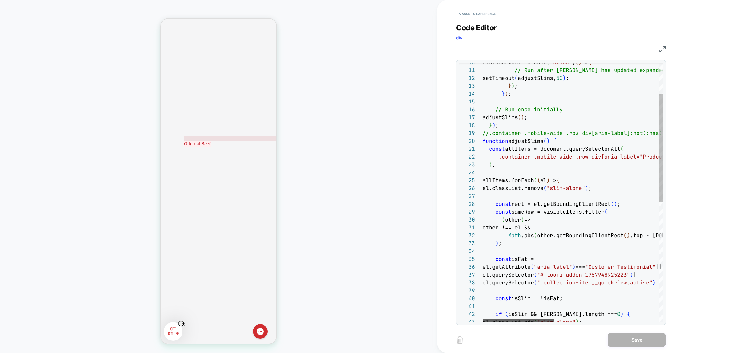
click at [517, 319] on div at bounding box center [518, 319] width 72 height 3
click at [502, 179] on div "btn.addEventListener ( "click" , ( ) => { // Run after DOM has updated expanded…" at bounding box center [702, 297] width 441 height 621
click at [536, 187] on div "btn.addEventListener ( "click" , ( ) => { // Run after DOM has updated expanded…" at bounding box center [702, 297] width 441 height 621
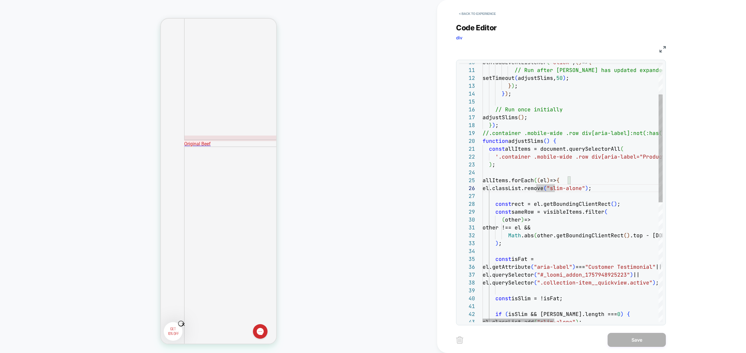
click at [570, 230] on div "btn.addEventListener ( "click" , ( ) => { // Run after DOM has updated expanded…" at bounding box center [702, 297] width 441 height 621
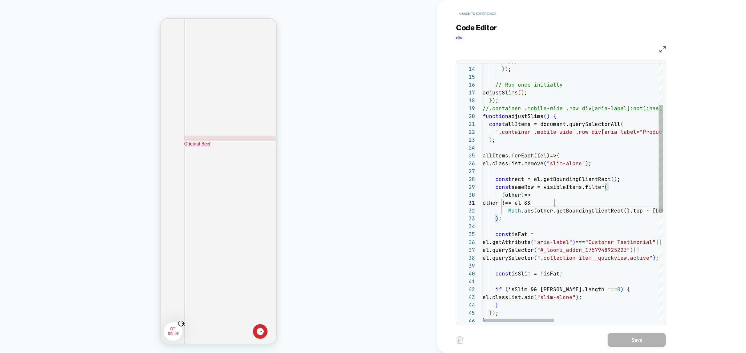
click at [506, 154] on div "} ) ; // Run once initially adjustSlims ( ) ; } ) ; //.container .mobile-wide .…" at bounding box center [702, 273] width 441 height 621
click at [566, 189] on div "} ) ; // Run once initially adjustSlims ( ) ; } ) ; //.container .mobile-wide .…" at bounding box center [702, 273] width 441 height 621
click at [567, 186] on div "} ) ; // Run once initially adjustSlims ( ) ; } ) ; //.container .mobile-wide .…" at bounding box center [702, 273] width 441 height 621
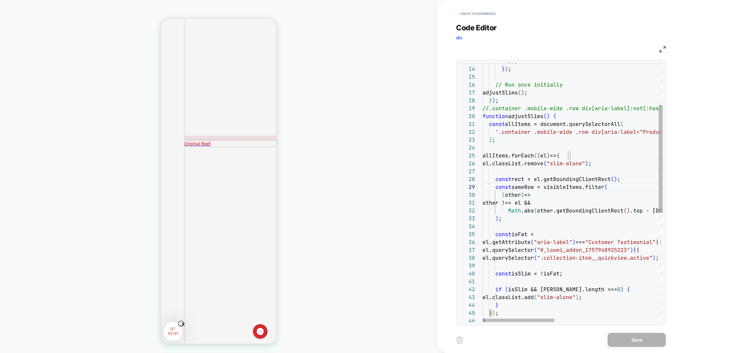
click at [567, 186] on div "} ) ; // Run once initially adjustSlims ( ) ; } ) ; //.container .mobile-wide .…" at bounding box center [702, 273] width 441 height 621
type textarea "**********"
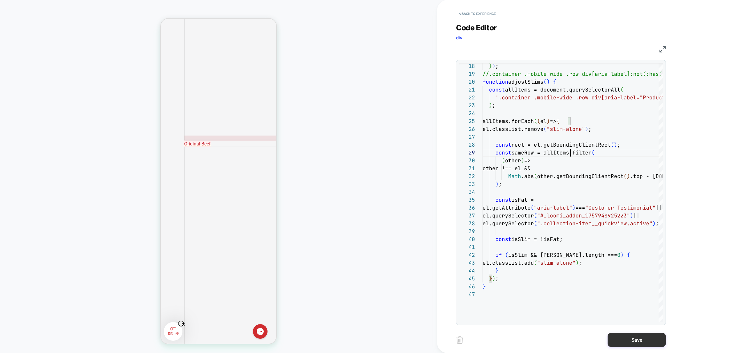
click at [640, 336] on button "Save" at bounding box center [636, 340] width 58 height 14
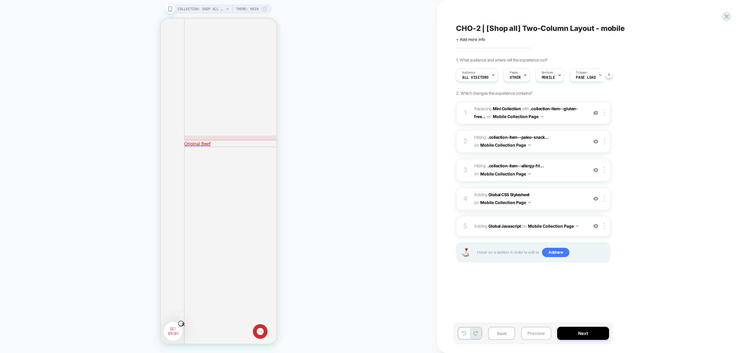
click at [542, 332] on button "Preview" at bounding box center [536, 332] width 30 height 13
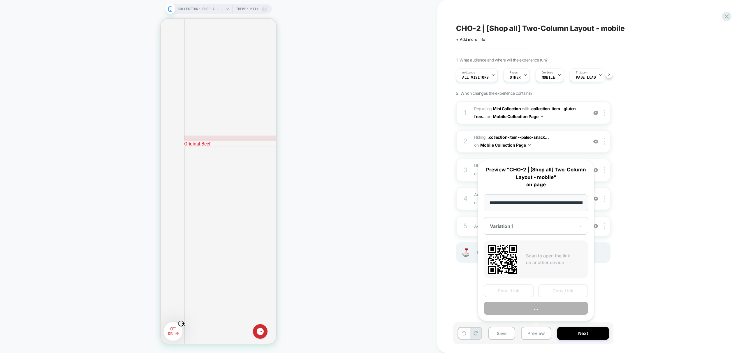
scroll to position [0, 33]
click at [556, 307] on button "Preview" at bounding box center [535, 308] width 104 height 13
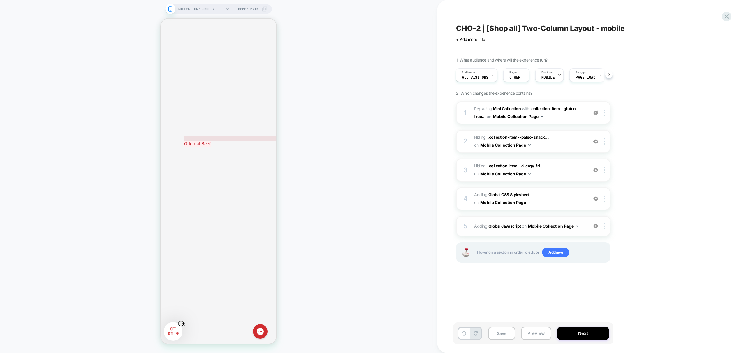
click at [582, 229] on span "Adding Global Javascript on Mobile Collection Page" at bounding box center [529, 226] width 111 height 8
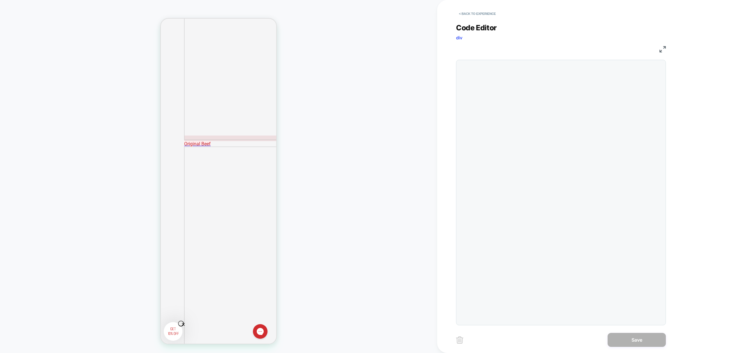
scroll to position [79, 0]
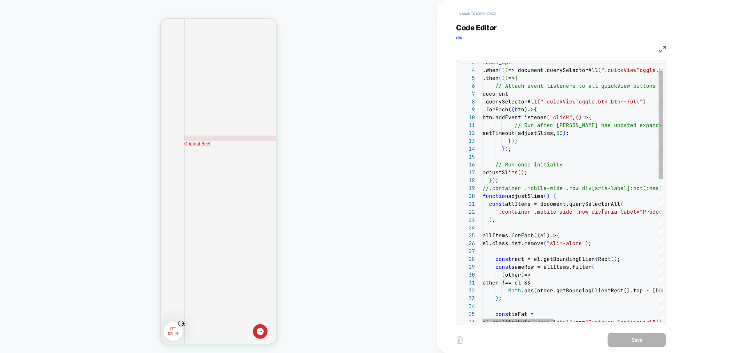
click at [487, 230] on div ".when ( ( ) => document.querySelectorAll ( ".quickViewToggle.btn.btn--full" ) )…" at bounding box center [702, 353] width 441 height 621
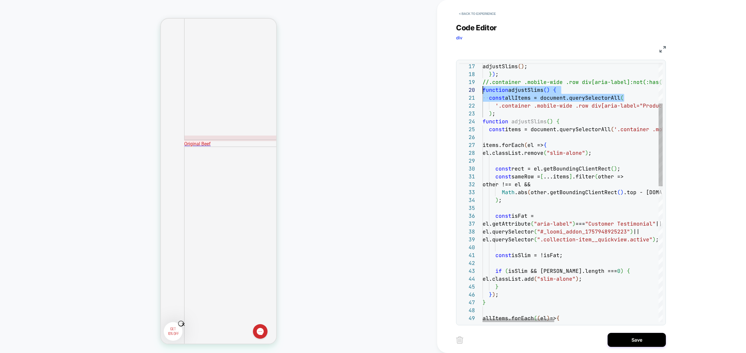
scroll to position [71, 0]
drag, startPoint x: 632, startPoint y: 97, endPoint x: 474, endPoint y: 91, distance: 157.4
click at [482, 91] on div "adjustSlims ( ) ; } ) ; //.container .mobile-wide .row div[aria-label]:not (:ha…" at bounding box center [702, 341] width 441 height 809
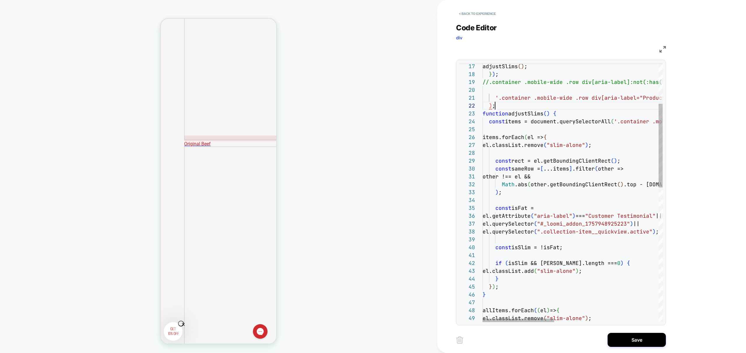
click at [504, 105] on div "adjustSlims ( ) ; } ) ; //.container .mobile-wide .row div[aria-label]:not (:ha…" at bounding box center [702, 337] width 441 height 801
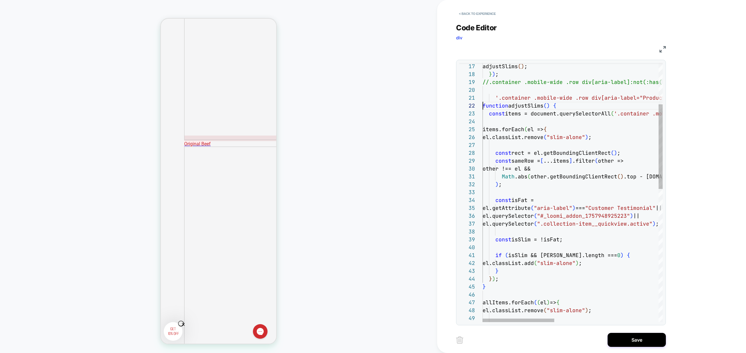
click at [494, 96] on div "adjustSlims ( ) ; } ) ; //.container .mobile-wide .row div[aria-label]:not (:ha…" at bounding box center [702, 334] width 441 height 794
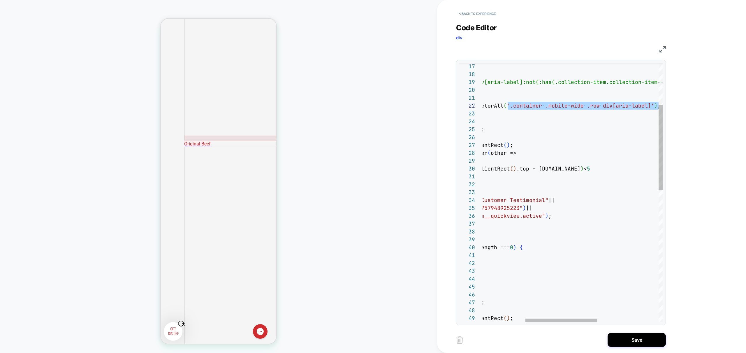
scroll to position [8, 277]
drag, startPoint x: 615, startPoint y: 105, endPoint x: 651, endPoint y: 105, distance: 35.5
click at [651, 105] on div "adjustSlims ( ) ; } ) ; //.container .mobile-wide .row div[aria-label]:not (:ha…" at bounding box center [595, 330] width 441 height 786
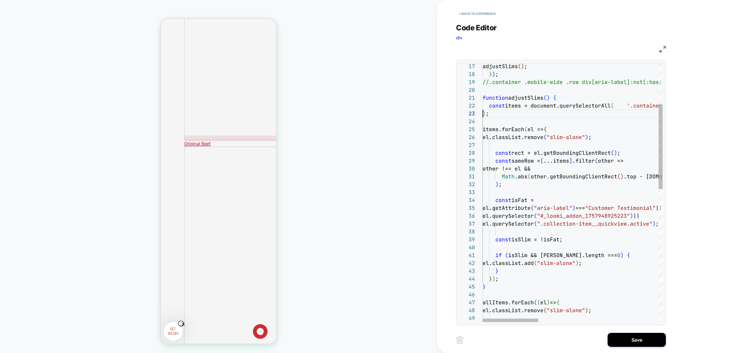
scroll to position [16, 0]
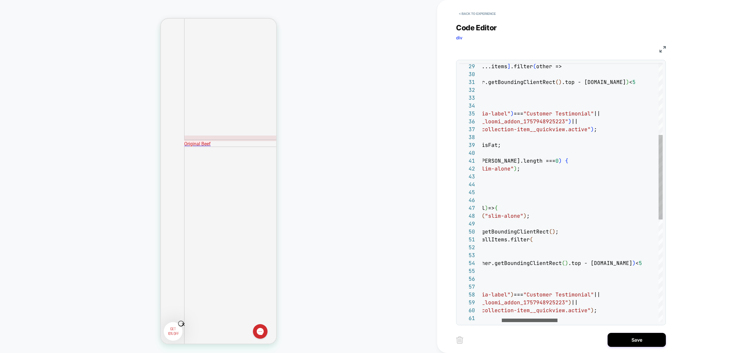
click at [522, 319] on div at bounding box center [529, 319] width 56 height 3
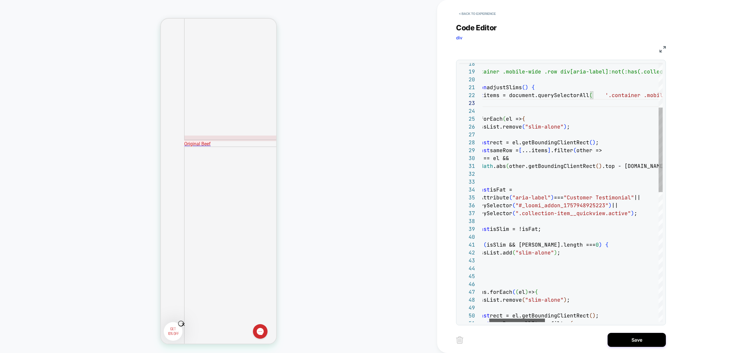
click at [489, 318] on div at bounding box center [517, 319] width 56 height 3
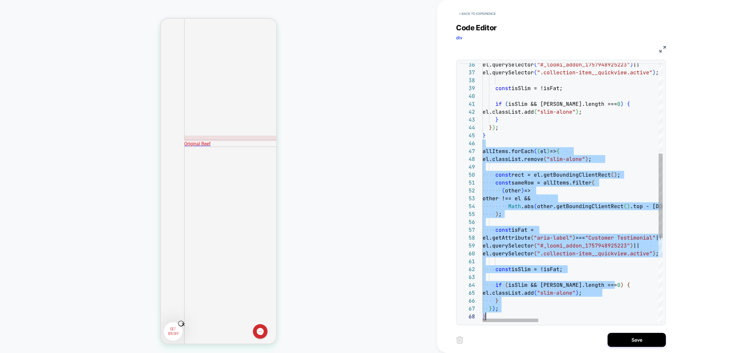
scroll to position [39, 0]
drag, startPoint x: 490, startPoint y: 178, endPoint x: 560, endPoint y: 321, distance: 158.5
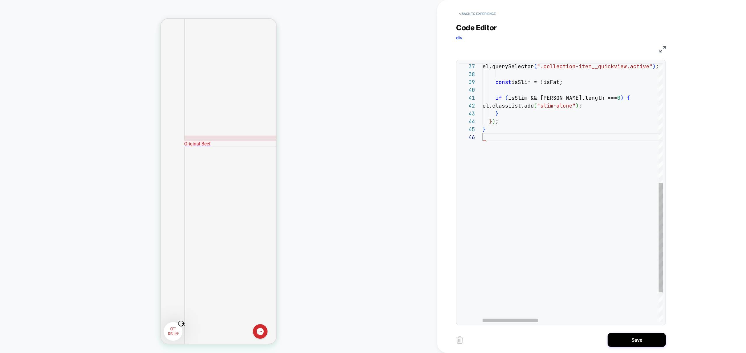
type textarea "**********"
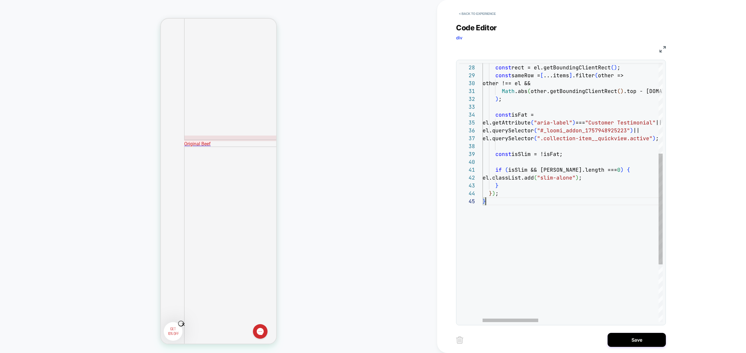
scroll to position [685, 0]
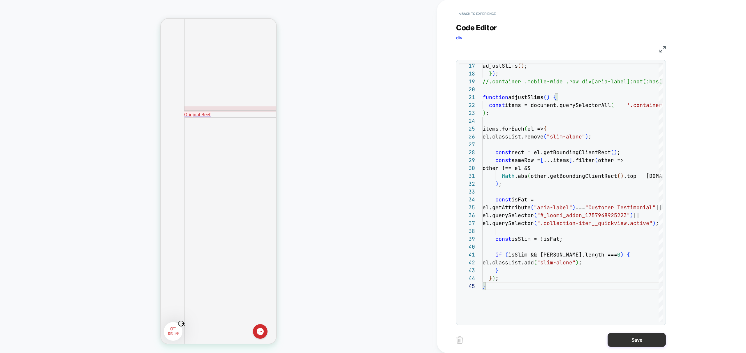
click at [639, 337] on button "Save" at bounding box center [636, 340] width 58 height 14
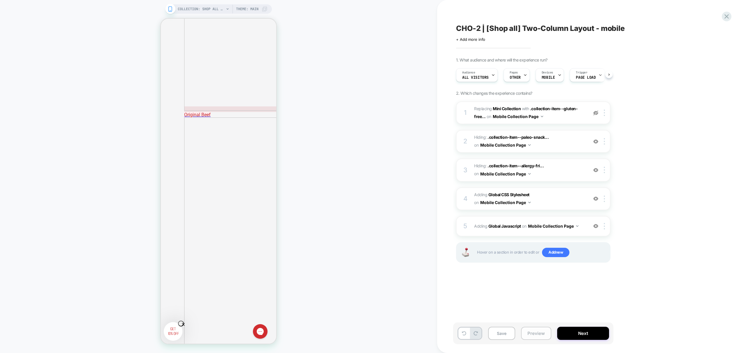
scroll to position [0, 0]
click at [540, 334] on button "Preview" at bounding box center [536, 332] width 30 height 13
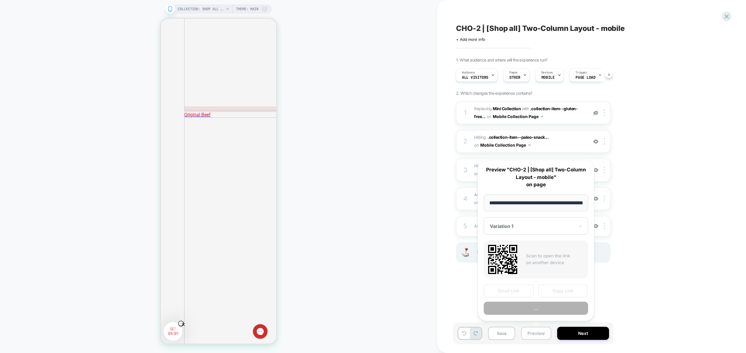
scroll to position [0, 33]
click at [554, 303] on button "Preview" at bounding box center [535, 308] width 104 height 13
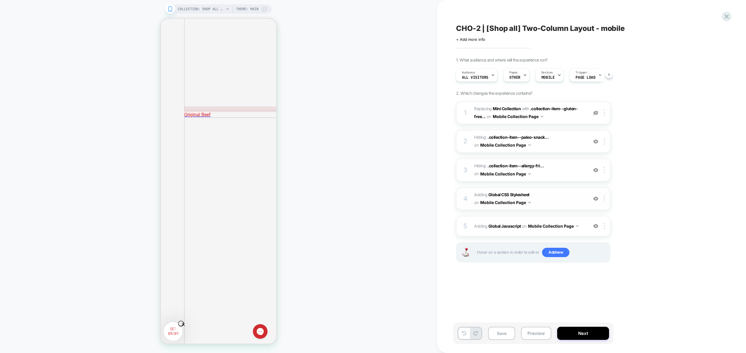
click at [557, 198] on span "Adding Global CSS Stylesheet on Mobile Collection Page" at bounding box center [529, 199] width 111 height 16
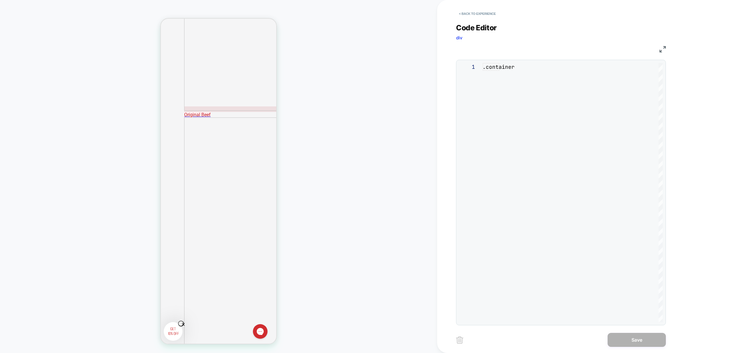
scroll to position [79, 0]
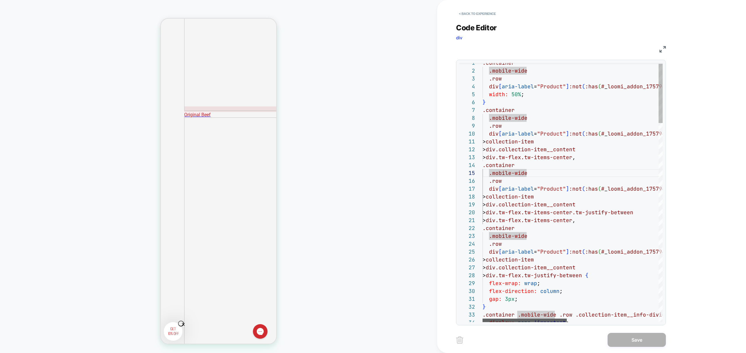
click at [512, 318] on div at bounding box center [524, 319] width 84 height 3
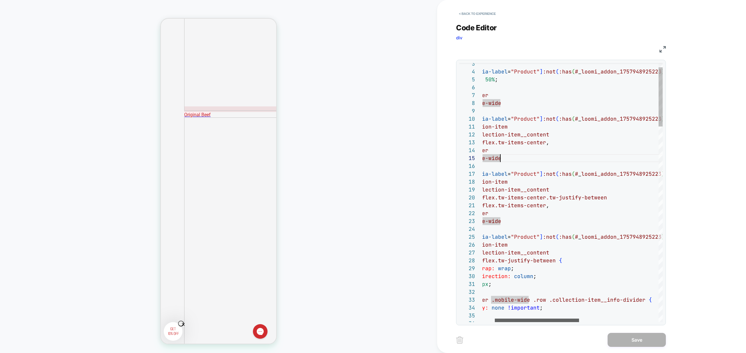
click at [503, 318] on div at bounding box center [536, 319] width 84 height 3
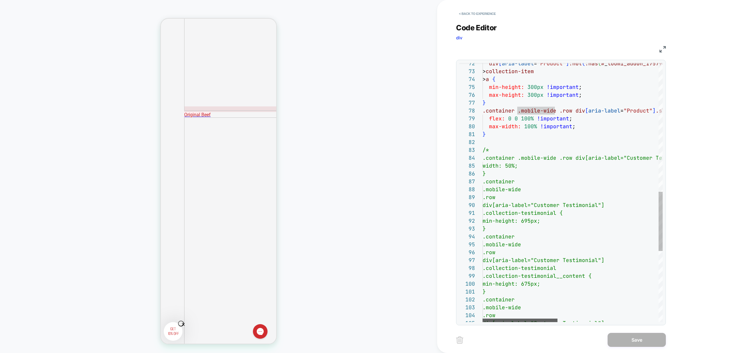
click at [500, 318] on div at bounding box center [519, 319] width 75 height 3
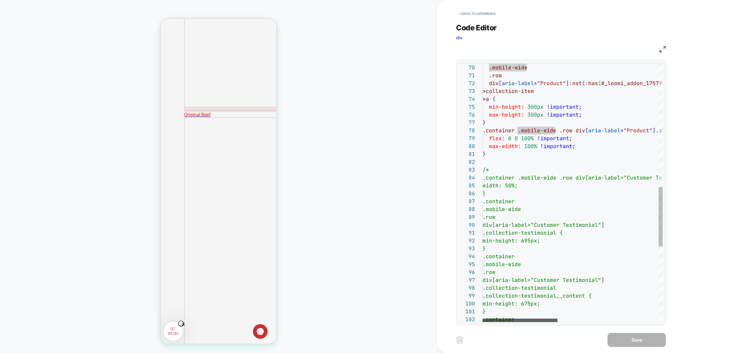
click at [517, 319] on div at bounding box center [519, 319] width 75 height 3
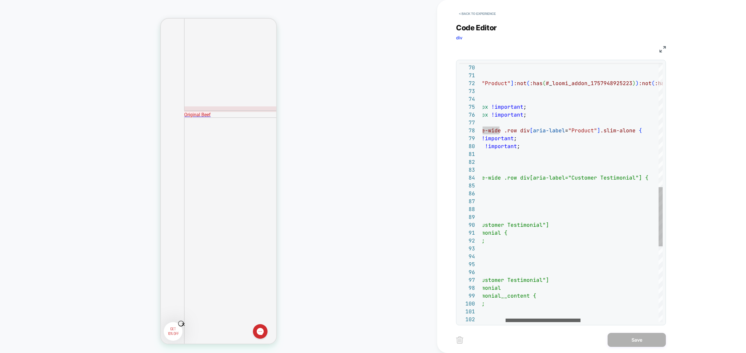
click at [541, 322] on div at bounding box center [542, 319] width 75 height 3
drag, startPoint x: 632, startPoint y: 130, endPoint x: 598, endPoint y: 130, distance: 34.4
click at [598, 130] on div "min-height: 695px; } .container .mobile-wide .row div[aria-label="Customer Test…" at bounding box center [638, 87] width 422 height 1132
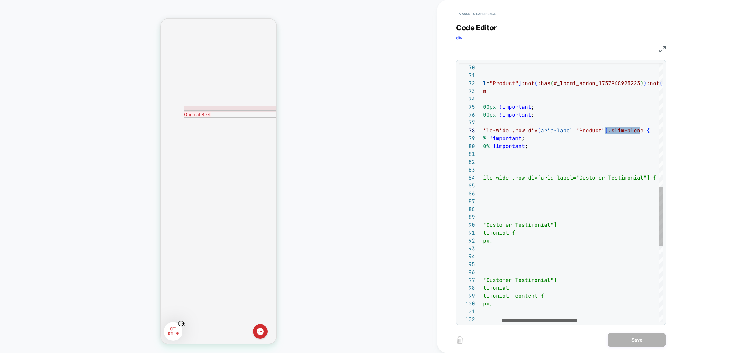
click at [539, 321] on div at bounding box center [539, 319] width 75 height 3
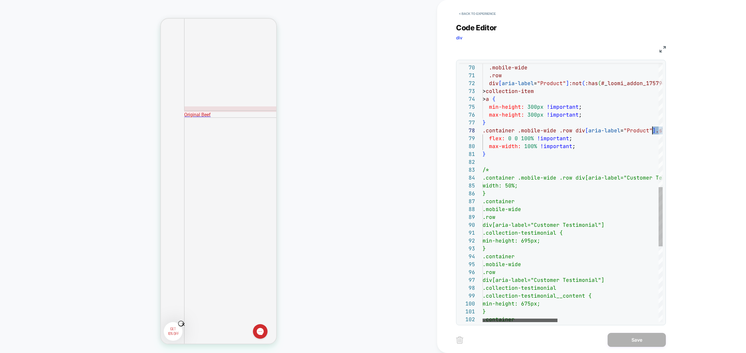
click at [490, 318] on div at bounding box center [519, 319] width 75 height 3
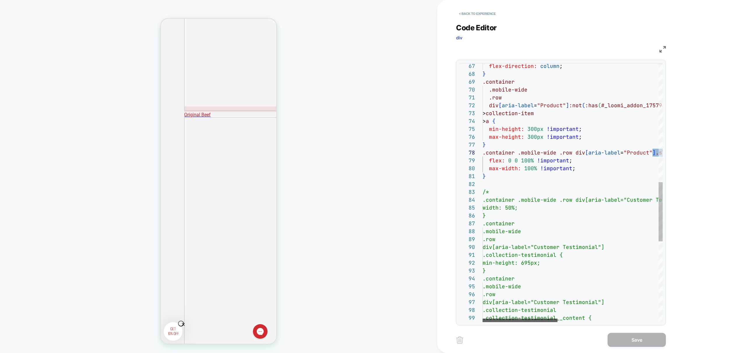
click at [508, 319] on div at bounding box center [519, 319] width 75 height 3
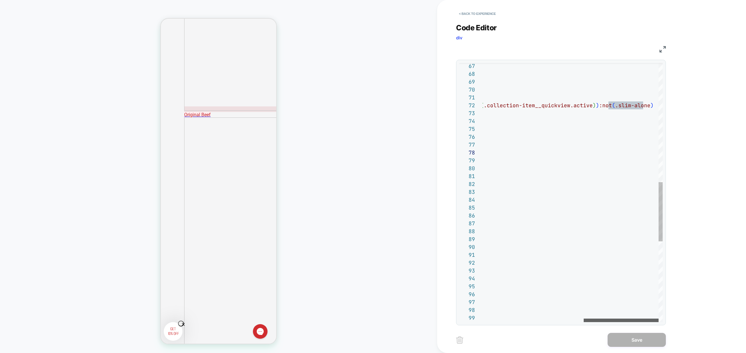
click at [626, 318] on div at bounding box center [620, 319] width 75 height 3
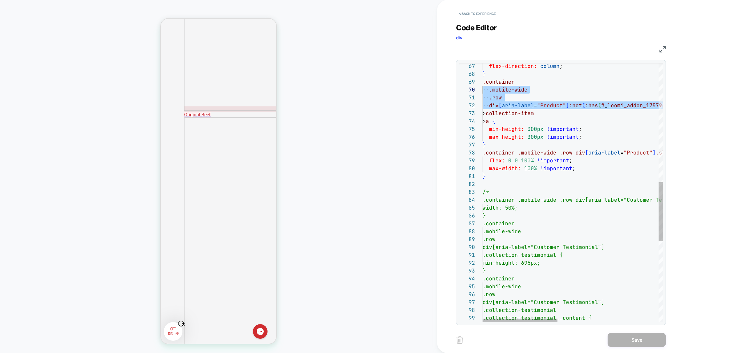
scroll to position [63, 0]
drag, startPoint x: 646, startPoint y: 105, endPoint x: 442, endPoint y: 81, distance: 205.9
click at [482, 81] on div "min-height: 695px; } .container .mobile-wide .row div[aria-label="Customer Test…" at bounding box center [693, 109] width 422 height 1132
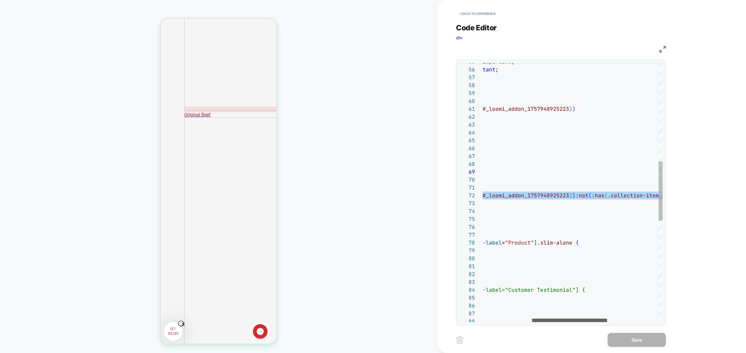
click at [558, 322] on div at bounding box center [569, 319] width 75 height 3
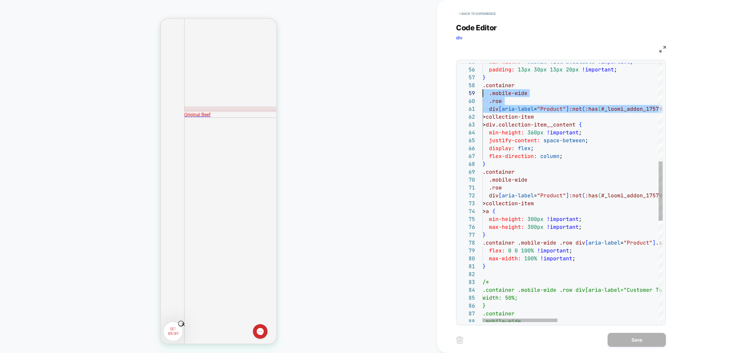
scroll to position [55, 0]
drag, startPoint x: 587, startPoint y: 110, endPoint x: 433, endPoint y: 87, distance: 156.0
click at [482, 87] on div "} .container .mobile-wide /* .container .mobile-wide .row div[aria-label="Custo…" at bounding box center [693, 199] width 422 height 1132
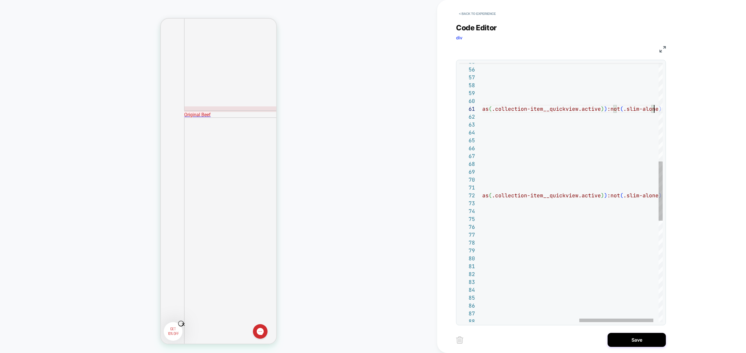
scroll to position [660, 0]
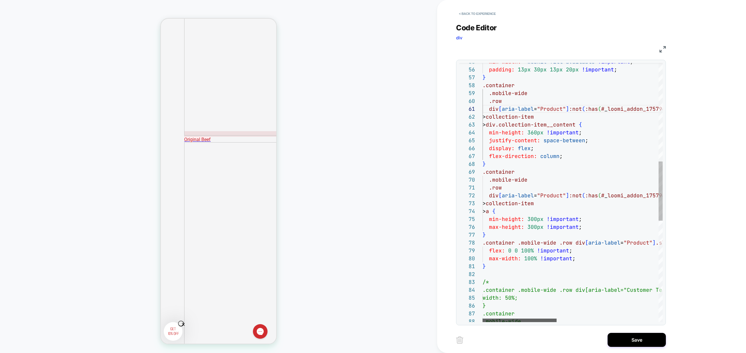
click at [482, 322] on div at bounding box center [519, 319] width 74 height 3
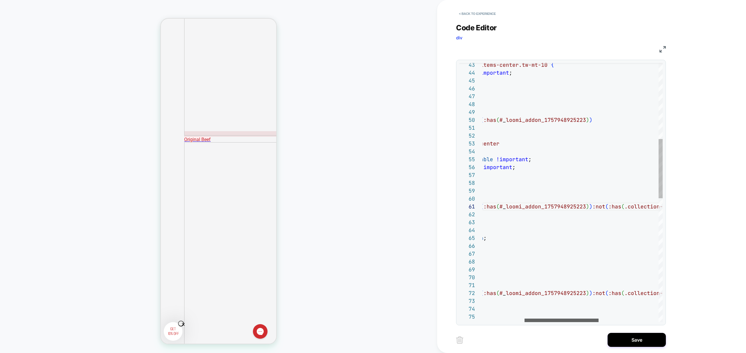
click at [543, 322] on div at bounding box center [561, 319] width 74 height 3
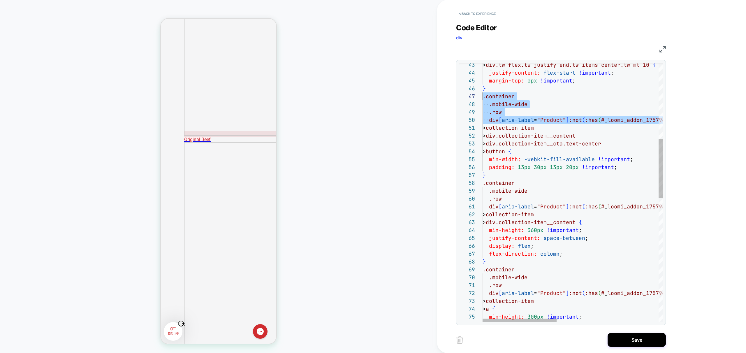
scroll to position [47, 0]
drag, startPoint x: 623, startPoint y: 119, endPoint x: 447, endPoint y: 98, distance: 177.2
click at [482, 98] on div "div [ aria-label = "Product" ] :not ( :has ( # _ loomi_addon_1757948925223 ) ) …" at bounding box center [695, 297] width 427 height 1132
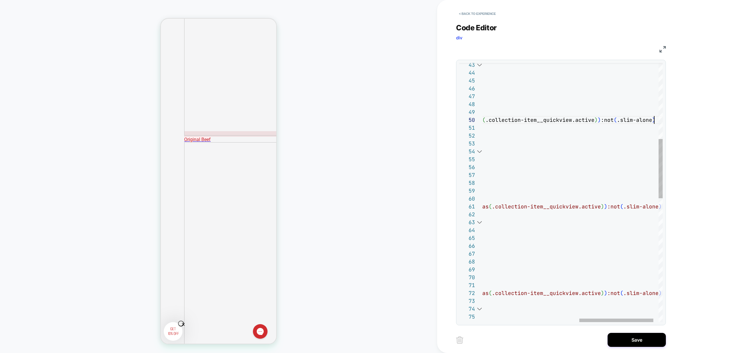
scroll to position [71, 405]
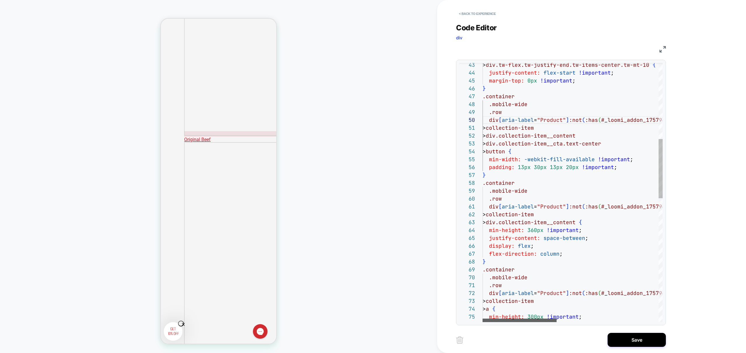
click at [482, 320] on div at bounding box center [519, 319] width 74 height 3
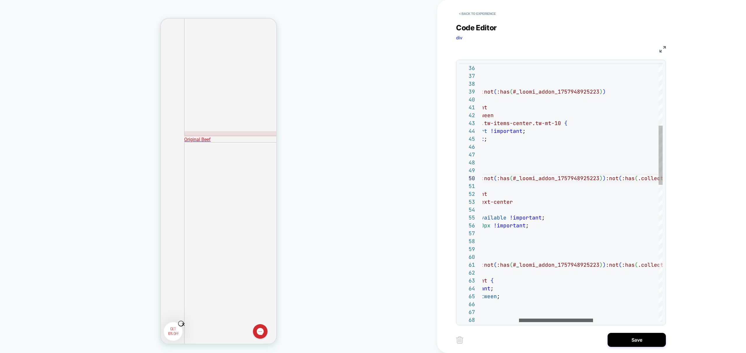
click at [553, 321] on div at bounding box center [556, 319] width 74 height 3
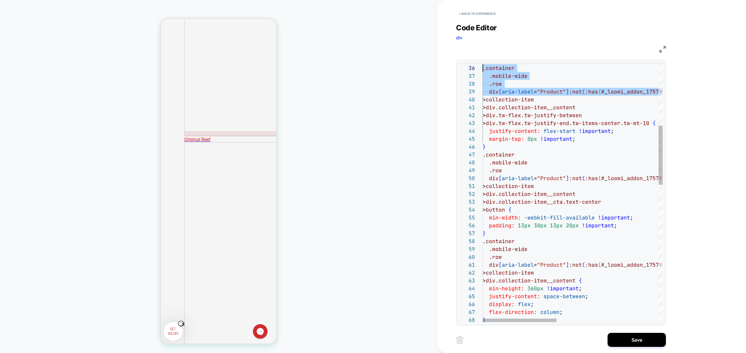
scroll to position [39, 0]
drag, startPoint x: 605, startPoint y: 93, endPoint x: 437, endPoint y: 71, distance: 168.9
click at [482, 71] on div "} flex-direction: column ; display: flex ; justify-content: space-between ; min…" at bounding box center [695, 355] width 427 height 1132
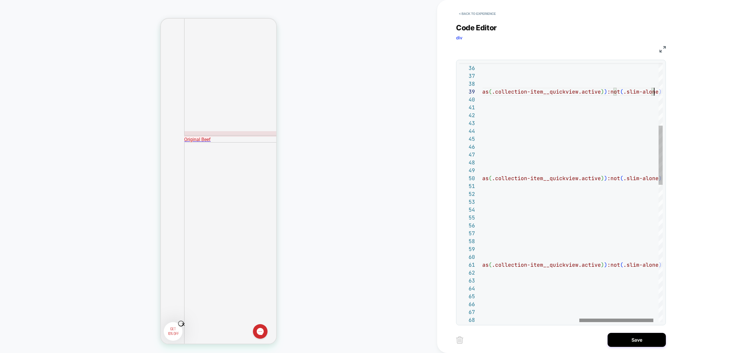
scroll to position [667, 0]
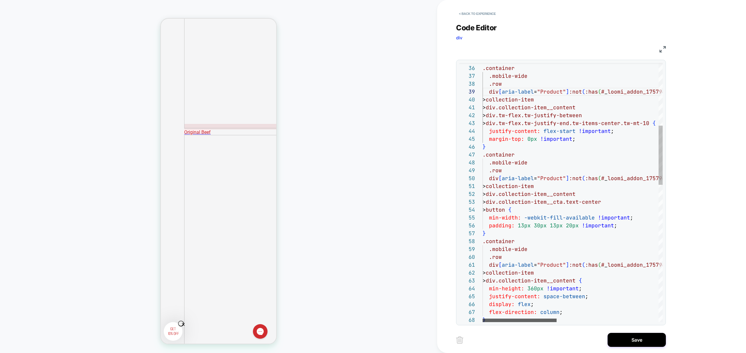
click at [482, 319] on div at bounding box center [519, 319] width 74 height 3
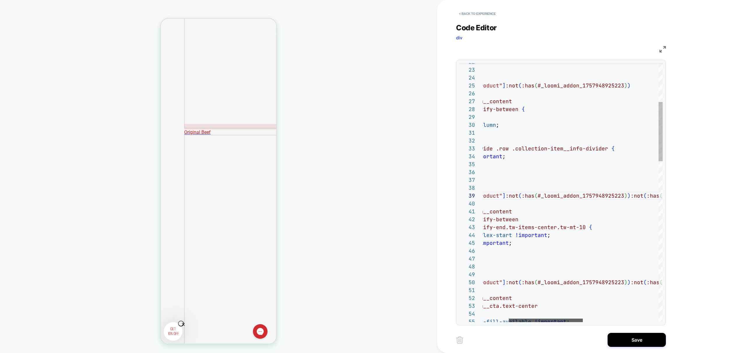
click at [547, 321] on div at bounding box center [545, 319] width 74 height 3
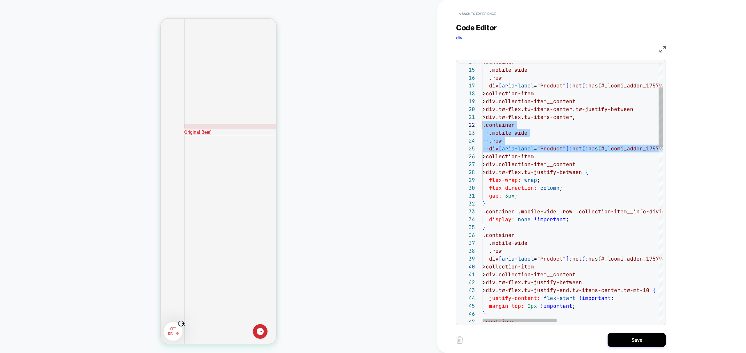
scroll to position [8, 0]
drag, startPoint x: 626, startPoint y: 85, endPoint x: 424, endPoint y: 123, distance: 205.6
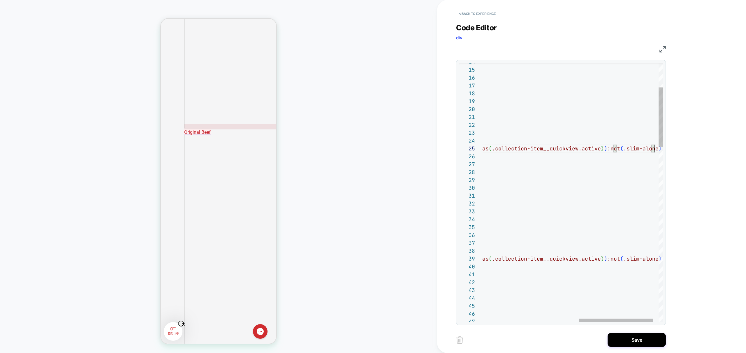
scroll to position [658, 0]
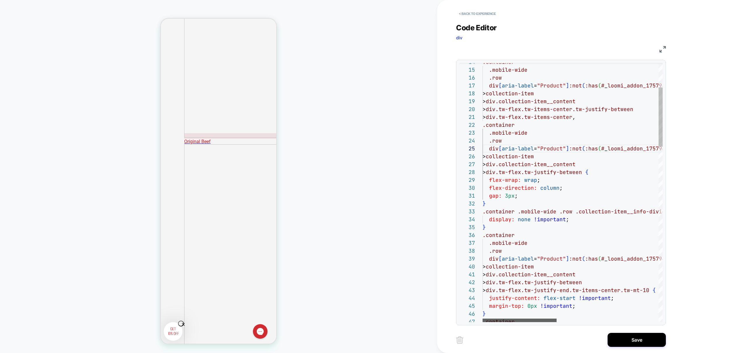
click at [491, 318] on div at bounding box center [519, 319] width 74 height 3
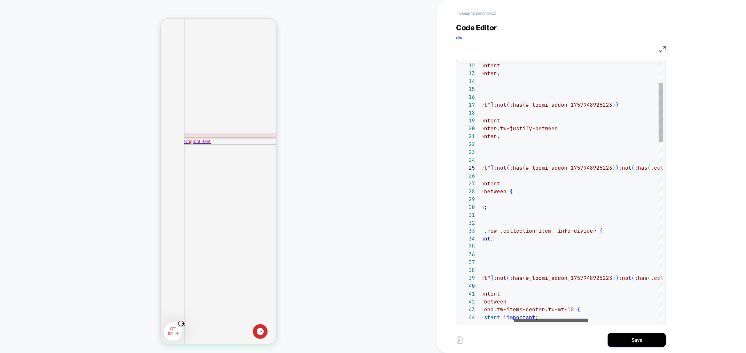
click at [560, 321] on div at bounding box center [550, 319] width 74 height 3
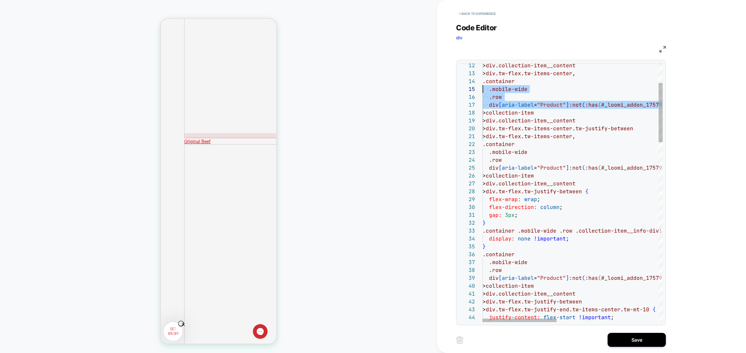
scroll to position [24, 0]
drag, startPoint x: 617, startPoint y: 104, endPoint x: 450, endPoint y: 81, distance: 168.7
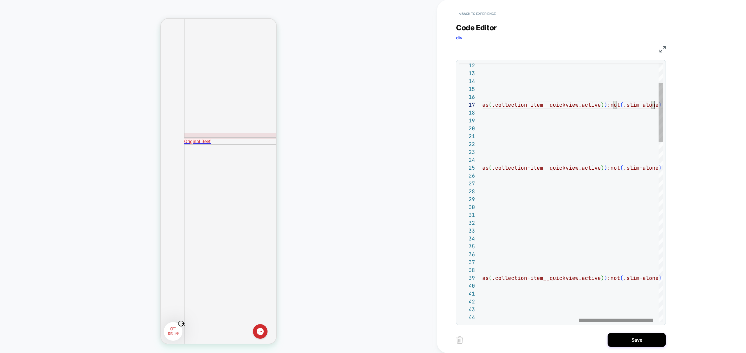
scroll to position [653, 0]
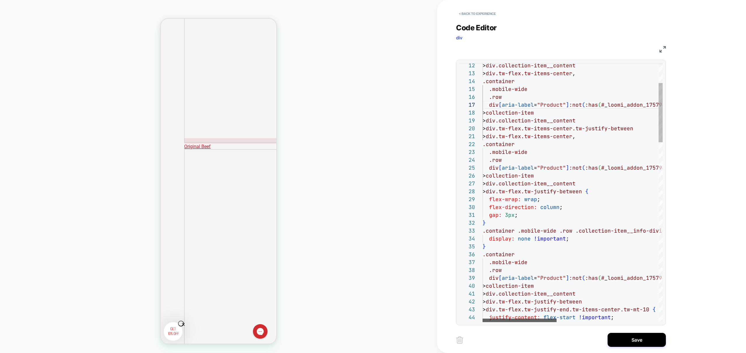
click at [482, 321] on div at bounding box center [519, 319] width 74 height 3
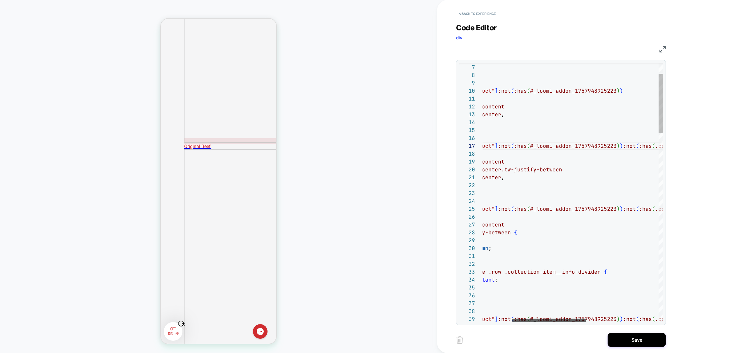
click at [551, 320] on div at bounding box center [549, 319] width 74 height 3
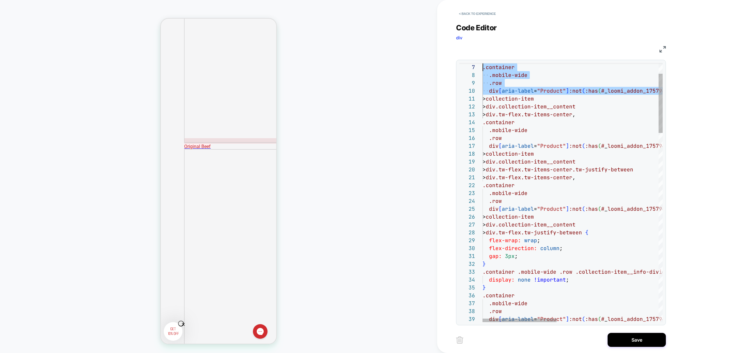
scroll to position [47, 0]
drag, startPoint x: 621, startPoint y: 93, endPoint x: 435, endPoint y: 68, distance: 188.1
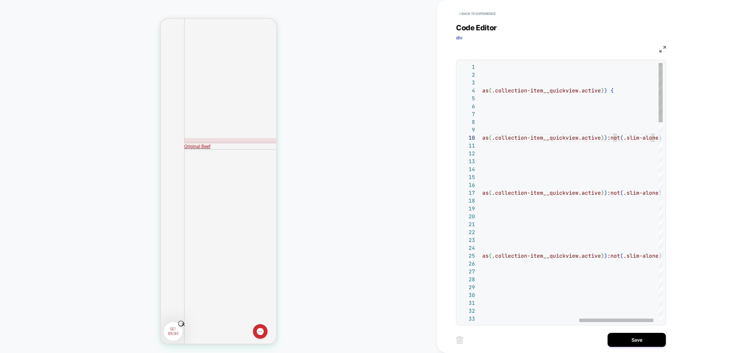
scroll to position [648, 0]
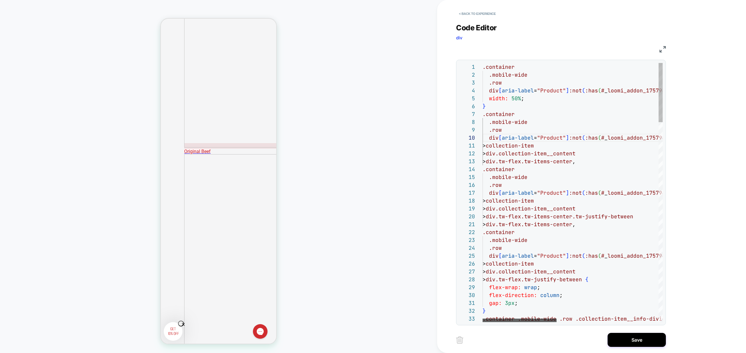
click at [482, 318] on div at bounding box center [519, 319] width 74 height 3
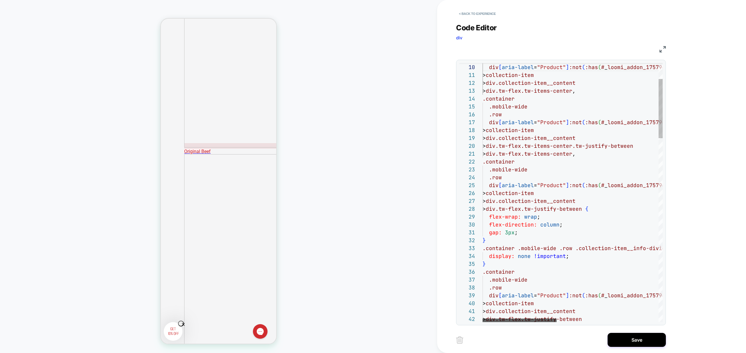
click at [504, 321] on div at bounding box center [519, 319] width 74 height 3
drag, startPoint x: 572, startPoint y: 248, endPoint x: 439, endPoint y: 246, distance: 132.2
type textarea "**********"
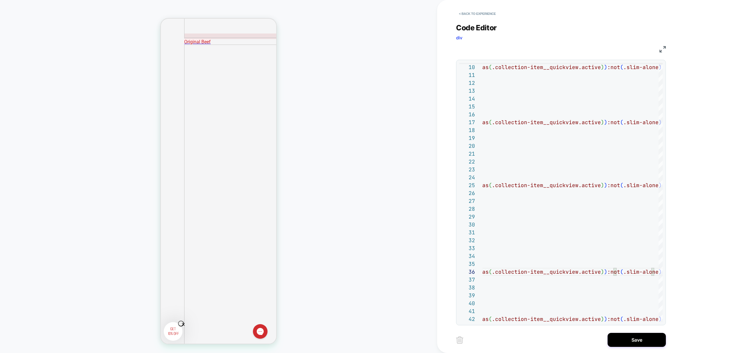
scroll to position [668, 0]
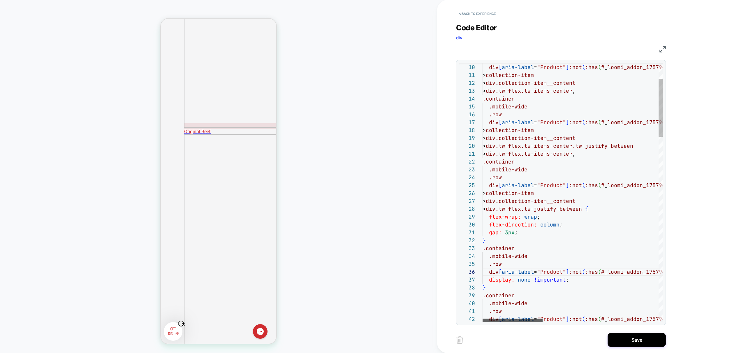
click at [482, 318] on div at bounding box center [512, 319] width 60 height 3
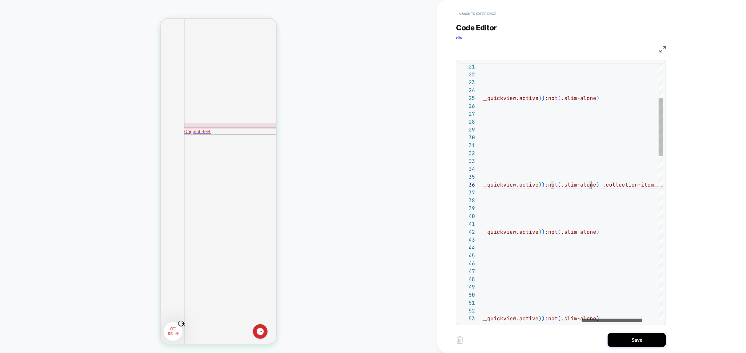
click at [599, 319] on div at bounding box center [612, 319] width 60 height 3
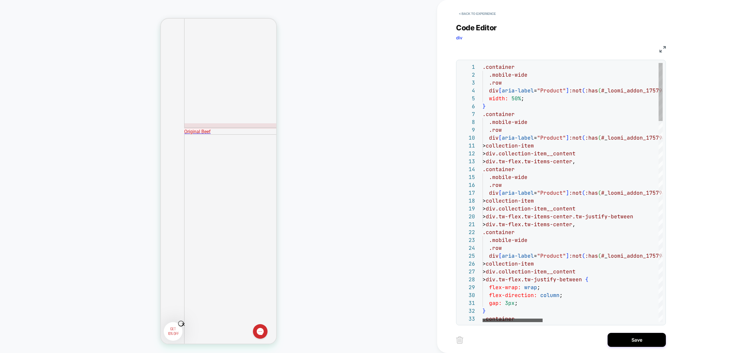
click at [506, 322] on div at bounding box center [512, 319] width 60 height 3
click at [509, 319] on div at bounding box center [512, 319] width 60 height 3
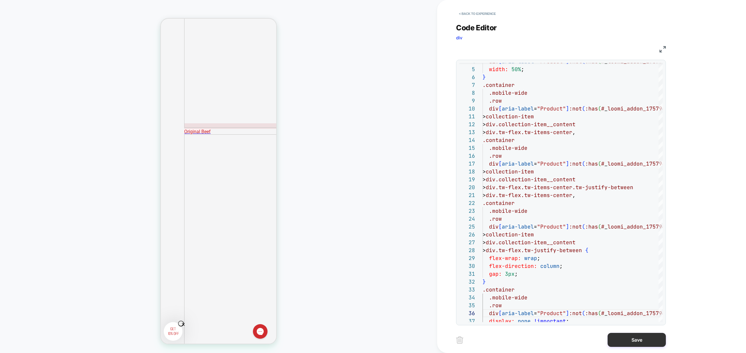
click at [653, 342] on button "Save" at bounding box center [636, 340] width 58 height 14
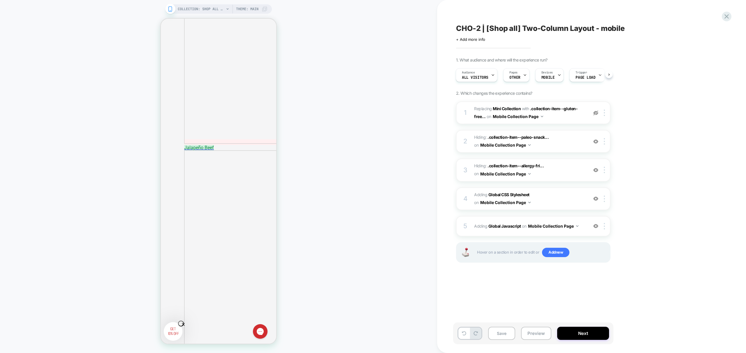
scroll to position [1026, 0]
click at [506, 335] on button "Save" at bounding box center [501, 332] width 27 height 13
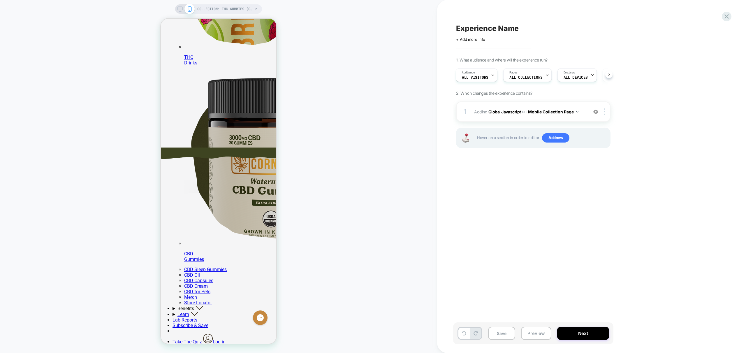
scroll to position [194, 0]
click at [576, 116] on div "1 Adding Global Javascript on Mobile Collection Page Add Before Add After Copy …" at bounding box center [533, 111] width 154 height 20
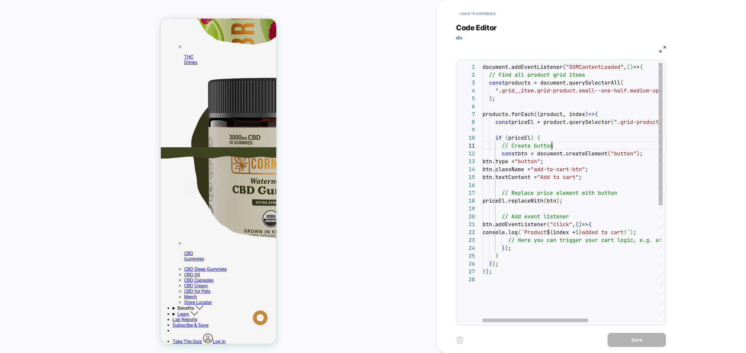
scroll to position [0, 69]
click at [552, 149] on div "document.addEventListener ( "DOMContentLoaded" , ( ) => { // Find all product g…" at bounding box center [632, 298] width 300 height 471
click at [519, 71] on div "document.addEventListener ( "DOMContentLoaded" , ( ) => { // Find all product g…" at bounding box center [632, 298] width 300 height 471
click at [544, 88] on div "document.addEventListener ( "DOMContentLoaded" , ( ) => { // Find all product g…" at bounding box center [632, 298] width 300 height 471
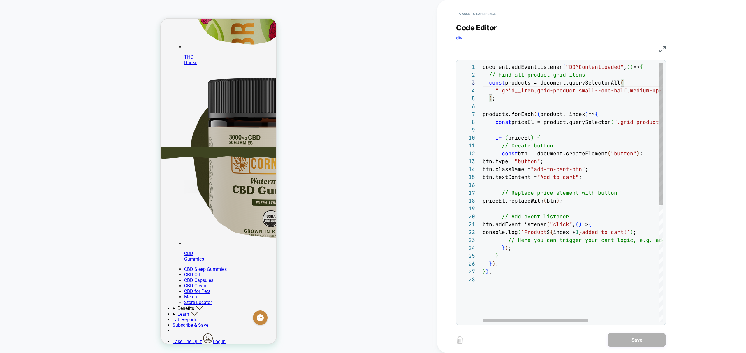
click at [533, 83] on div "document.addEventListener ( "DOMContentLoaded" , ( ) => { // Find all product g…" at bounding box center [632, 298] width 300 height 471
click at [504, 113] on div "document.addEventListener ( "DOMContentLoaded" , ( ) => { // Find all product g…" at bounding box center [632, 298] width 300 height 471
click at [524, 114] on div "document.addEventListener ( "DOMContentLoaded" , ( ) => { // Find all product g…" at bounding box center [632, 298] width 300 height 471
click at [592, 113] on div "document.addEventListener ( "DOMContentLoaded" , ( ) => { // Find all product g…" at bounding box center [632, 298] width 300 height 471
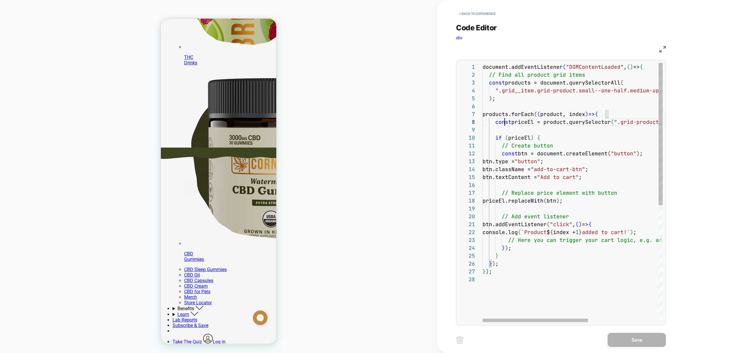
click at [504, 120] on div "document.addEventListener ( "DOMContentLoaded" , ( ) => { // Find all product g…" at bounding box center [632, 298] width 300 height 471
click at [524, 122] on div "document.addEventListener ( "DOMContentLoaded" , ( ) => { // Find all product g…" at bounding box center [632, 298] width 300 height 471
click at [556, 123] on div "document.addEventListener ( "DOMContentLoaded" , ( ) => { // Find all product g…" at bounding box center [632, 298] width 300 height 471
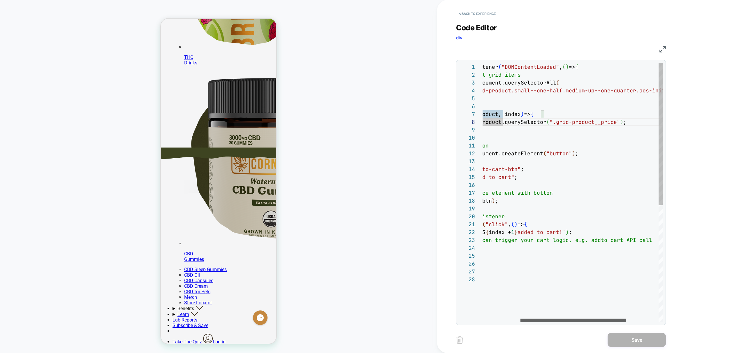
scroll to position [194, 0]
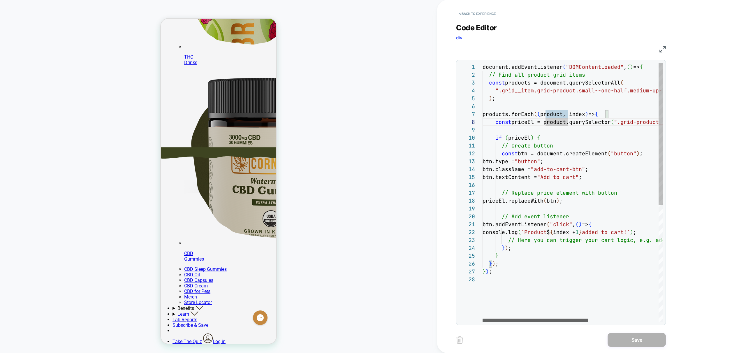
click at [522, 318] on div at bounding box center [534, 319] width 105 height 3
click at [568, 266] on div "document.addEventListener ( "DOMContentLoaded" , ( ) => { // Find all product g…" at bounding box center [632, 298] width 300 height 471
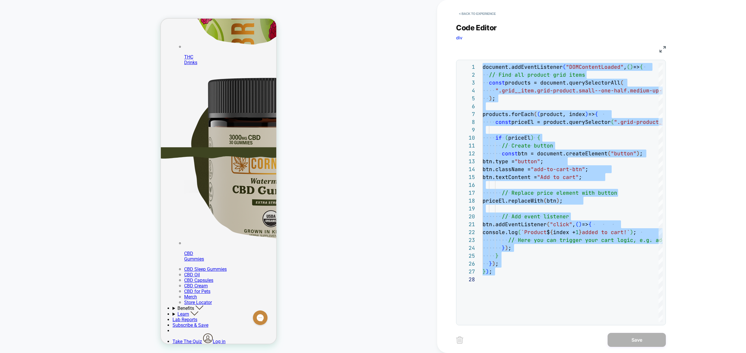
scroll to position [194, 0]
click at [585, 184] on div "document.addEventListener ( "DOMContentLoaded" , ( ) => { // Find all product g…" at bounding box center [632, 298] width 300 height 471
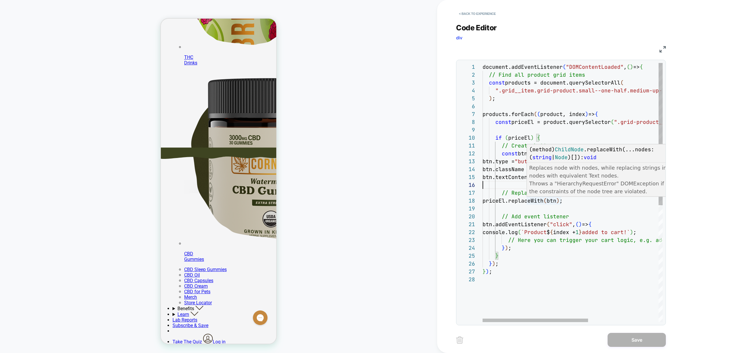
scroll to position [47, 56]
click at [539, 116] on div "document.addEventListener ( "DOMContentLoaded" , ( ) => { // Find all product g…" at bounding box center [632, 298] width 300 height 471
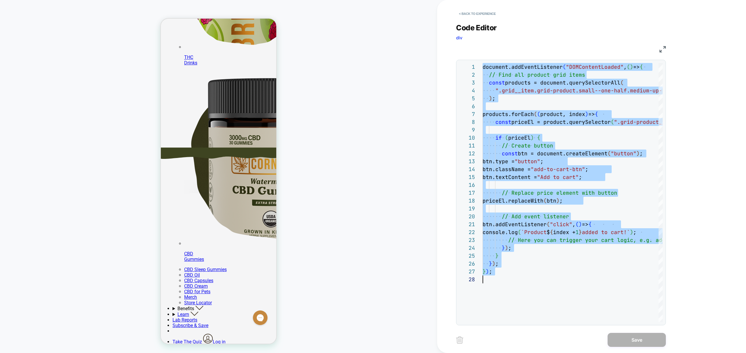
scroll to position [194, 0]
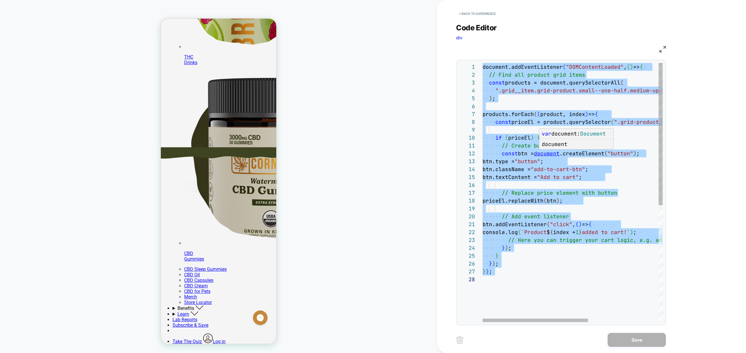
type textarea "**********"
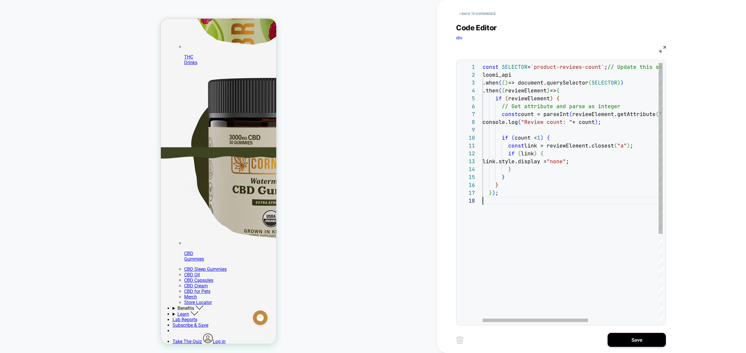
scroll to position [55, 0]
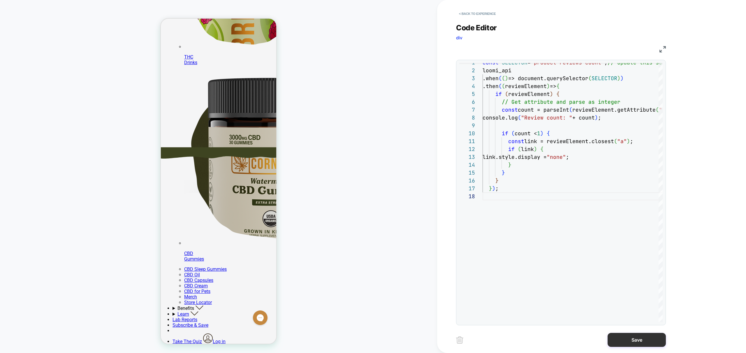
click at [638, 341] on button "Save" at bounding box center [636, 340] width 58 height 14
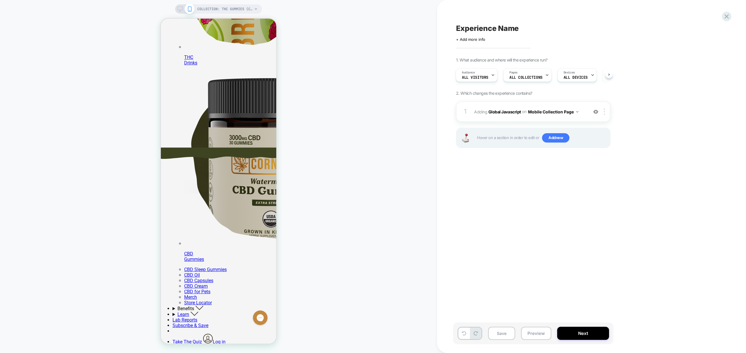
scroll to position [194, 0]
click at [315, 122] on div "COLLECTION: THC Gummies (Category) COLLECTION: THC Gummies (Category)" at bounding box center [218, 176] width 437 height 341
click at [114, 88] on div "COLLECTION: THC Gummies (Category) COLLECTION: THC Gummies (Category)" at bounding box center [218, 176] width 437 height 341
click at [584, 118] on div "1 Adding Global Javascript on Mobile Collection Page Add Before Add After Copy …" at bounding box center [533, 111] width 154 height 20
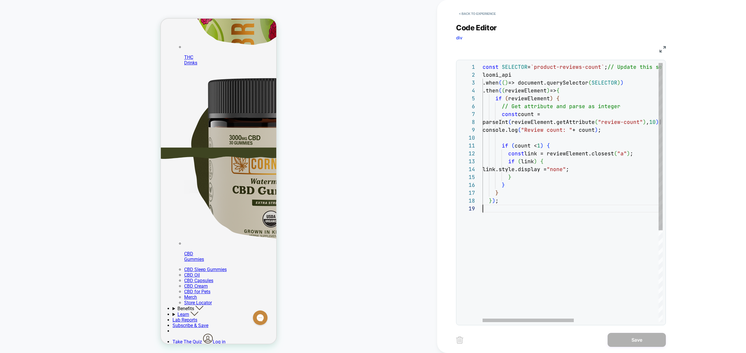
click at [549, 214] on div "const SELECTOR = `product-reviews-count` ; // Update this selector to target th…" at bounding box center [655, 263] width 347 height 400
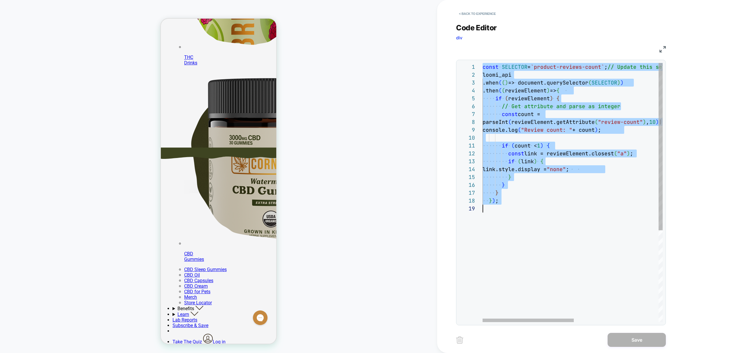
type textarea "**********"
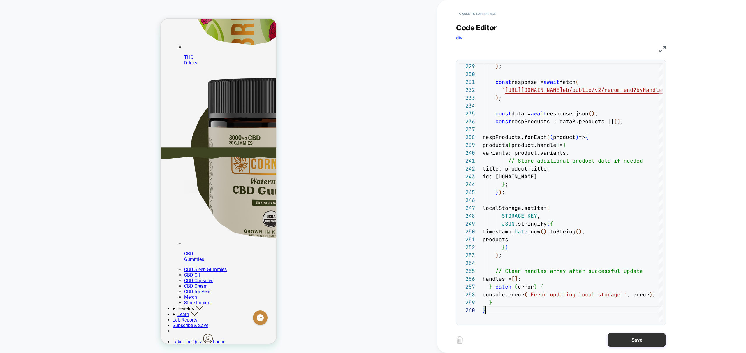
click at [631, 338] on button "Save" at bounding box center [636, 340] width 58 height 14
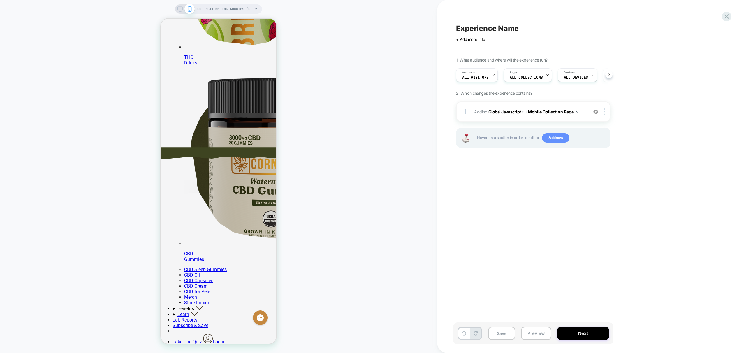
scroll to position [0, 0]
click at [562, 139] on span "Add new" at bounding box center [555, 137] width 27 height 9
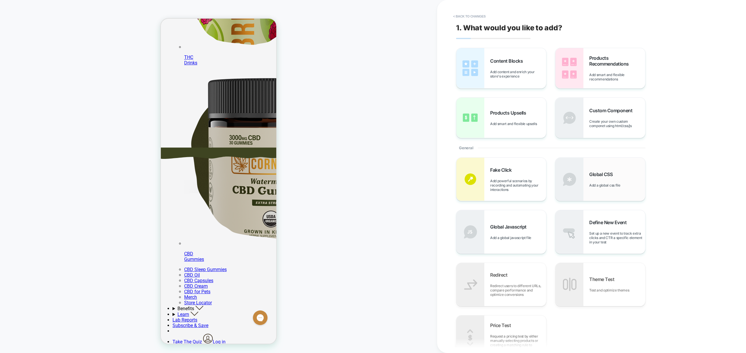
click at [586, 184] on div "Global CSS Add a global css file" at bounding box center [600, 179] width 90 height 43
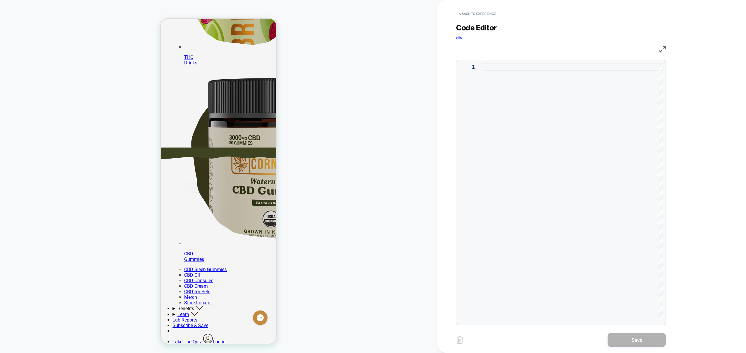
scroll to position [194, 0]
click at [531, 185] on div at bounding box center [572, 192] width 180 height 259
type textarea "**********"
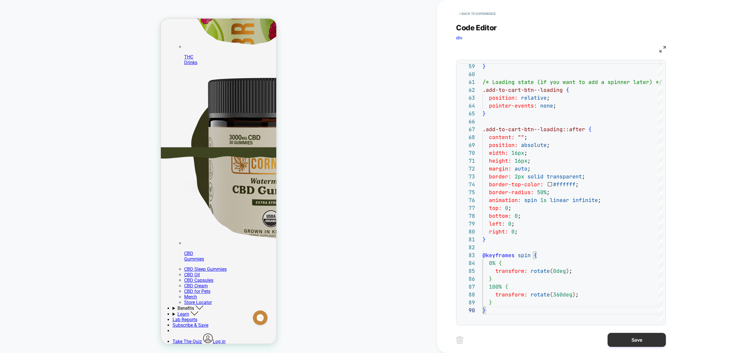
scroll to position [194, 0]
click at [638, 340] on button "Save" at bounding box center [636, 340] width 58 height 14
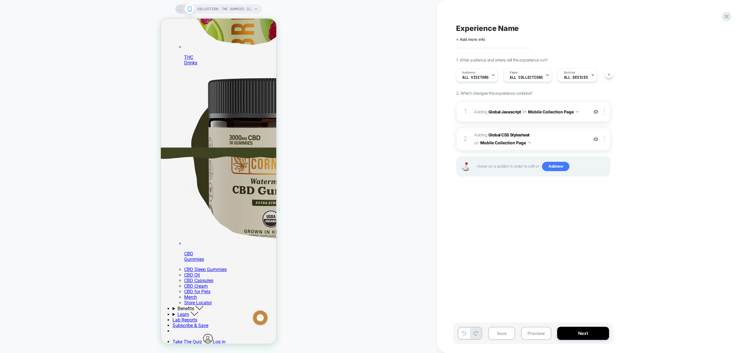
scroll to position [0, 0]
click at [532, 333] on button "Preview" at bounding box center [536, 332] width 30 height 13
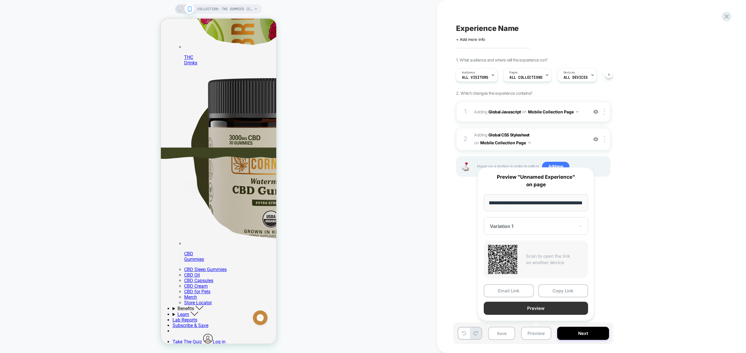
scroll to position [0, 0]
click at [549, 304] on button "Preview" at bounding box center [535, 307] width 104 height 13
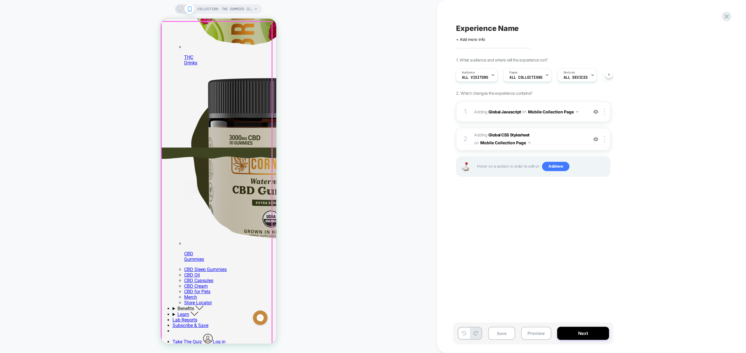
scroll to position [194, 0]
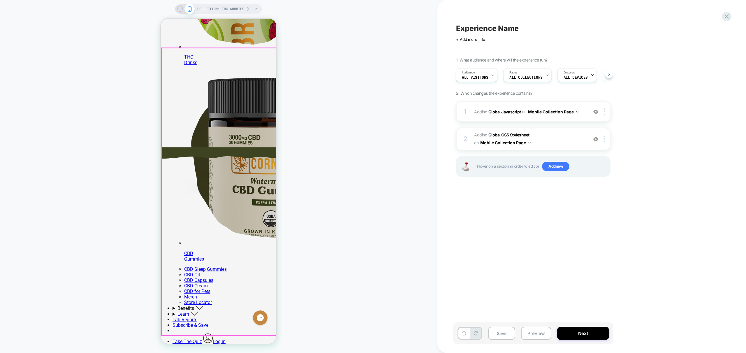
scroll to position [194, 0]
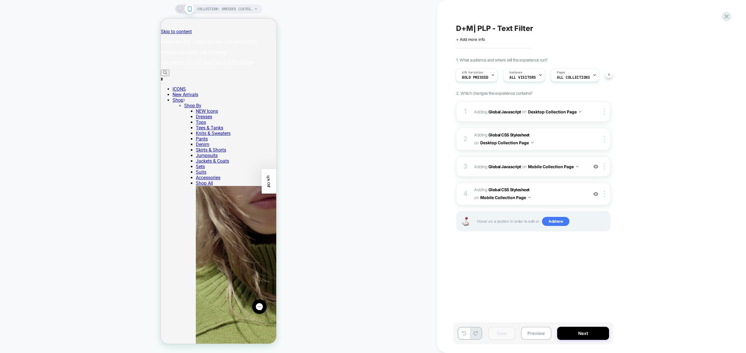
click at [579, 172] on div "3 Adding Global Javascript on Mobile Collection Page Add Before Add After Copy …" at bounding box center [533, 166] width 154 height 20
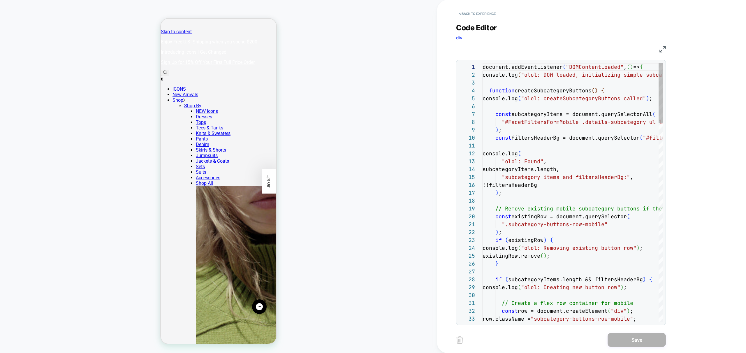
scroll to position [79, 0]
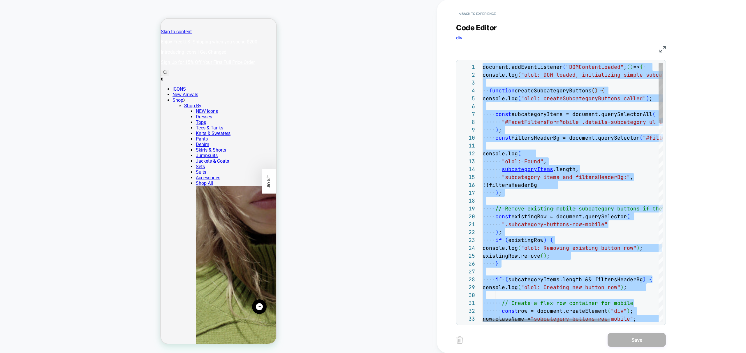
scroll to position [39, 9]
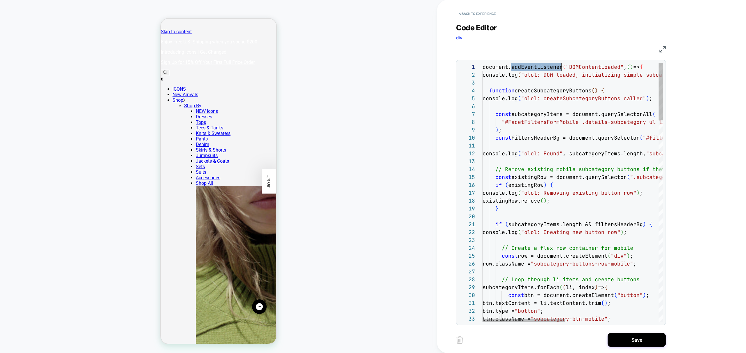
type textarea "**********"
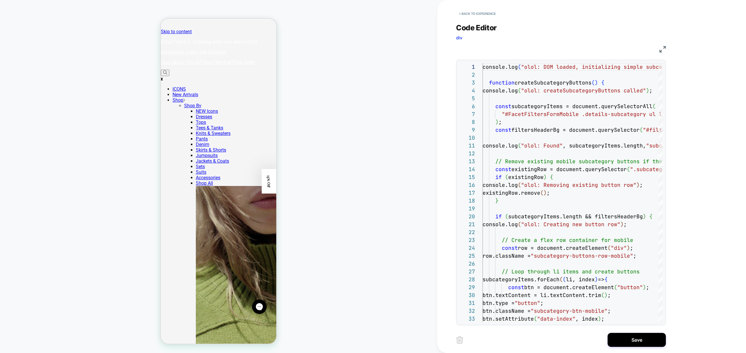
drag, startPoint x: 640, startPoint y: 340, endPoint x: 587, endPoint y: 329, distance: 53.5
click at [640, 340] on button "Save" at bounding box center [636, 340] width 58 height 14
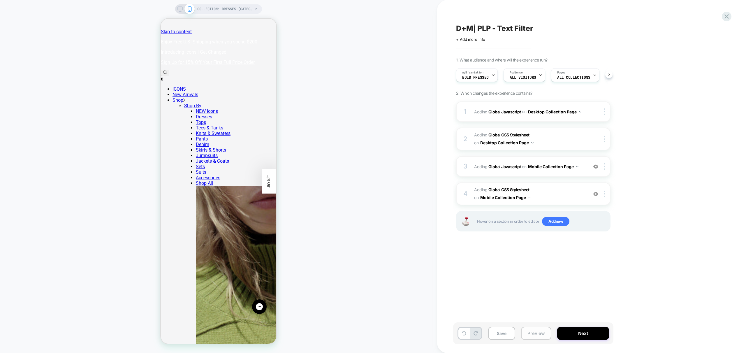
click at [540, 333] on button "Preview" at bounding box center [536, 332] width 30 height 13
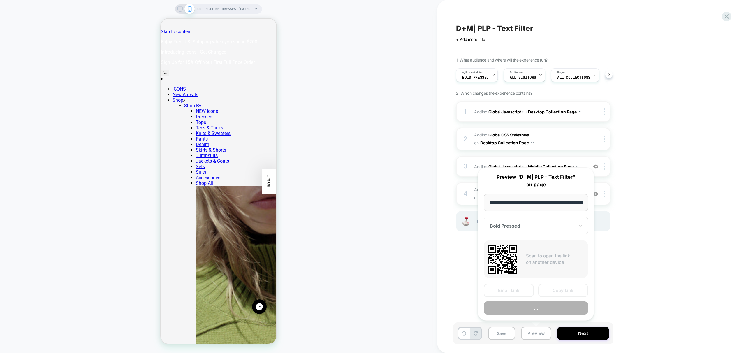
scroll to position [0, 40]
click at [554, 310] on button "Preview" at bounding box center [535, 307] width 104 height 13
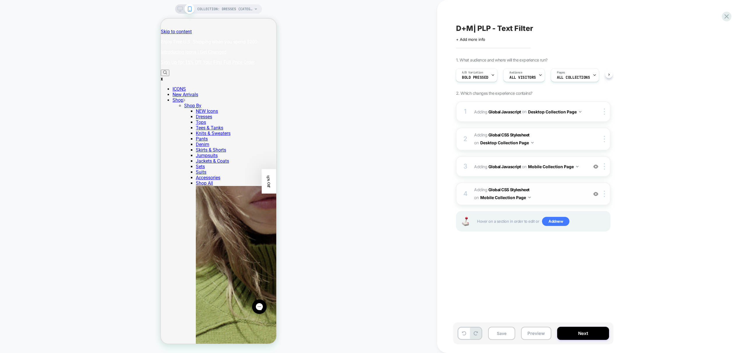
click at [567, 197] on span "Adding Global CSS Stylesheet on Mobile Collection Page" at bounding box center [529, 194] width 111 height 16
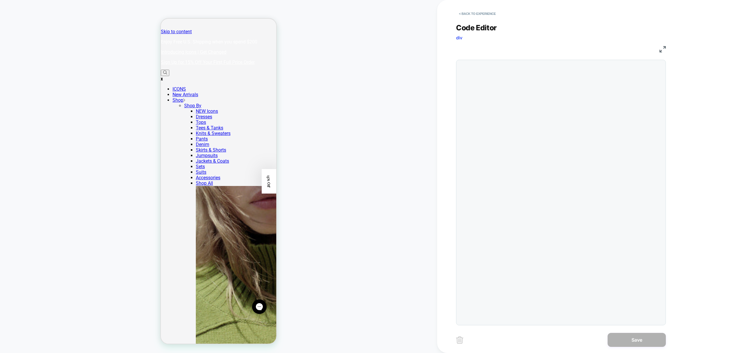
scroll to position [79, 0]
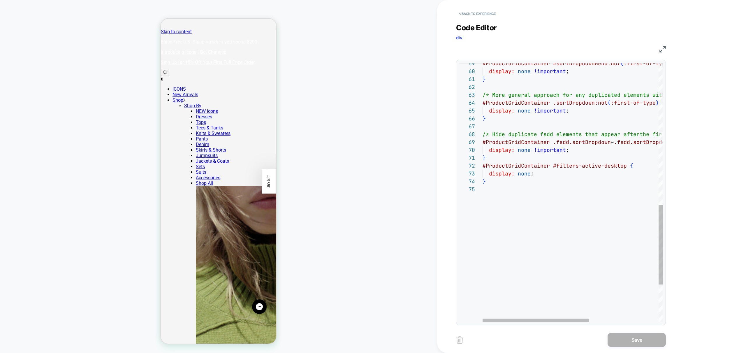
click at [598, 208] on div "} display: none ; /* Hide duplicate fsdd elements that appear after the first o…" at bounding box center [630, 23] width 296 height 841
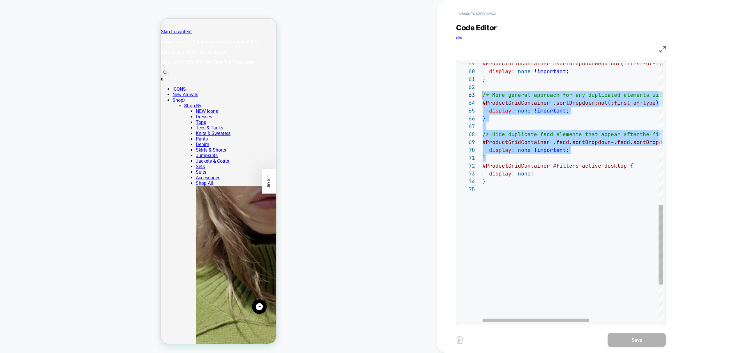
drag, startPoint x: 499, startPoint y: 158, endPoint x: 459, endPoint y: 97, distance: 72.6
click at [482, 97] on div "} display: none ; /* Hide duplicate fsdd elements that appear after the first o…" at bounding box center [630, 23] width 296 height 841
click at [532, 122] on div "} display: none ; /* Hide duplicate fsdd elements that appear after the first o…" at bounding box center [630, 23] width 296 height 841
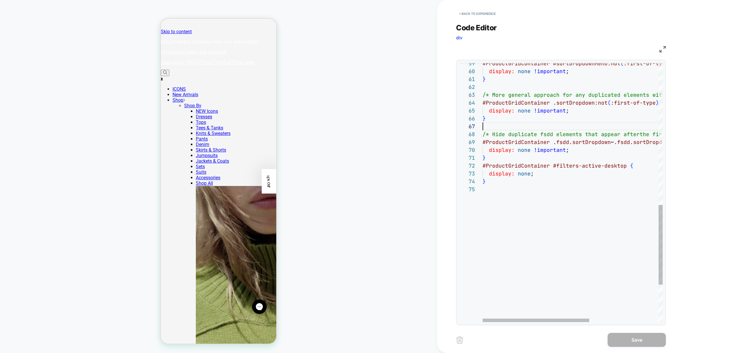
scroll to position [47, 0]
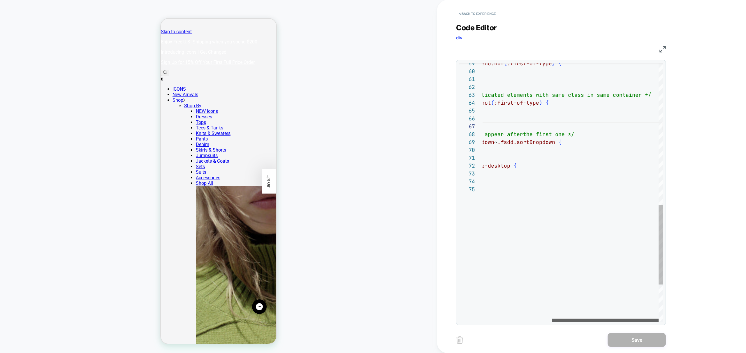
click at [615, 321] on div at bounding box center [605, 319] width 107 height 3
drag, startPoint x: 644, startPoint y: 94, endPoint x: 640, endPoint y: 95, distance: 4.8
click at [640, 95] on div "} display: none ; /* Hide duplicate fsdd elements that appear after the first o…" at bounding box center [514, 23] width 296 height 841
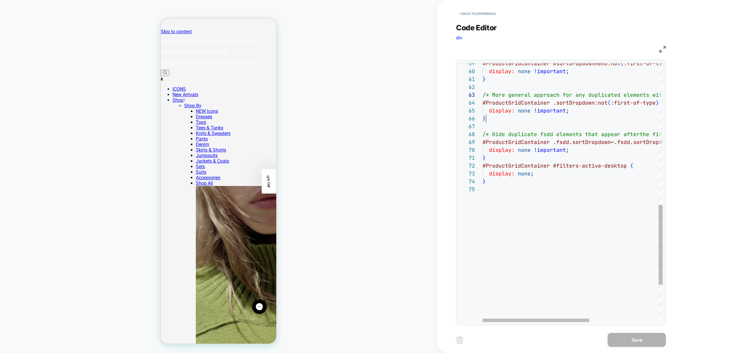
drag, startPoint x: 642, startPoint y: 94, endPoint x: 508, endPoint y: 119, distance: 136.3
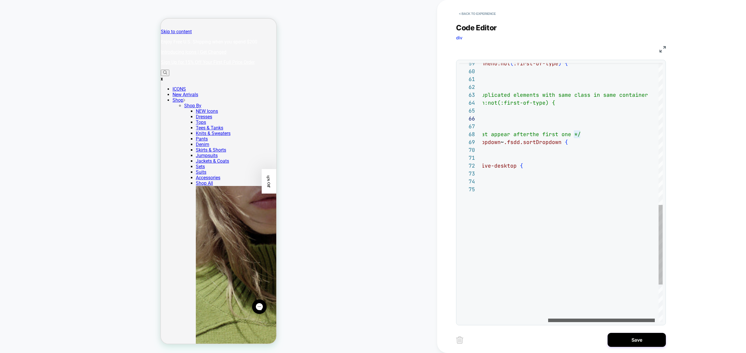
click at [597, 322] on div at bounding box center [601, 319] width 107 height 3
drag, startPoint x: 576, startPoint y: 133, endPoint x: 580, endPoint y: 133, distance: 3.8
click at [580, 133] on div "} display: none ; /* Hide duplicate fsdd elements that appear after the first o…" at bounding box center [520, 23] width 296 height 841
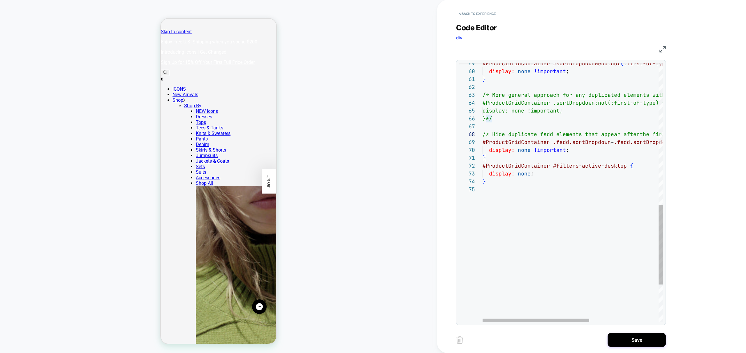
drag, startPoint x: 577, startPoint y: 134, endPoint x: 501, endPoint y: 156, distance: 79.5
type textarea "**********"
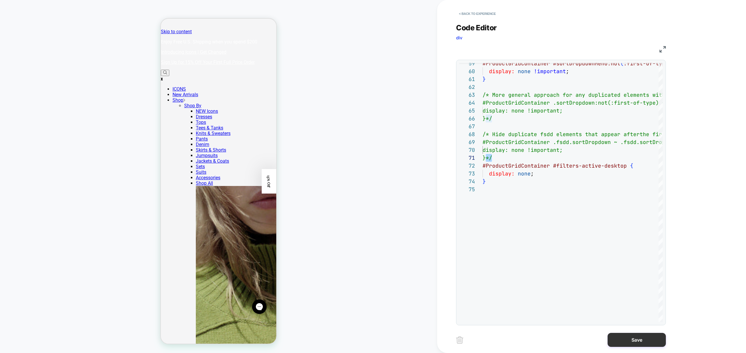
click at [642, 340] on button "Save" at bounding box center [636, 340] width 58 height 14
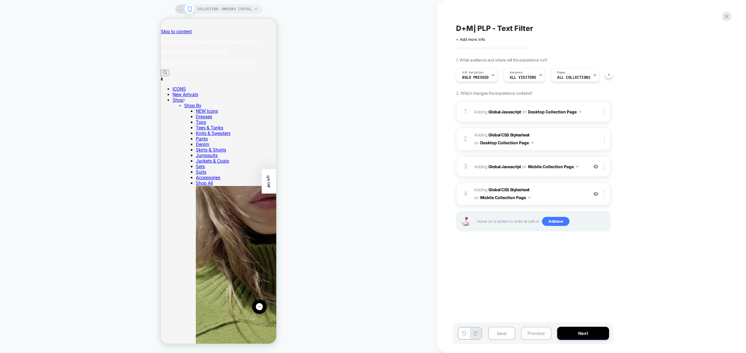
click at [525, 333] on button "Preview" at bounding box center [536, 332] width 30 height 13
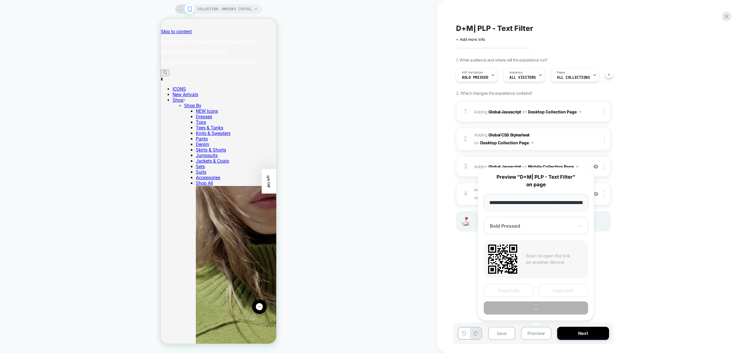
scroll to position [0, 40]
click at [542, 307] on button "Preview" at bounding box center [535, 307] width 104 height 13
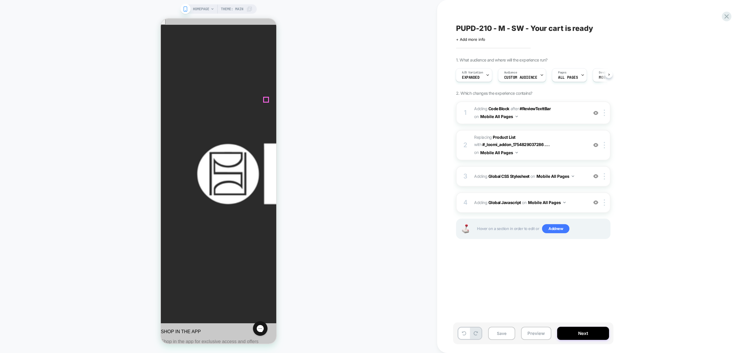
click at [596, 114] on img at bounding box center [595, 112] width 5 height 5
click at [576, 116] on span "Adding Code Block AFTER #ReviewTexttBar #ReviewTexttBar on Mobile All Pages" at bounding box center [529, 113] width 111 height 16
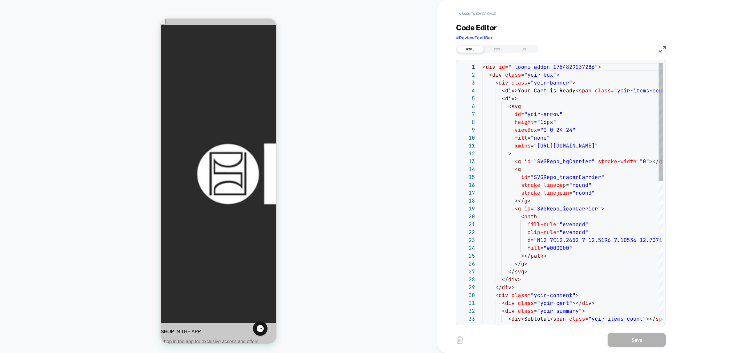
scroll to position [79, 0]
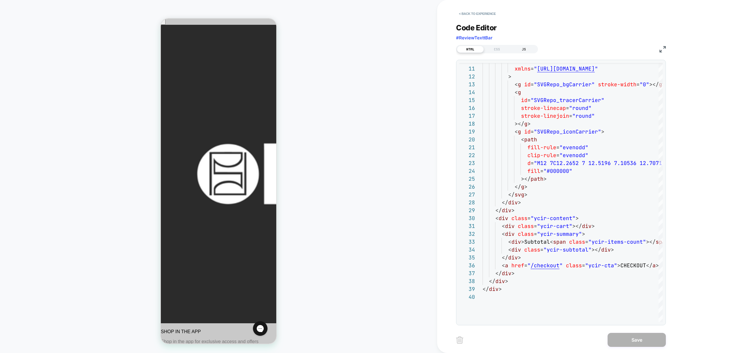
click at [525, 48] on div "JS" at bounding box center [523, 49] width 27 height 7
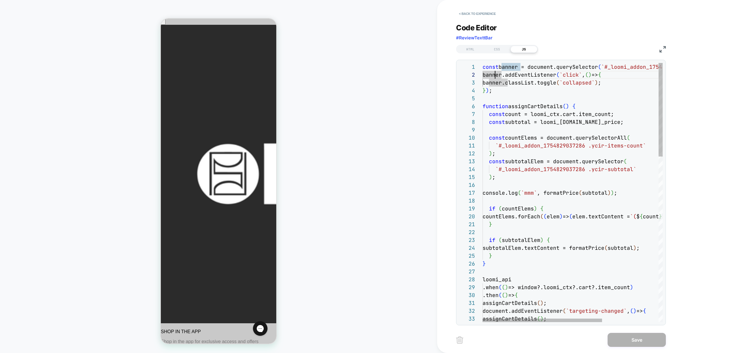
scroll to position [8, 19]
click at [503, 318] on div at bounding box center [541, 319] width 119 height 3
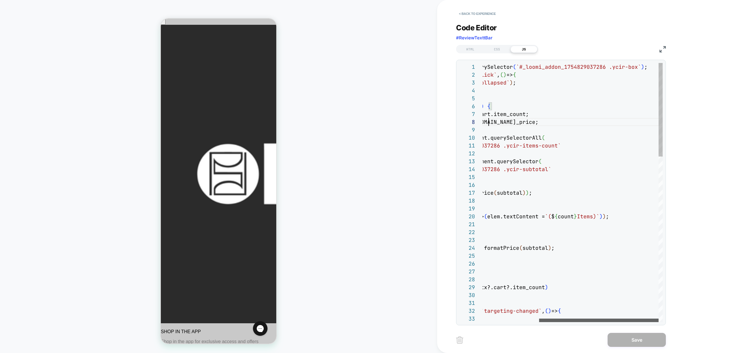
click at [612, 322] on div at bounding box center [598, 319] width 119 height 3
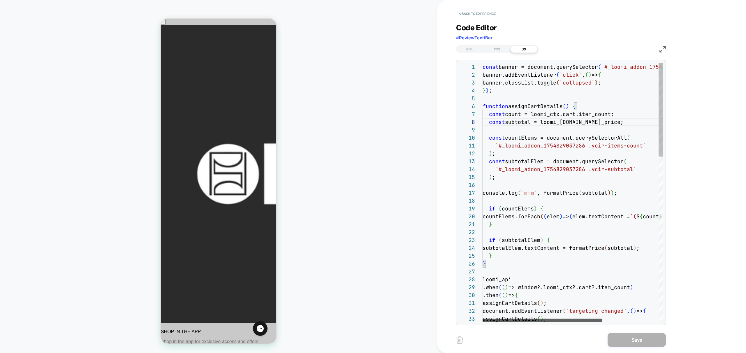
click at [495, 318] on div at bounding box center [541, 319] width 119 height 3
click at [527, 319] on div at bounding box center [541, 319] width 118 height 3
type textarea "**********"
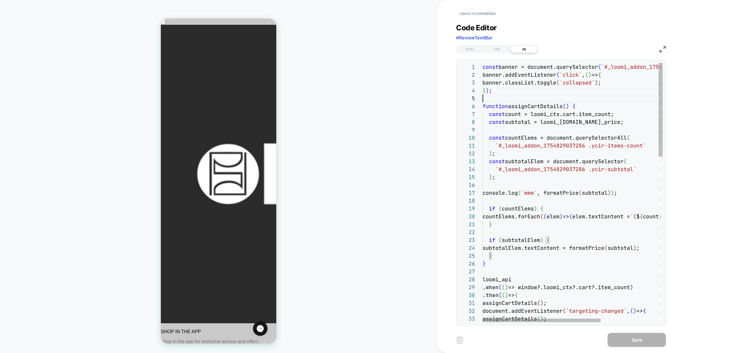
scroll to position [31, 0]
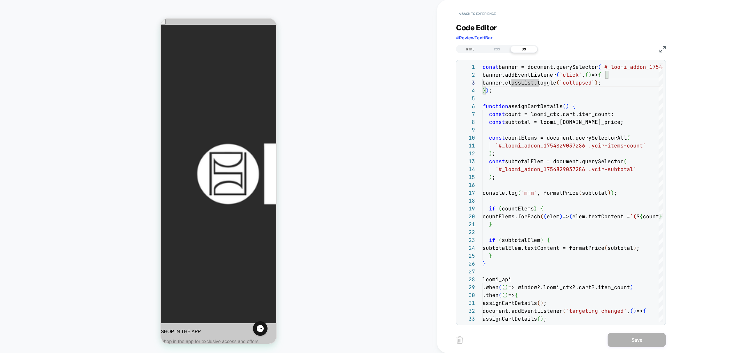
click at [468, 48] on div "HTML" at bounding box center [470, 49] width 27 height 7
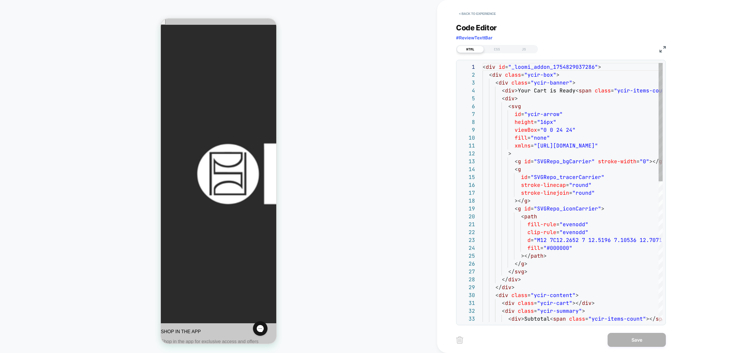
scroll to position [79, 0]
click at [519, 49] on div "JS" at bounding box center [523, 49] width 27 height 7
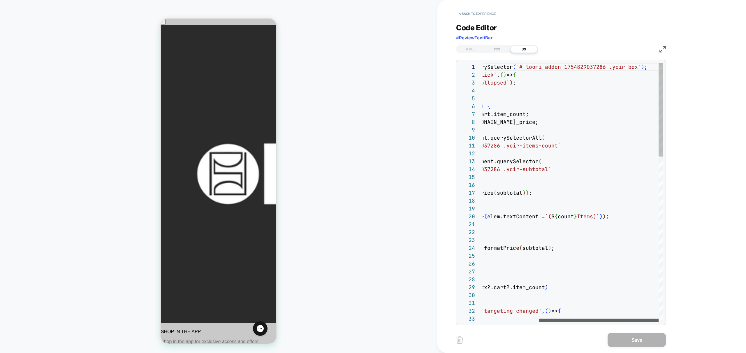
click at [595, 320] on div at bounding box center [598, 319] width 119 height 3
click at [472, 48] on div "HTML" at bounding box center [470, 49] width 27 height 7
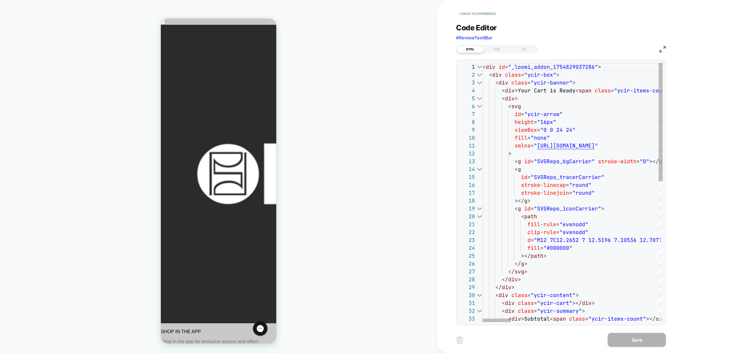
click at [478, 75] on div at bounding box center [479, 75] width 8 height 8
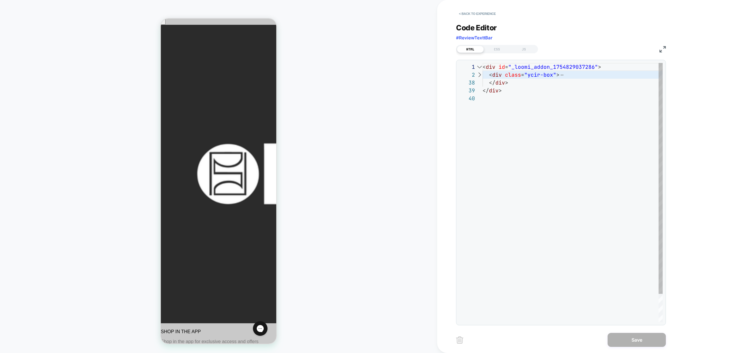
scroll to position [307, 0]
click at [478, 75] on div at bounding box center [479, 75] width 8 height 8
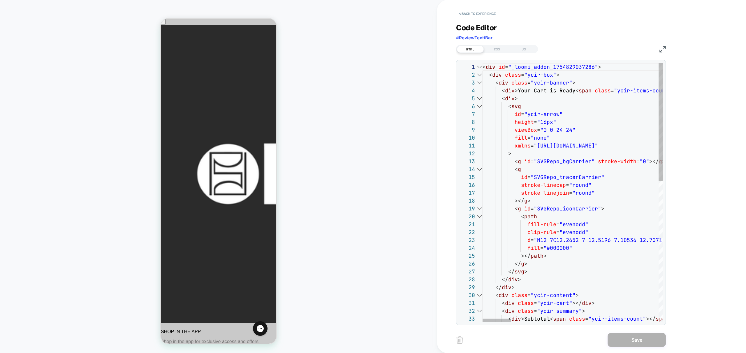
scroll to position [79, 0]
click at [480, 82] on div at bounding box center [479, 83] width 8 height 8
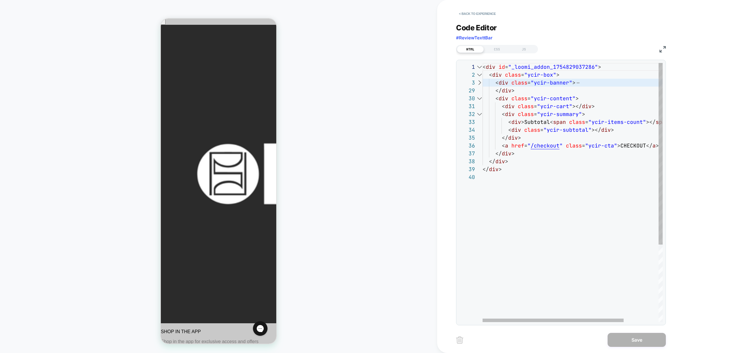
click at [480, 82] on div at bounding box center [479, 83] width 8 height 8
type textarea "**********"
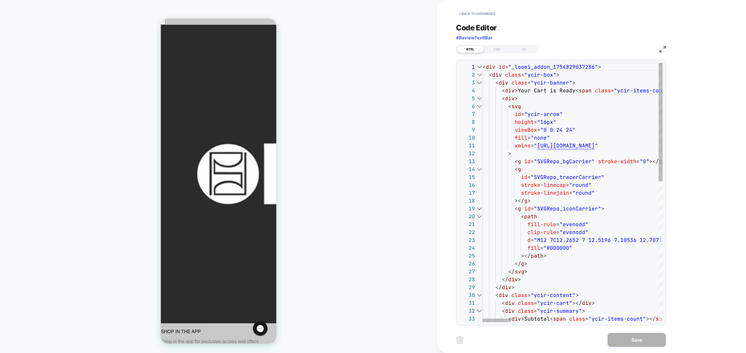
scroll to position [79, 0]
click at [485, 12] on button "< Back to experience" at bounding box center [477, 13] width 43 height 9
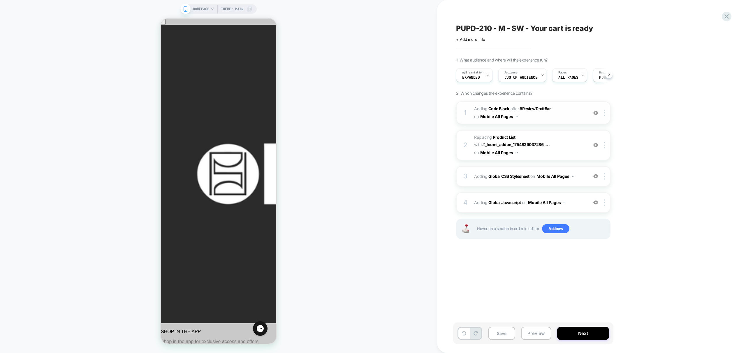
scroll to position [0, 0]
click at [576, 206] on div "4 Adding Global Javascript on Mobile All Pages Add Before Add After Copy to Des…" at bounding box center [533, 202] width 154 height 20
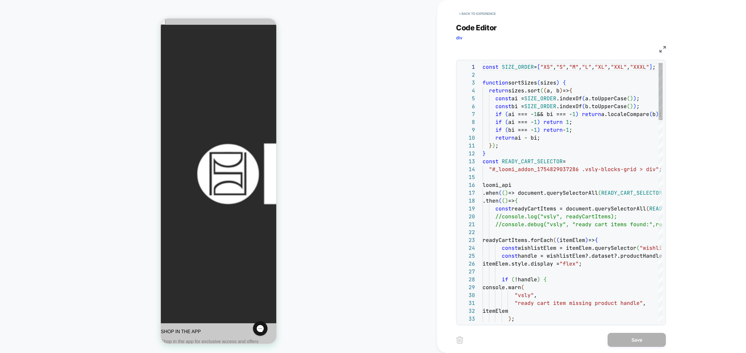
scroll to position [79, 0]
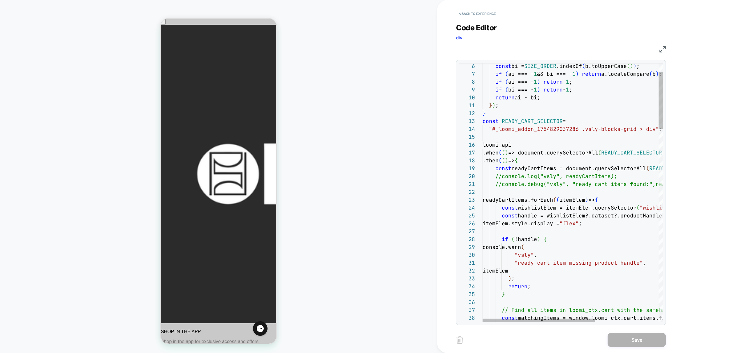
type textarea "**********"
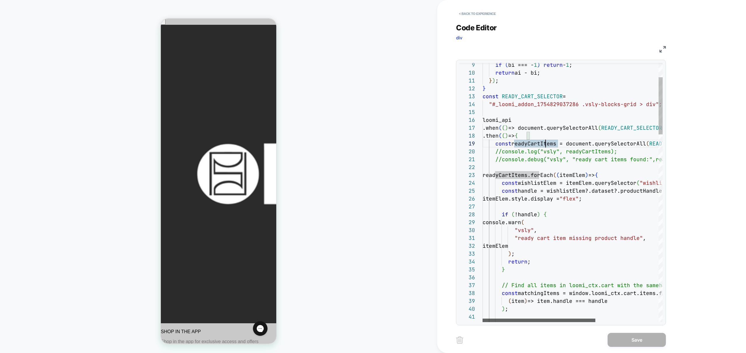
click at [537, 318] on div at bounding box center [538, 319] width 113 height 3
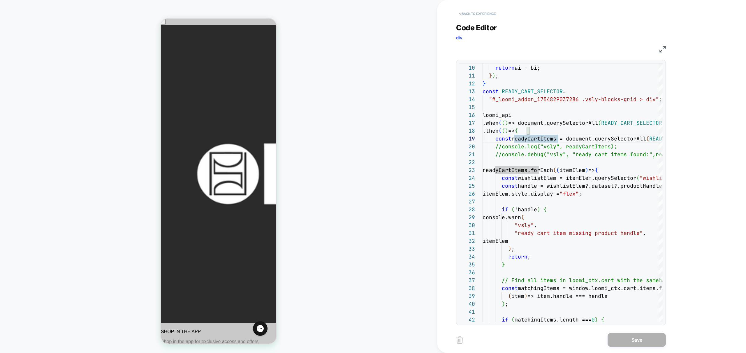
click at [475, 15] on button "< Back to experience" at bounding box center [477, 13] width 43 height 9
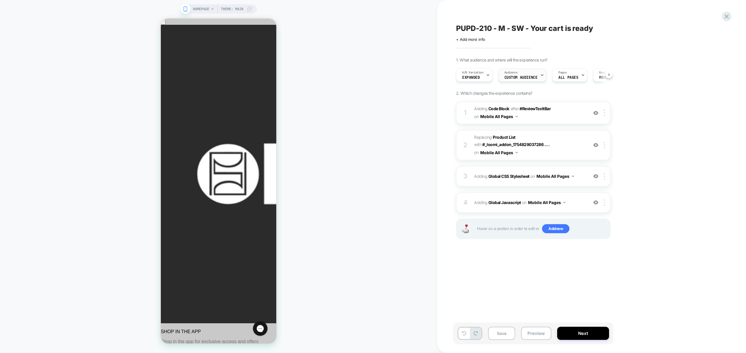
scroll to position [0, 0]
click at [568, 114] on span "Adding Code Block AFTER #ReviewTexttBar #ReviewTexttBar on Mobile All Pages" at bounding box center [529, 113] width 111 height 16
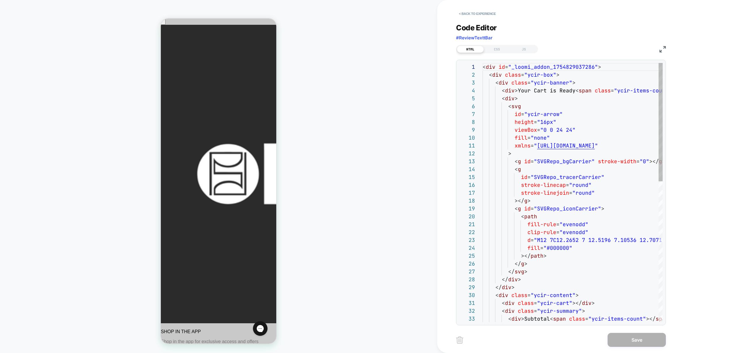
scroll to position [79, 0]
click at [479, 82] on div at bounding box center [479, 83] width 8 height 8
type textarea "**********"
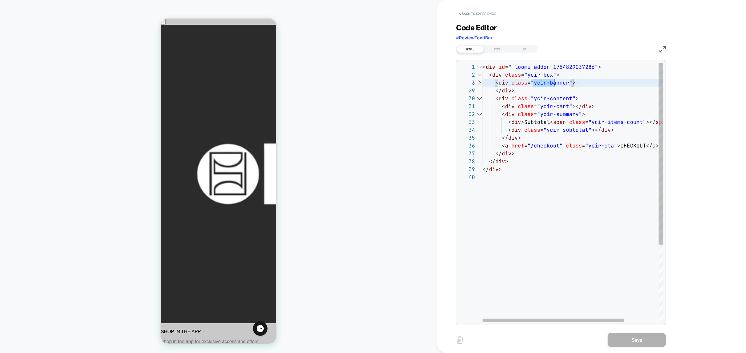
scroll to position [16, 85]
drag, startPoint x: 532, startPoint y: 83, endPoint x: 567, endPoint y: 81, distance: 35.0
click at [567, 81] on div "< div id = "_loomi_addon_1754829037286" > < div class = "ycir-box" > < div clas…" at bounding box center [594, 247] width 224 height 369
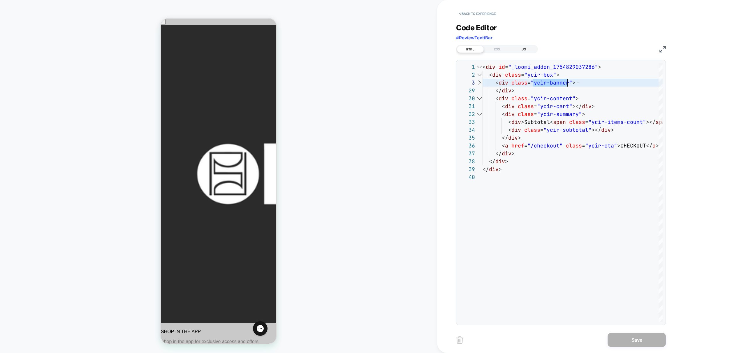
click at [528, 51] on div "JS" at bounding box center [523, 49] width 27 height 7
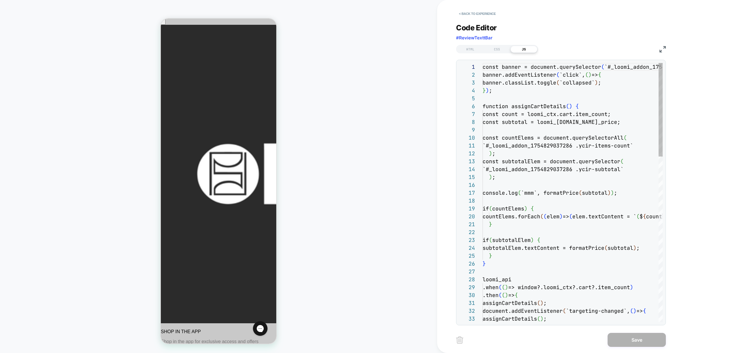
scroll to position [79, 0]
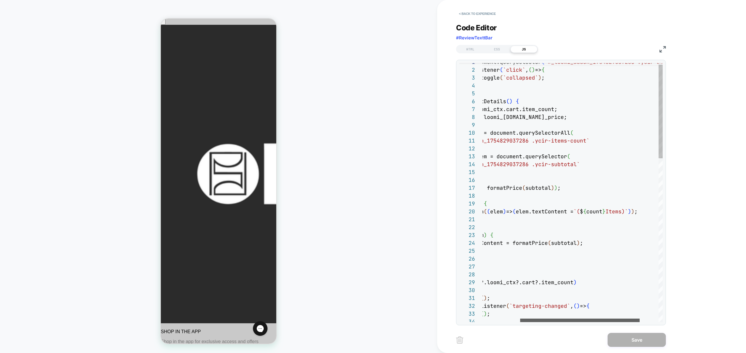
click at [607, 320] on div at bounding box center [579, 319] width 119 height 3
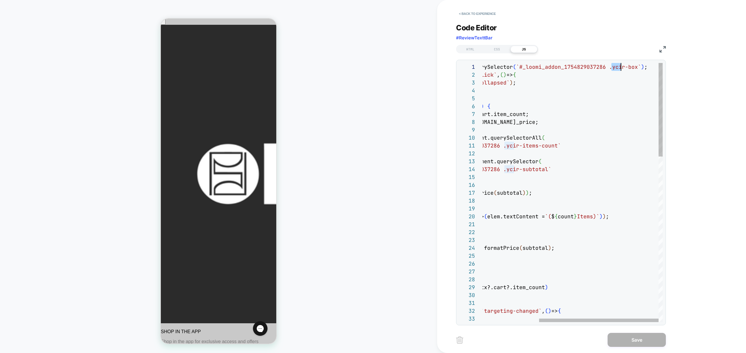
scroll to position [0, 239]
drag, startPoint x: 612, startPoint y: 67, endPoint x: 637, endPoint y: 67, distance: 25.0
type textarea "**********"
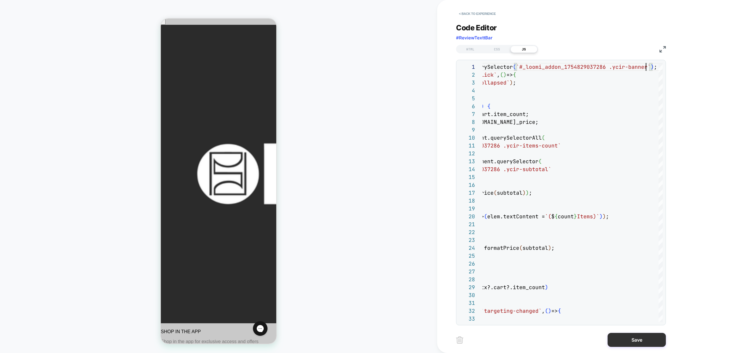
drag, startPoint x: 635, startPoint y: 340, endPoint x: 616, endPoint y: 333, distance: 20.0
click at [635, 340] on button "Save" at bounding box center [636, 340] width 58 height 14
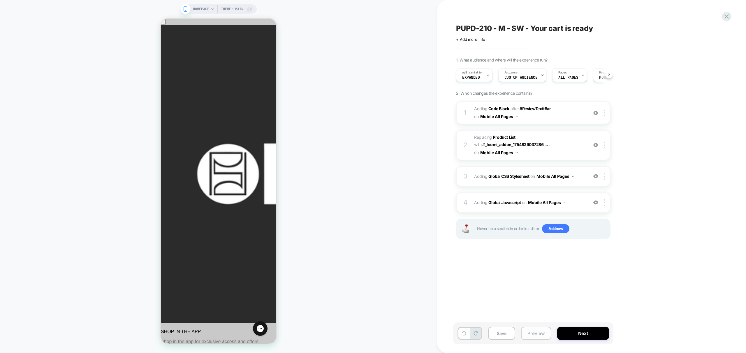
scroll to position [0, 0]
click at [543, 334] on button "Preview" at bounding box center [536, 332] width 30 height 13
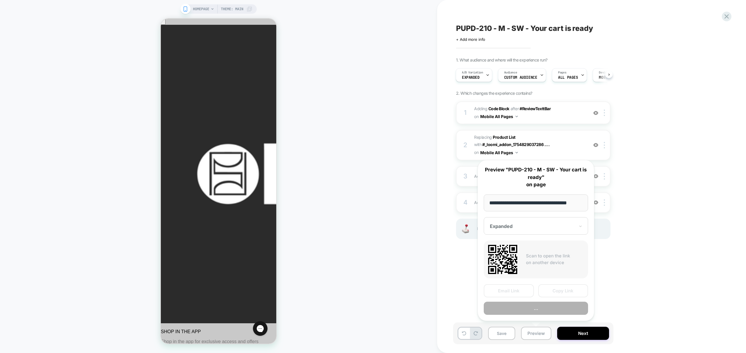
scroll to position [0, 5]
click at [545, 309] on button "Preview" at bounding box center [535, 308] width 104 height 13
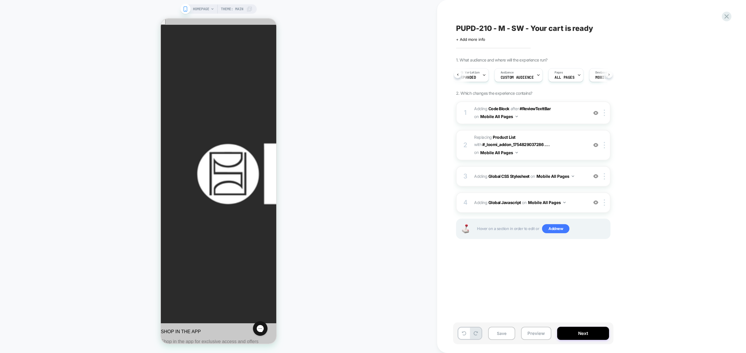
click at [610, 74] on button at bounding box center [608, 74] width 7 height 7
click at [609, 74] on icon at bounding box center [608, 74] width 2 height 2
click at [609, 74] on icon at bounding box center [608, 74] width 1 height 2
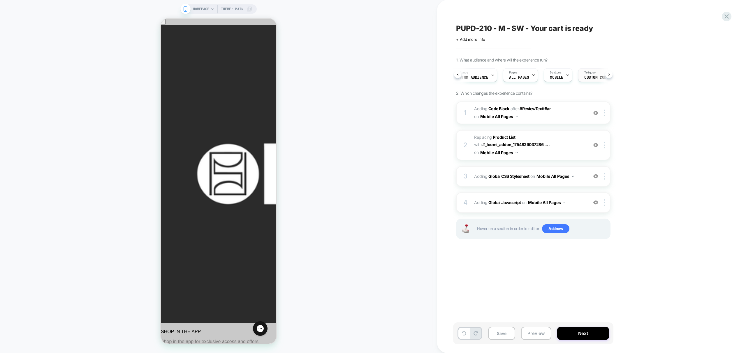
scroll to position [0, 52]
click at [579, 75] on div "Trigger Custom Code" at bounding box center [593, 74] width 36 height 13
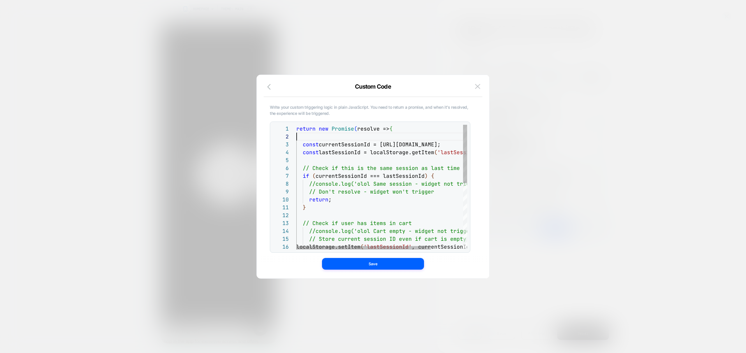
scroll to position [8, 0]
click at [374, 135] on div "return new Promise ( resolve => { const currentSessionId = loomi_ctx.session.id…" at bounding box center [402, 258] width 212 height 266
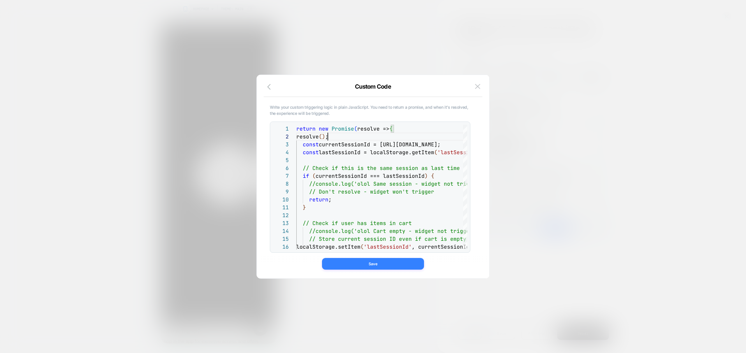
type textarea "**********"
click at [367, 266] on button "Save" at bounding box center [373, 264] width 102 height 12
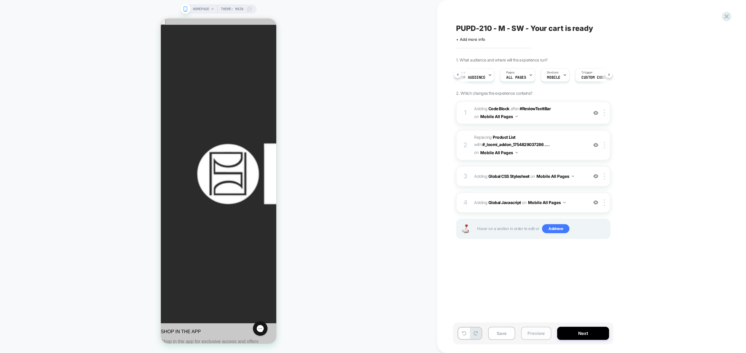
click at [537, 332] on button "Preview" at bounding box center [536, 332] width 30 height 13
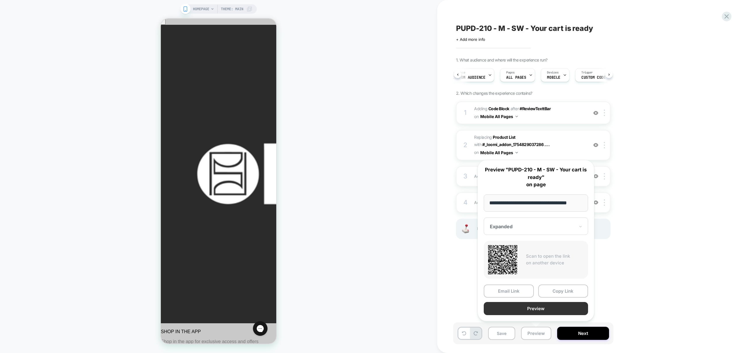
scroll to position [0, 0]
click at [540, 309] on button "Preview" at bounding box center [535, 308] width 104 height 13
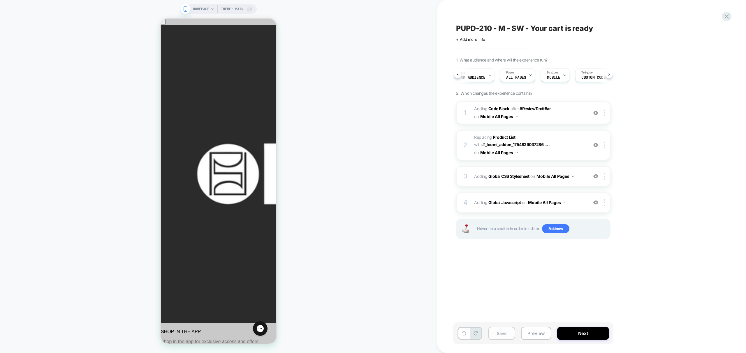
click at [507, 332] on button "Save" at bounding box center [501, 332] width 27 height 13
click at [571, 74] on div "Trigger Custom Code" at bounding box center [574, 74] width 36 height 13
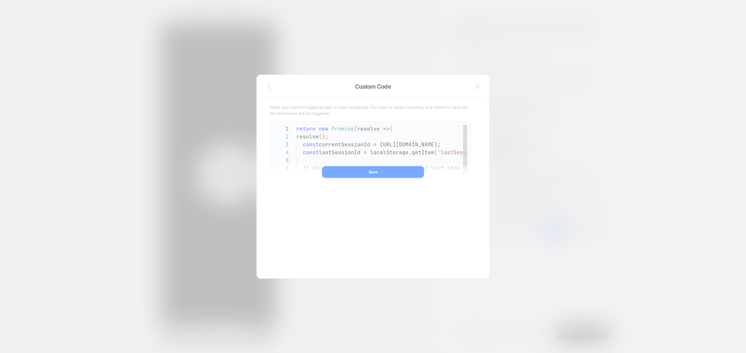
scroll to position [79, 0]
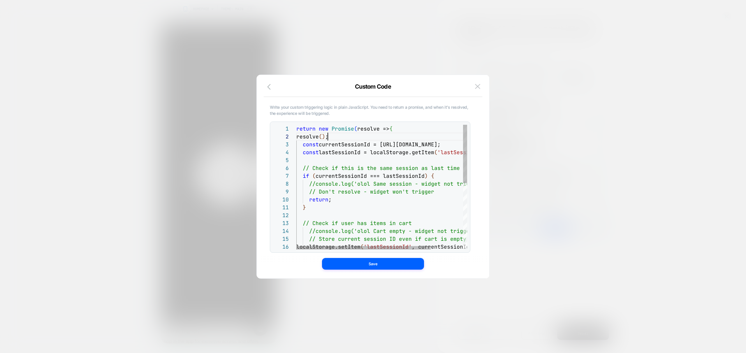
click at [327, 137] on div "return new Promise ( resolve => { resolve ( ) ; const currentSessionId = loomi_…" at bounding box center [402, 258] width 212 height 266
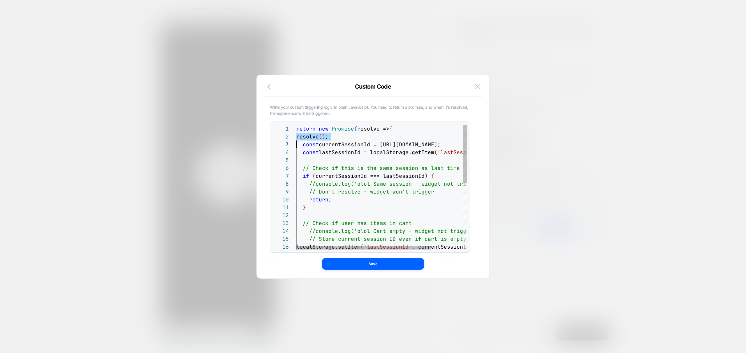
type textarea "**********"
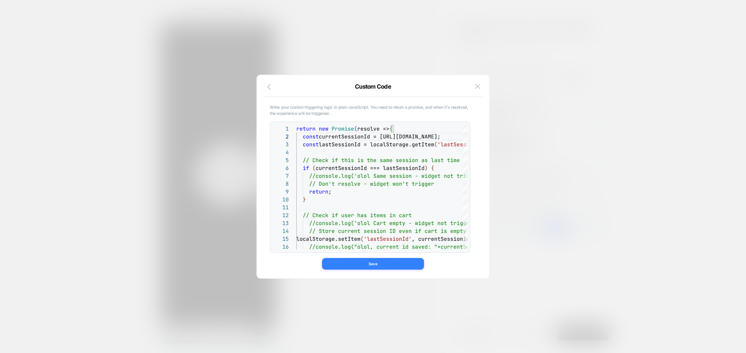
click at [370, 263] on button "Save" at bounding box center [373, 264] width 102 height 12
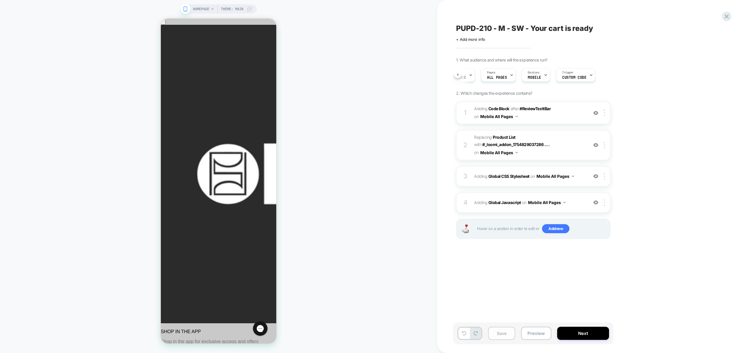
click at [509, 335] on button "Save" at bounding box center [501, 332] width 27 height 13
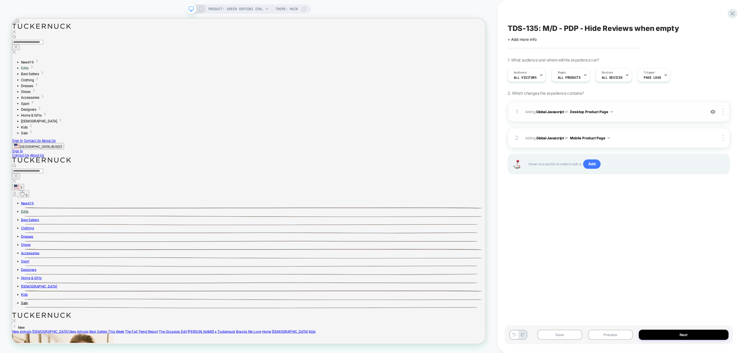
click at [639, 115] on div "1 Adding Global Javascript on Desktop Product Page Add Before Add After Copy to…" at bounding box center [618, 111] width 222 height 20
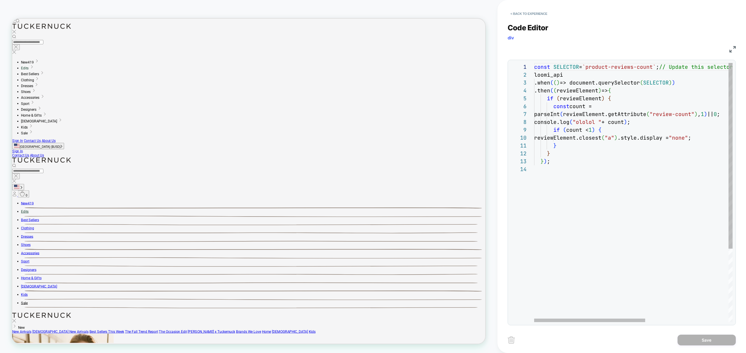
drag, startPoint x: 598, startPoint y: 190, endPoint x: 605, endPoint y: 188, distance: 7.1
click at [598, 190] on div "const SELECTOR = `product-reviews-count` ; // Update this selector to target th…" at bounding box center [707, 243] width 347 height 361
click at [534, 319] on div at bounding box center [589, 319] width 111 height 3
click at [610, 214] on div "const SELECTOR = `product-reviews-count` ; // Update this selector to target th…" at bounding box center [707, 243] width 347 height 361
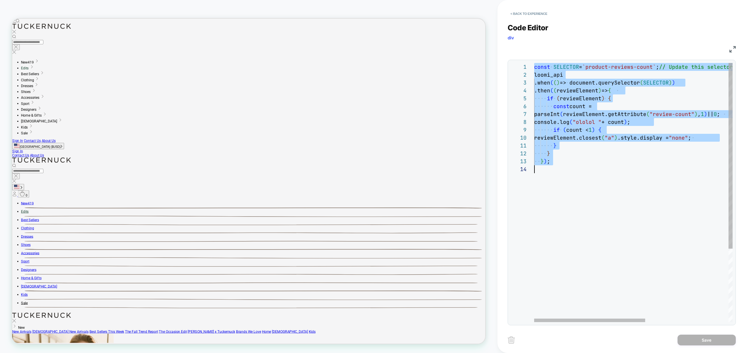
type textarea "**********"
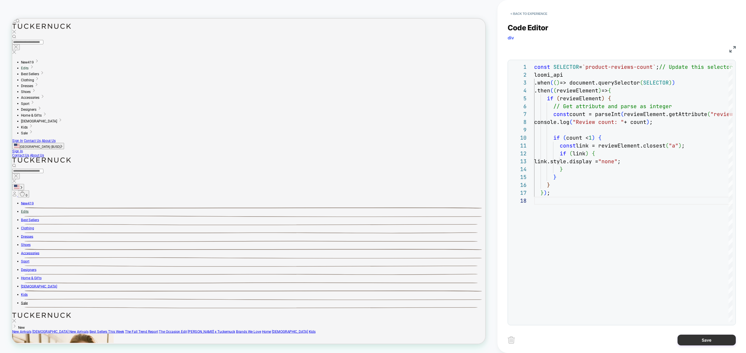
click at [711, 341] on button "Save" at bounding box center [706, 339] width 58 height 11
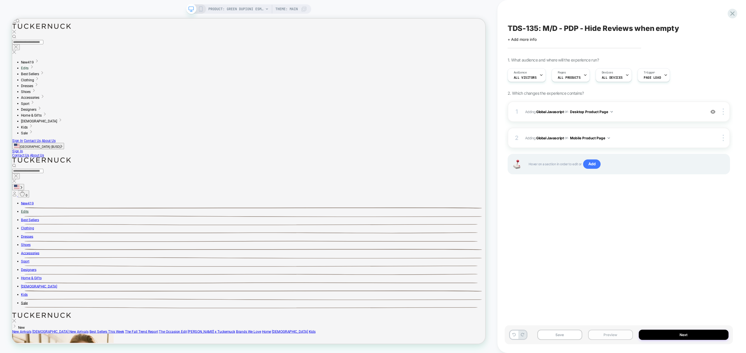
click at [611, 335] on button "Preview" at bounding box center [610, 334] width 45 height 10
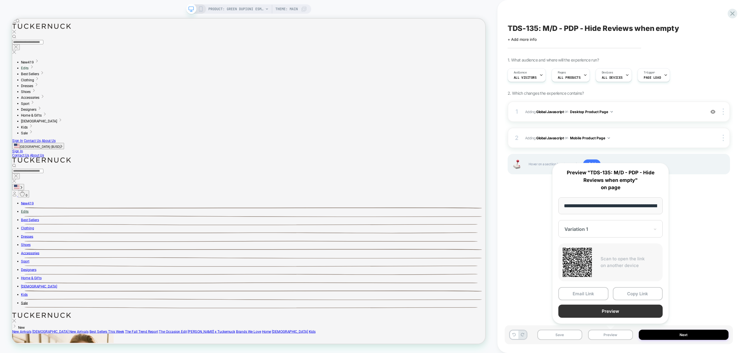
scroll to position [0, 79]
click at [628, 310] on button "Preview" at bounding box center [610, 311] width 104 height 13
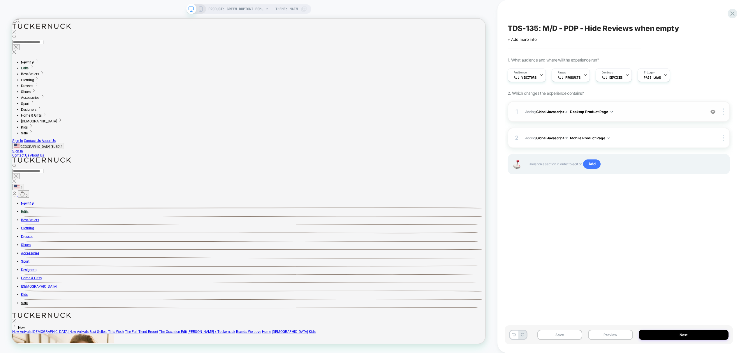
click at [668, 110] on span "Adding Global Javascript on Desktop Product Page" at bounding box center [613, 111] width 177 height 7
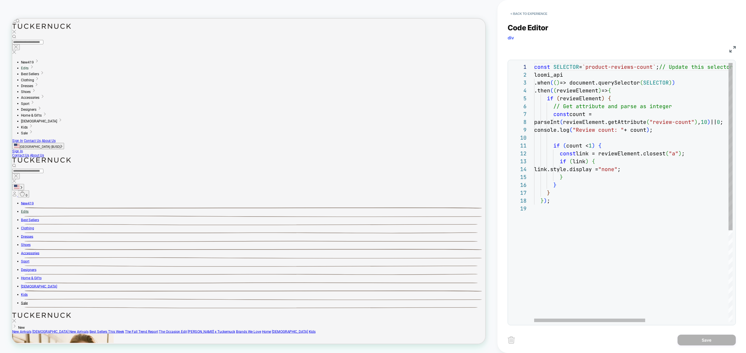
scroll to position [16, 60]
click at [631, 163] on div "const SELECTOR = `product-reviews-count` ; // Update this selector to target th…" at bounding box center [707, 263] width 347 height 400
type textarea "**********"
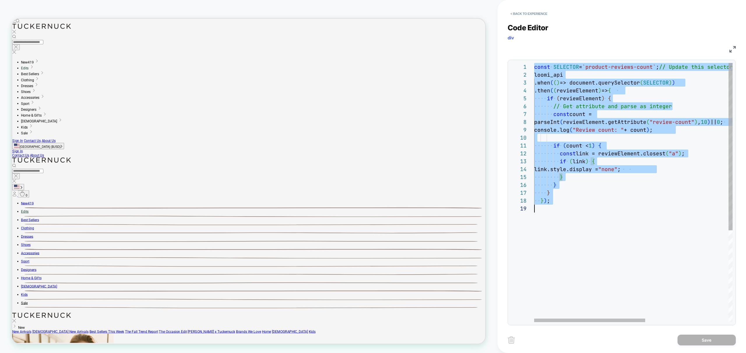
scroll to position [0, 0]
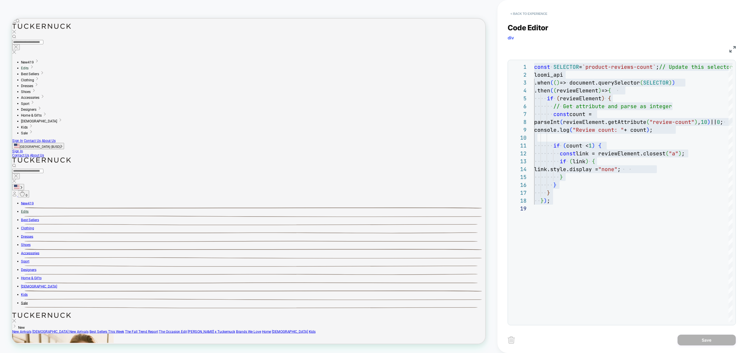
click at [531, 10] on button "< Back to experience" at bounding box center [528, 13] width 43 height 9
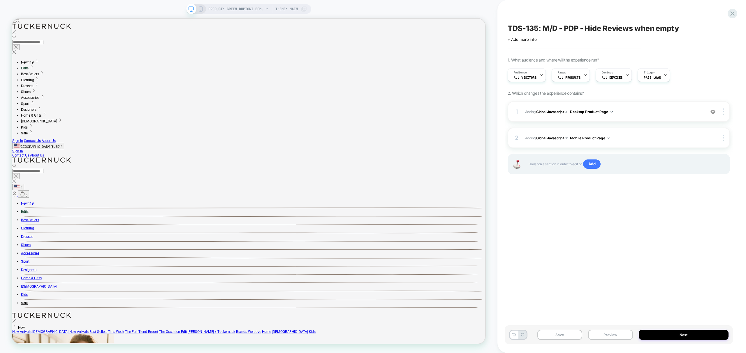
click at [199, 11] on icon at bounding box center [200, 8] width 5 height 5
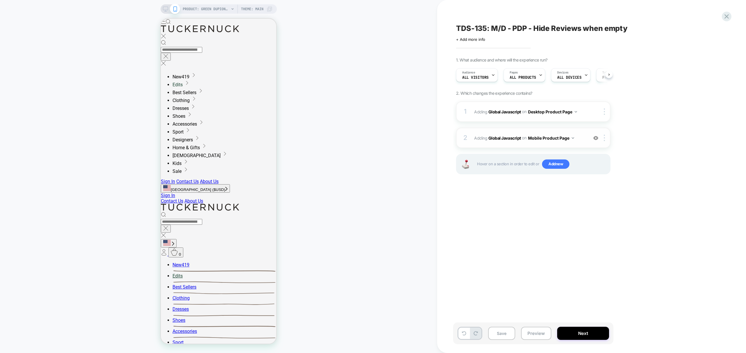
scroll to position [0, 0]
click at [582, 144] on div "2 Adding Global Javascript on Mobile Product Page Add Before Add After Copy to …" at bounding box center [533, 138] width 154 height 20
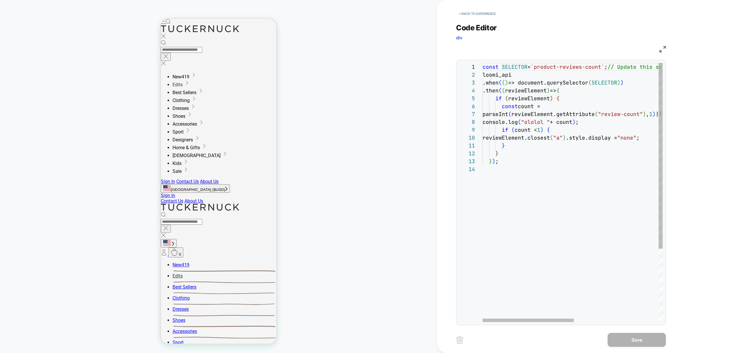
scroll to position [24, 0]
click at [560, 185] on div "const SELECTOR = `product-reviews-count` ; // Update this selector to target th…" at bounding box center [655, 243] width 347 height 361
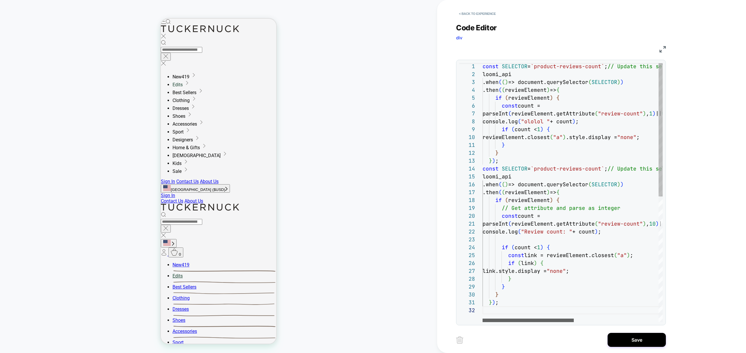
click at [527, 318] on div at bounding box center [527, 319] width 91 height 3
click at [508, 319] on div at bounding box center [527, 319] width 91 height 3
click at [581, 238] on div "const SELECTOR = `product-reviews-count` ; // Update this selector to target th…" at bounding box center [655, 313] width 347 height 503
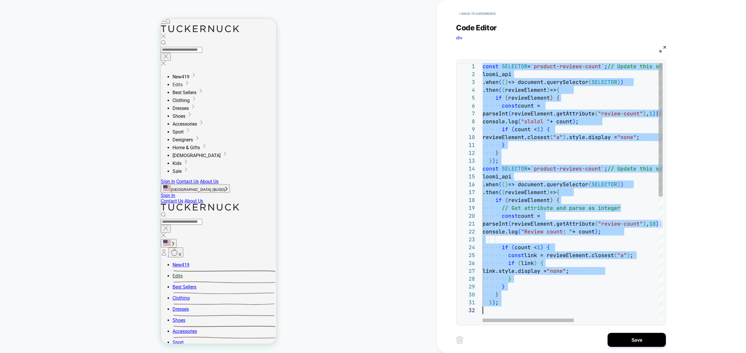
type textarea "**********"
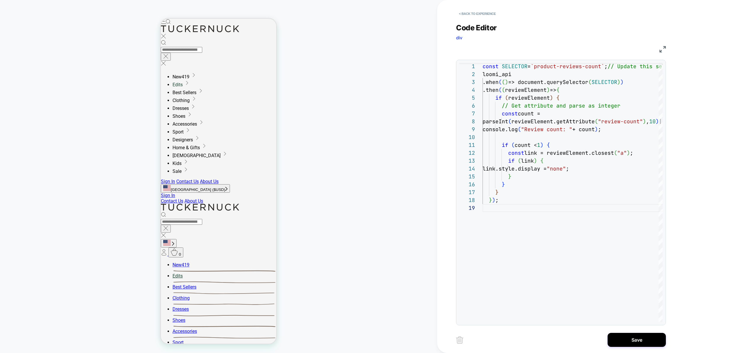
click at [645, 338] on button "Save" at bounding box center [636, 340] width 58 height 14
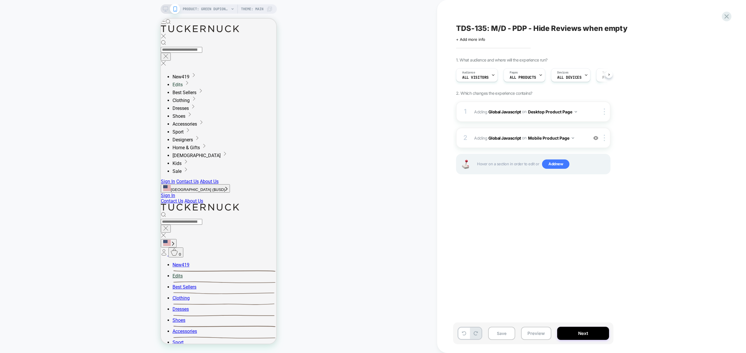
click at [534, 330] on button "Preview" at bounding box center [536, 332] width 30 height 13
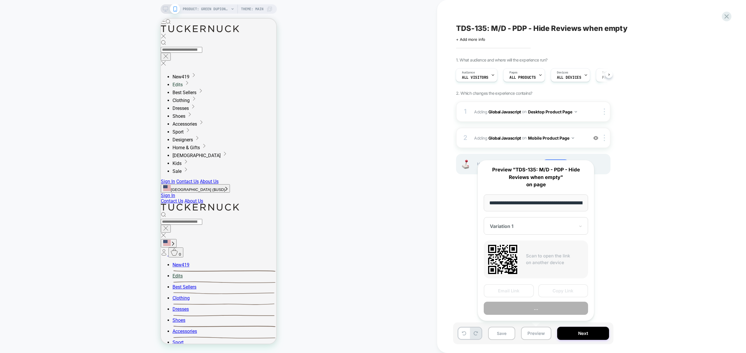
scroll to position [0, 79]
click at [548, 306] on button "Preview" at bounding box center [535, 308] width 104 height 13
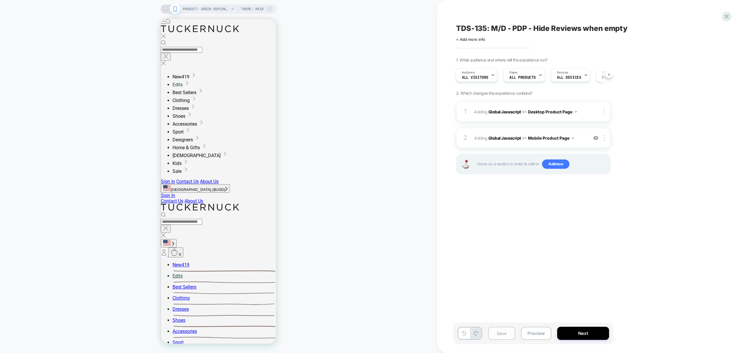
click at [502, 332] on button "Save" at bounding box center [501, 332] width 27 height 13
click at [218, 9] on span "PRODUCT: Green Dupioni Esme Dress" at bounding box center [206, 8] width 47 height 9
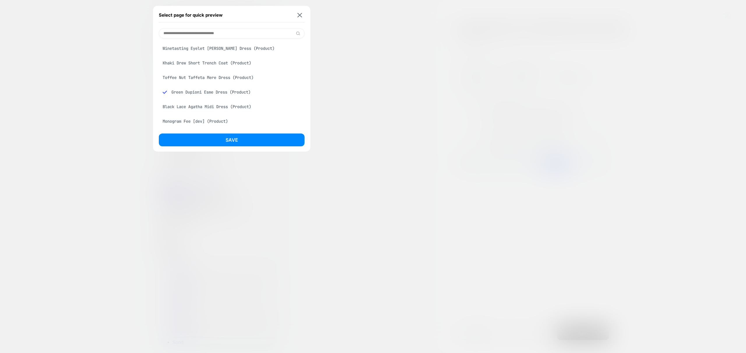
click at [199, 105] on div "Black Lace Agatha Midi Dress (Product)" at bounding box center [232, 106] width 146 height 11
click at [210, 143] on button "Save" at bounding box center [232, 139] width 146 height 13
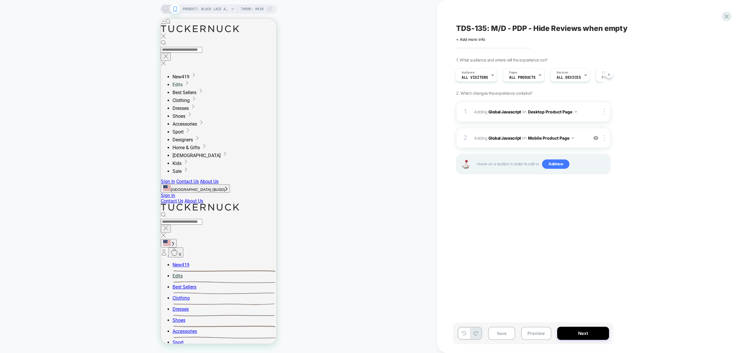
scroll to position [0, 0]
click at [218, 10] on span "PRODUCT: Black Lace Agatha Midi Dress" at bounding box center [206, 8] width 47 height 9
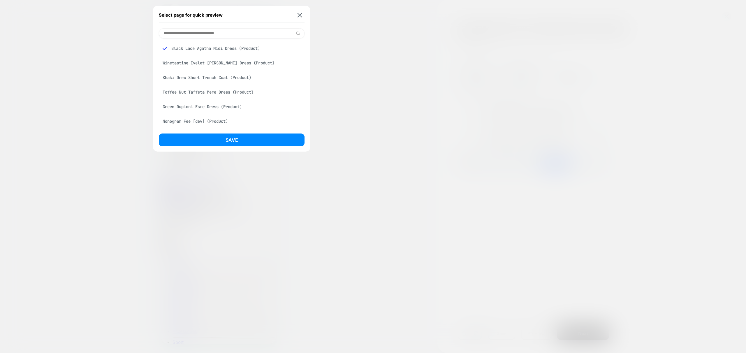
click at [190, 122] on div "Monogram Fee [dev] (Product)" at bounding box center [232, 121] width 146 height 11
click at [213, 139] on button "Save" at bounding box center [232, 139] width 146 height 13
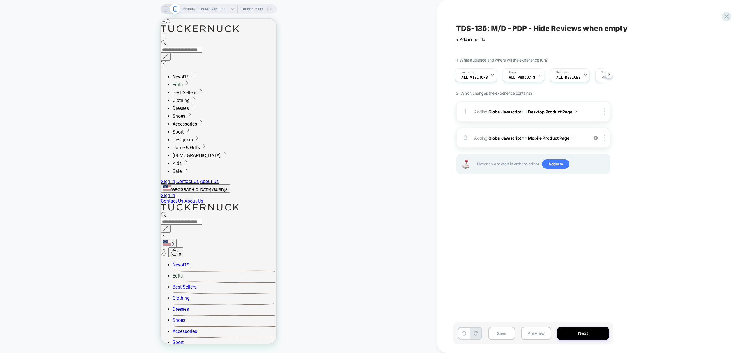
click at [225, 15] on div "PRODUCT: Monogram Fee [dev] PRODUCT: Monogram Fee [dev] Theme: MAIN" at bounding box center [218, 176] width 437 height 341
click at [224, 13] on span "PRODUCT: Monogram Fee [dev]" at bounding box center [206, 8] width 47 height 9
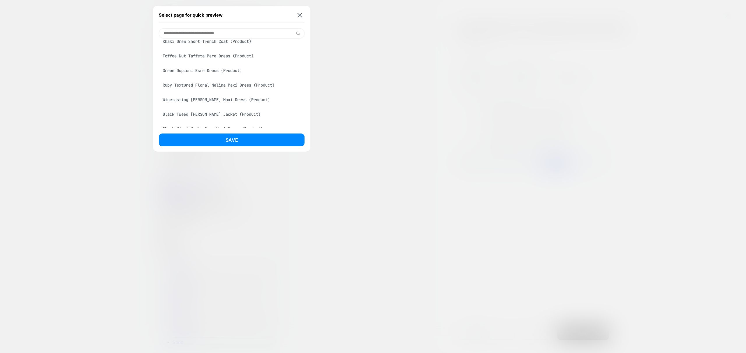
click at [197, 114] on div "Black Tweed Jennings Jacket (Product)" at bounding box center [232, 114] width 146 height 11
click at [224, 144] on button "Save" at bounding box center [232, 139] width 146 height 13
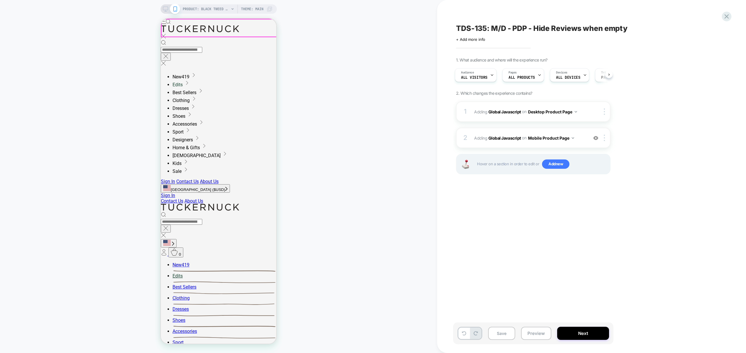
scroll to position [0, 0]
click at [211, 10] on span "PRODUCT: Black Tweed Jennings Jacket" at bounding box center [206, 8] width 47 height 9
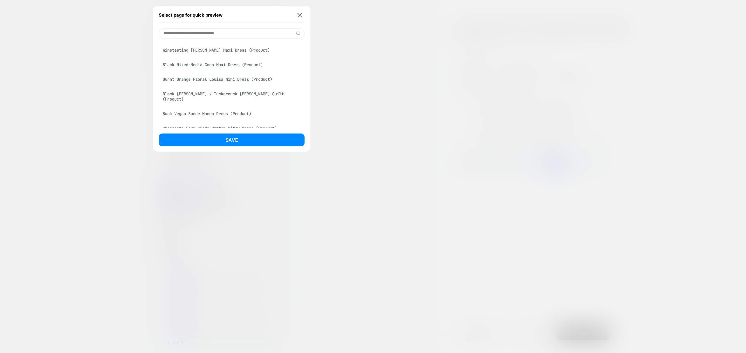
click at [190, 123] on div "Chocolate Faux Suede Button Bitsy Dress (Product)" at bounding box center [232, 128] width 146 height 11
click at [229, 142] on button "Save" at bounding box center [232, 139] width 146 height 13
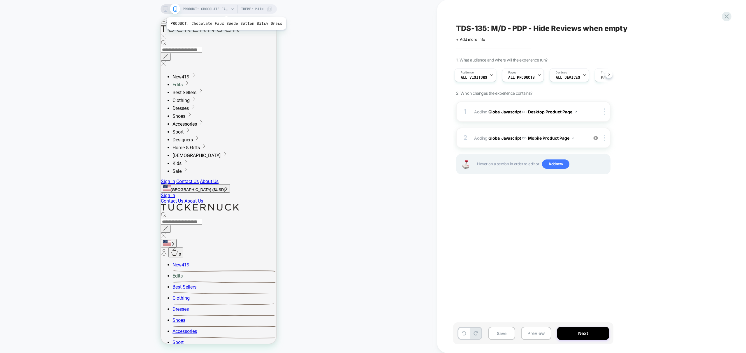
scroll to position [0, 0]
click at [225, 10] on span "PRODUCT: Chocolate Faux Suede Button Bitsy Dress" at bounding box center [206, 8] width 47 height 9
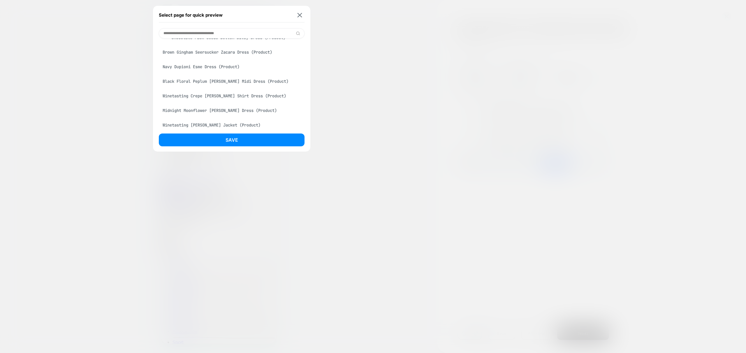
scroll to position [401, 0]
click at [203, 107] on div "Cranberry Vivianne Dress (Product)" at bounding box center [232, 110] width 146 height 11
click at [213, 93] on div "Navy & Tan Floral Mimi Midi Dress (Product)" at bounding box center [232, 96] width 146 height 11
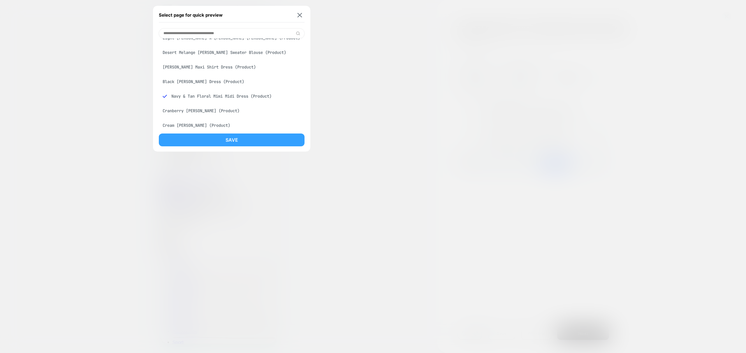
click at [235, 139] on button "Save" at bounding box center [232, 139] width 146 height 13
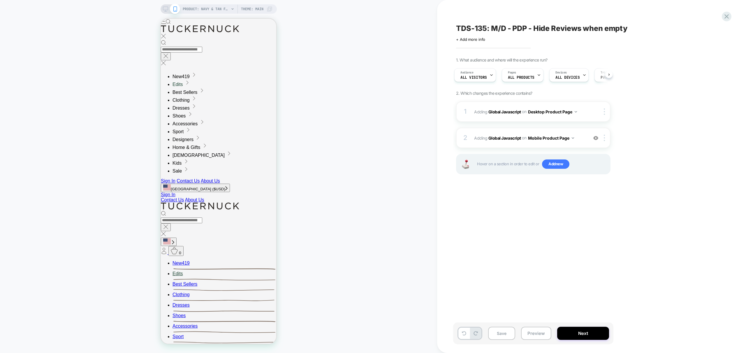
scroll to position [0, 0]
click at [218, 6] on span "PRODUCT: Navy & Tan Floral Mimi Midi Dress" at bounding box center [206, 8] width 47 height 9
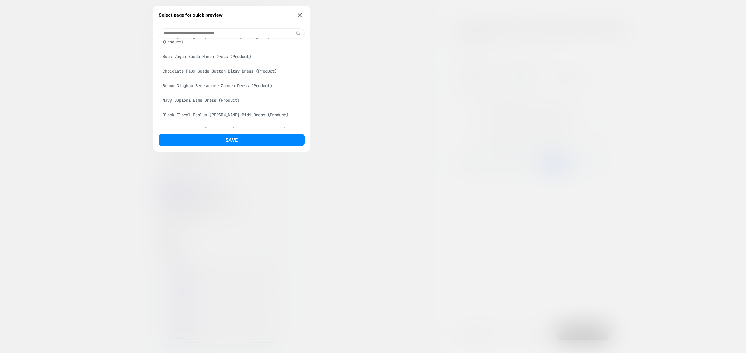
scroll to position [308, 0]
click at [194, 112] on div "Community Foundation of the Texas Hill Country Flood Relief Fund [donate] (Prod…" at bounding box center [232, 114] width 146 height 16
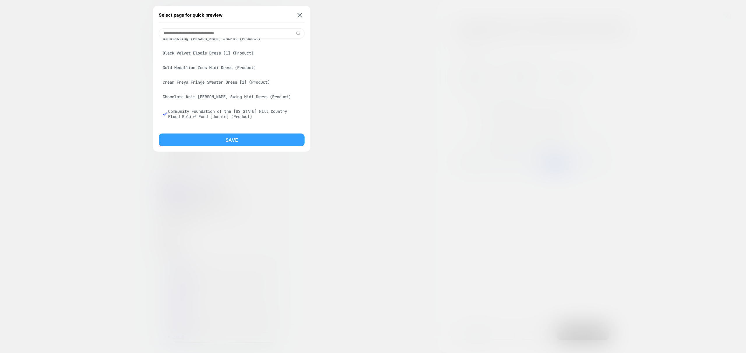
click at [217, 139] on button "Save" at bounding box center [232, 139] width 146 height 13
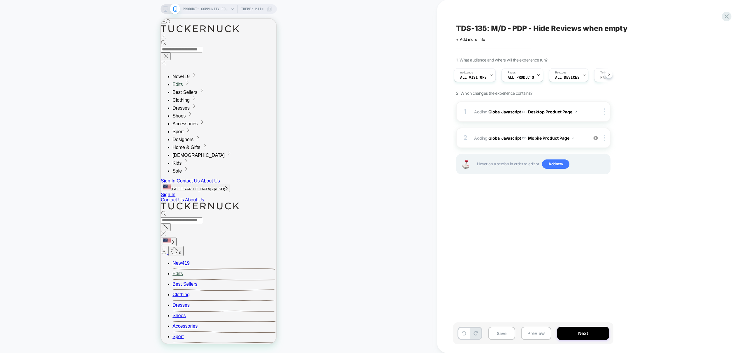
scroll to position [0, 0]
click at [535, 335] on button "Preview" at bounding box center [536, 332] width 30 height 13
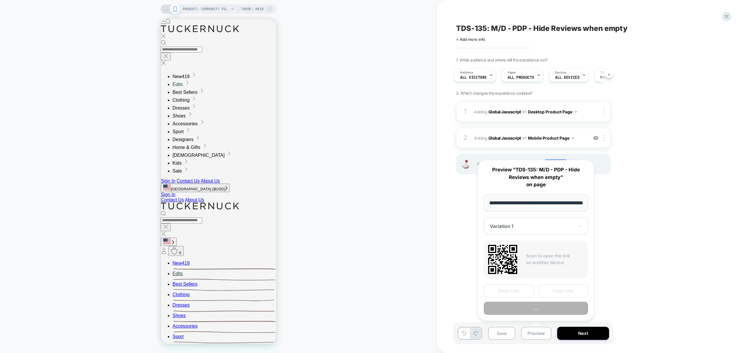
scroll to position [0, 34]
click at [536, 310] on button "Preview" at bounding box center [535, 308] width 104 height 13
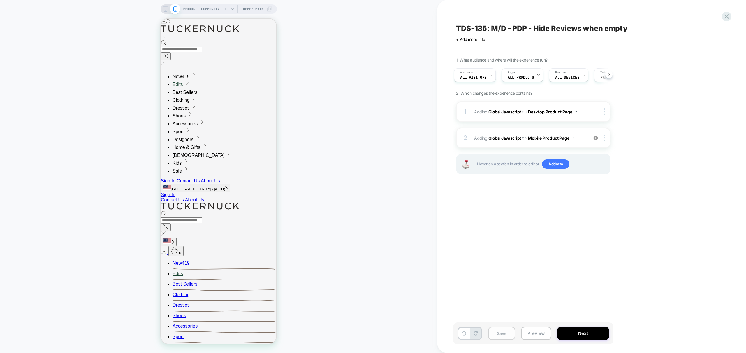
click at [505, 335] on button "Save" at bounding box center [501, 332] width 27 height 13
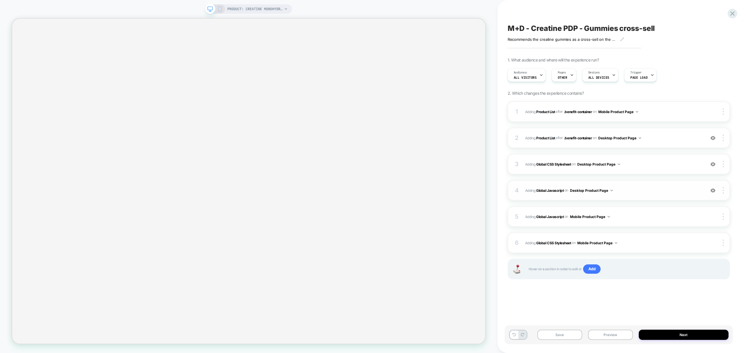
click at [639, 189] on span "Adding Global Javascript on Desktop Product Page" at bounding box center [613, 190] width 177 height 7
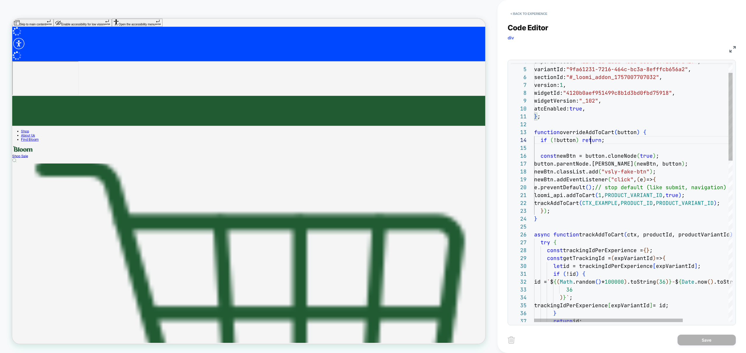
scroll to position [24, 56]
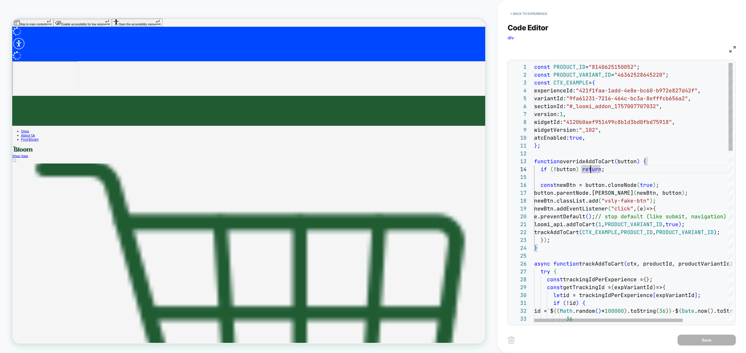
type textarea "**********"
